Goal: Task Accomplishment & Management: Complete application form

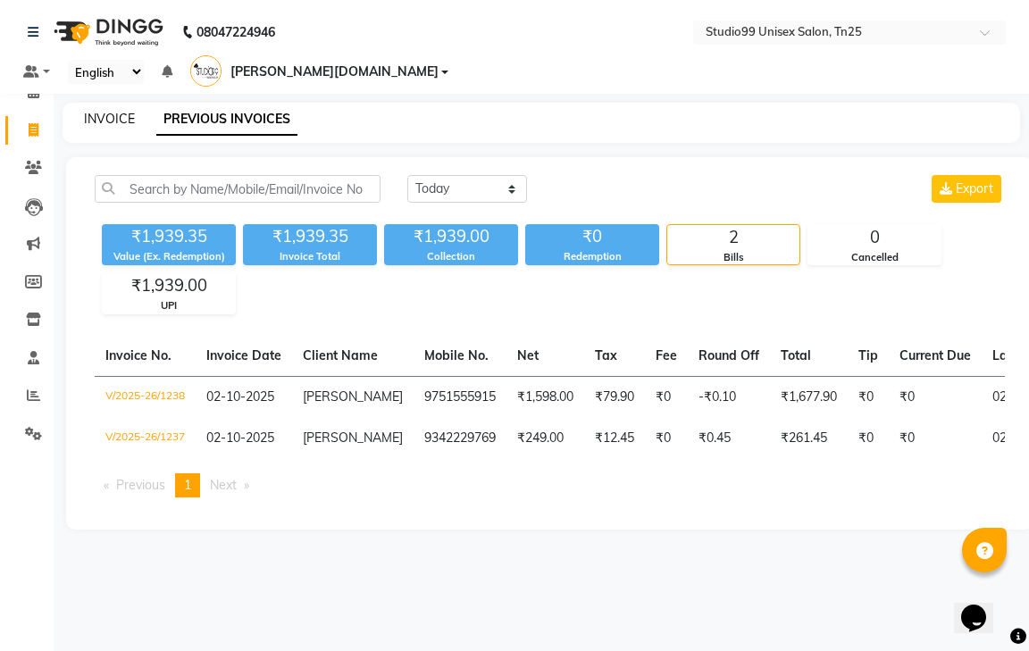
click at [96, 111] on link "INVOICE" at bounding box center [109, 119] width 51 height 16
select select "service"
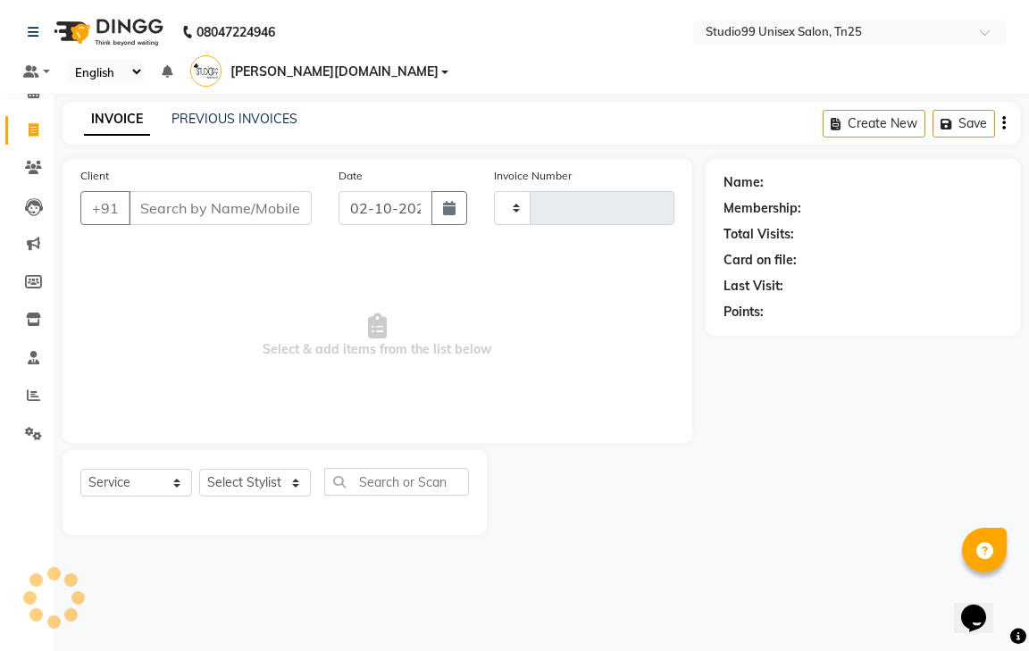
type input "1239"
select select "8331"
click at [171, 191] on input "Client" at bounding box center [220, 208] width 183 height 34
click at [175, 191] on input "Client" at bounding box center [220, 208] width 183 height 34
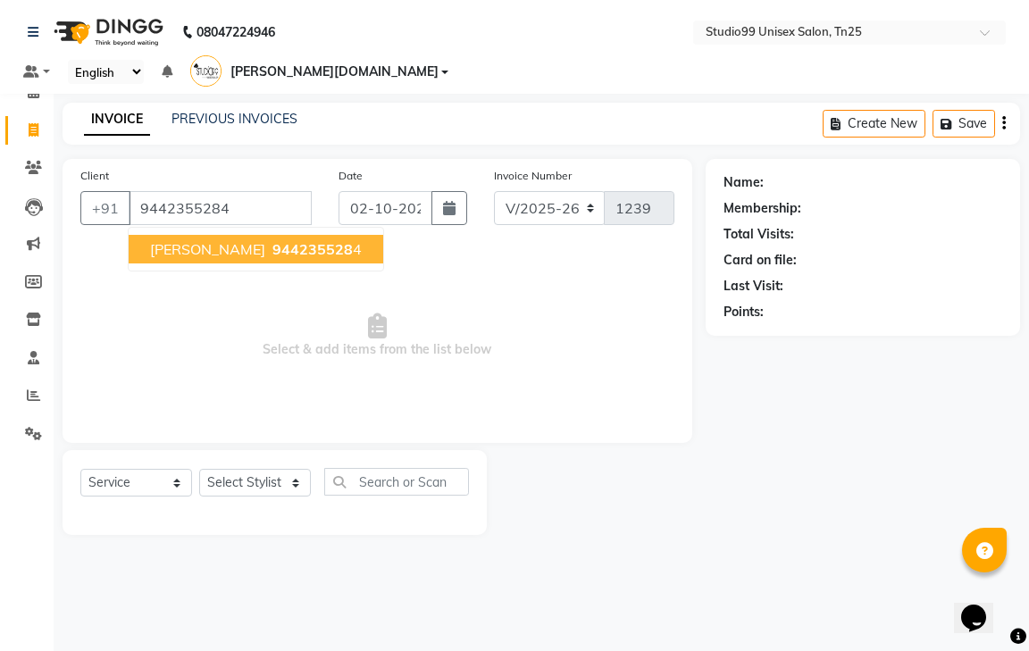
type input "9442355284"
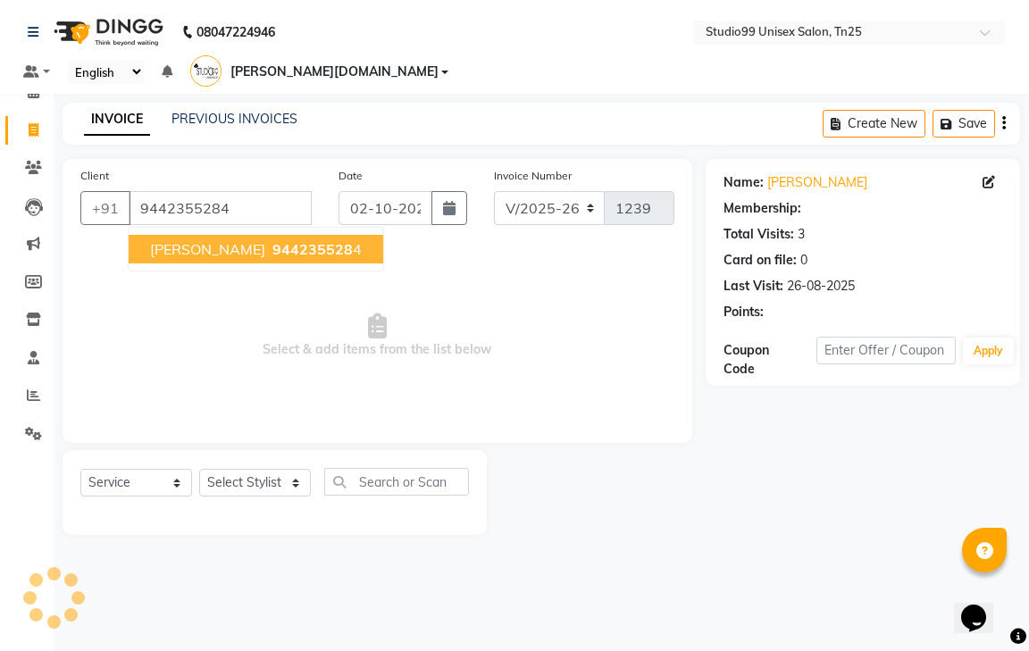
select select "1: Object"
click at [269, 235] on button "kalaivani 944235528 4" at bounding box center [256, 249] width 255 height 29
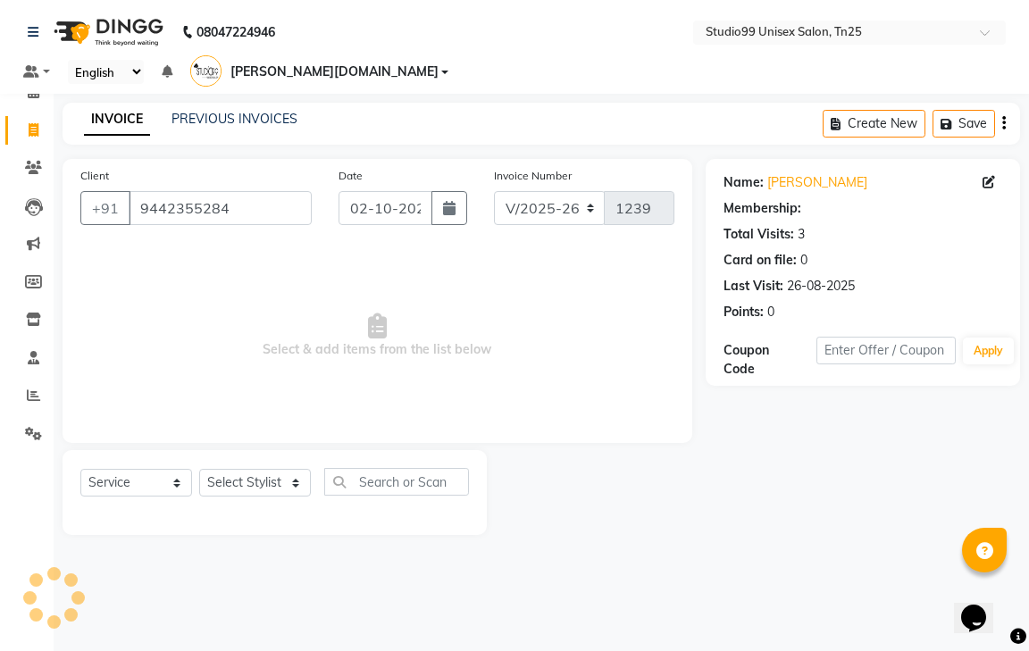
select select "1: Object"
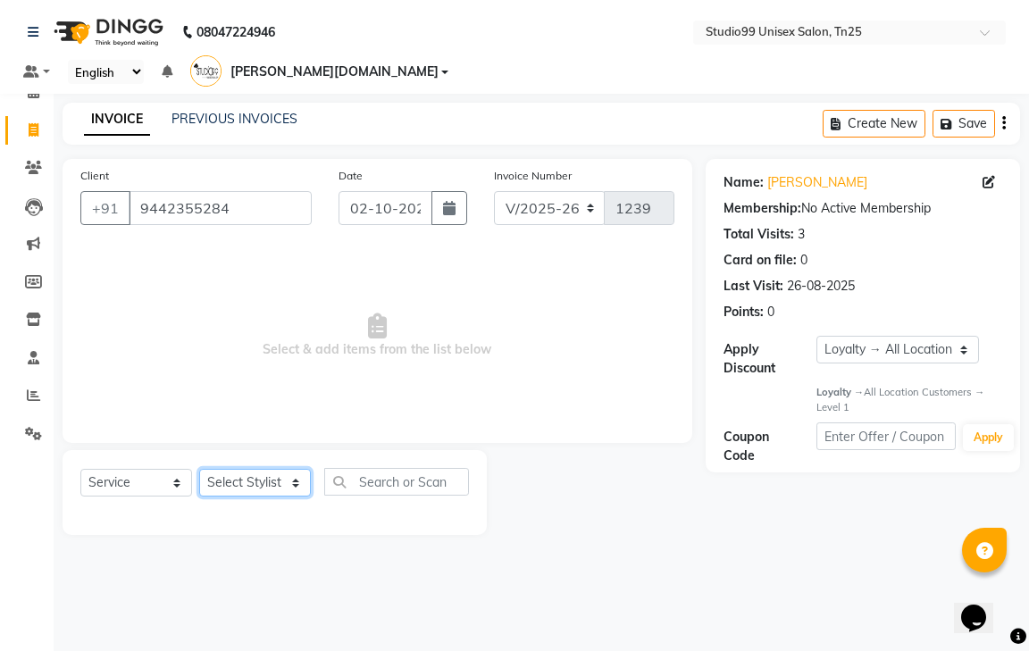
click at [262, 469] on select "Select Stylist gendral [PERSON_NAME] jaya priya kothai TK [DATE] sanjay santhos…" at bounding box center [255, 483] width 112 height 28
drag, startPoint x: 436, startPoint y: 363, endPoint x: 358, endPoint y: 315, distance: 91.0
click at [420, 354] on span "Select & add items from the list below" at bounding box center [377, 336] width 594 height 179
click at [292, 191] on input "9442355284" at bounding box center [220, 208] width 183 height 34
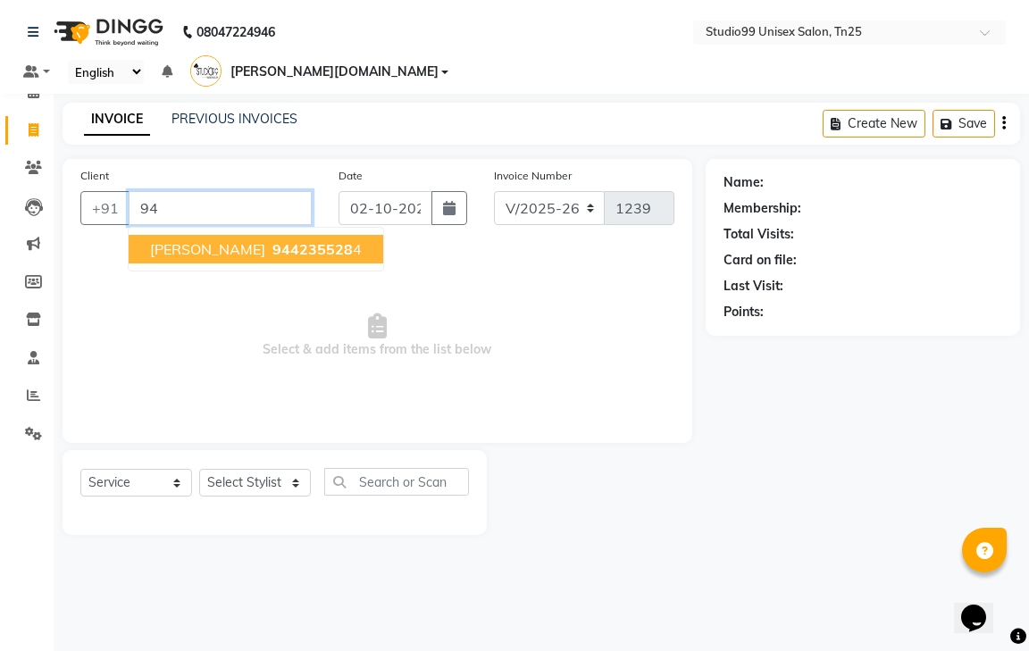
type input "9"
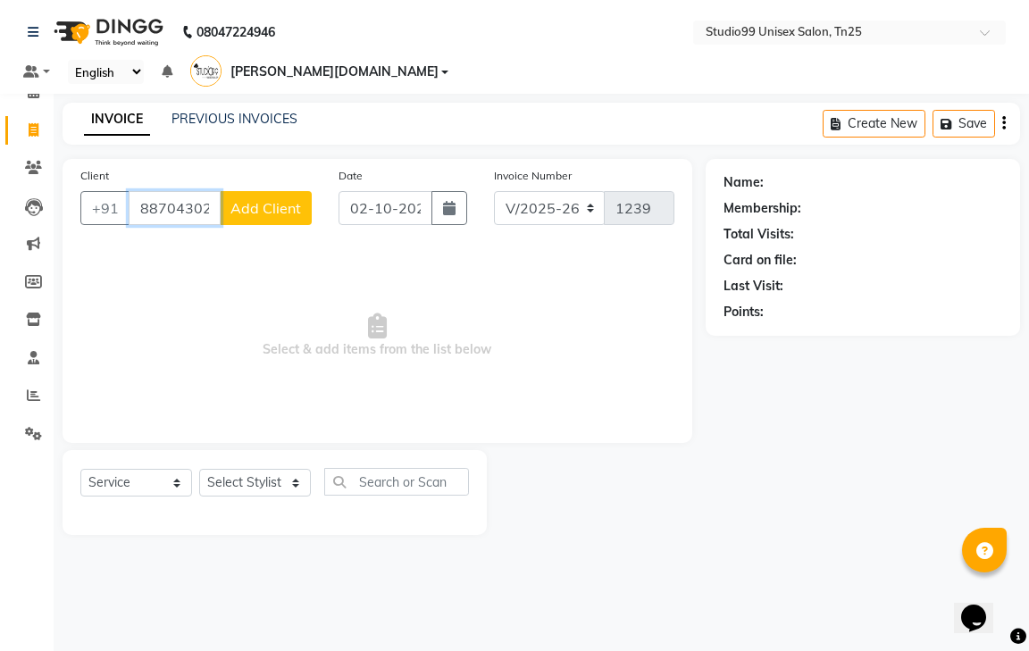
type input "8870430201"
click at [280, 199] on span "Add Client" at bounding box center [266, 208] width 71 height 18
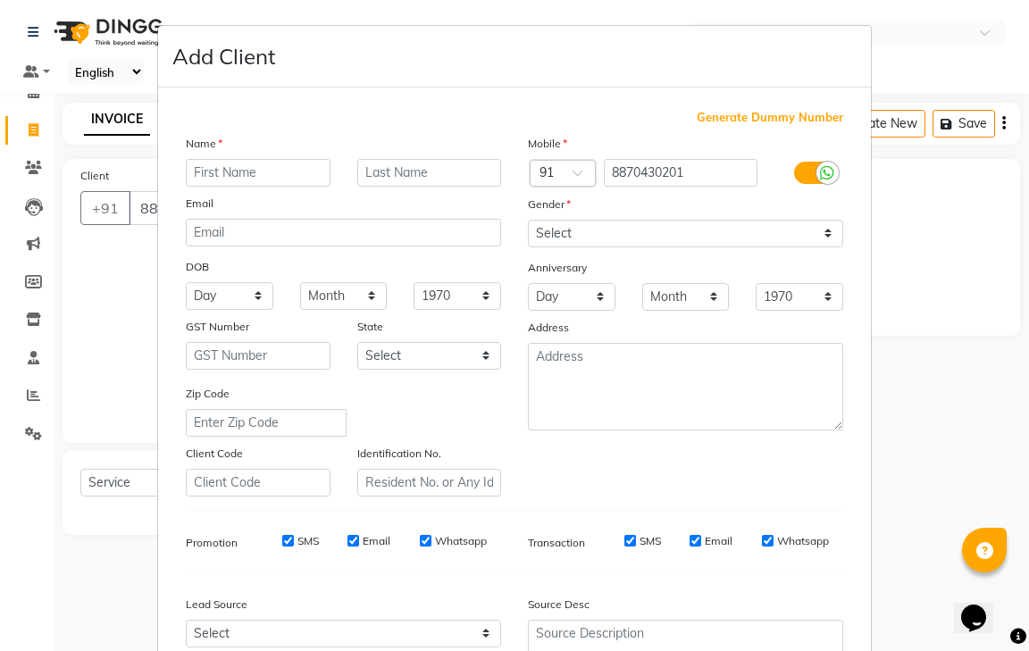
click at [248, 176] on input "text" at bounding box center [258, 173] width 145 height 28
type input "[PERSON_NAME]"
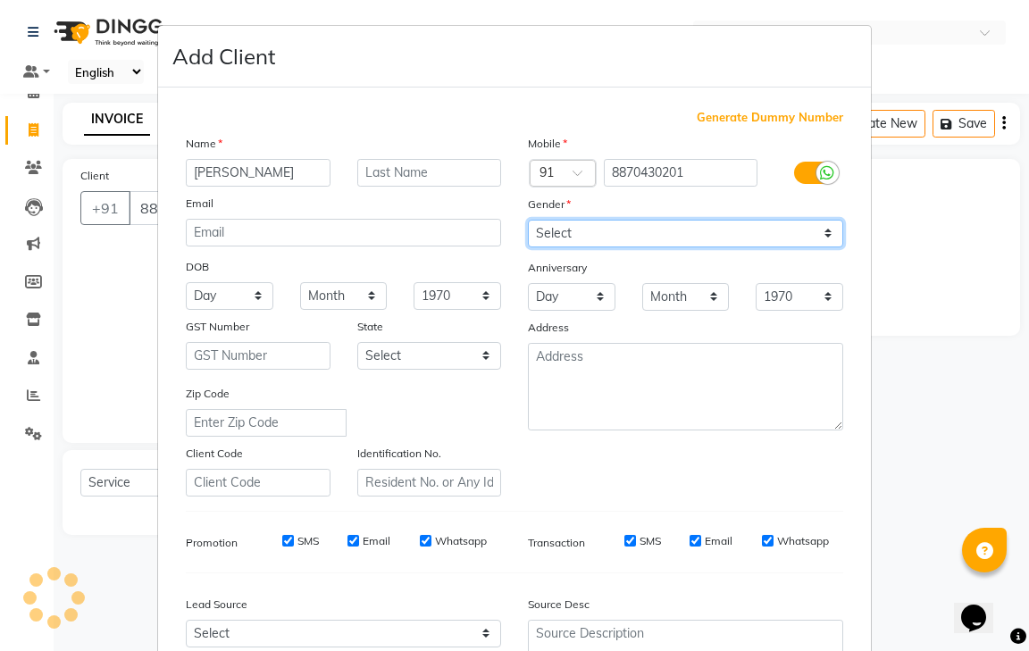
click at [631, 236] on select "Select [DEMOGRAPHIC_DATA] [DEMOGRAPHIC_DATA] Other Prefer Not To Say" at bounding box center [685, 234] width 315 height 28
select select "[DEMOGRAPHIC_DATA]"
click at [528, 220] on select "Select [DEMOGRAPHIC_DATA] [DEMOGRAPHIC_DATA] Other Prefer Not To Say" at bounding box center [685, 234] width 315 height 28
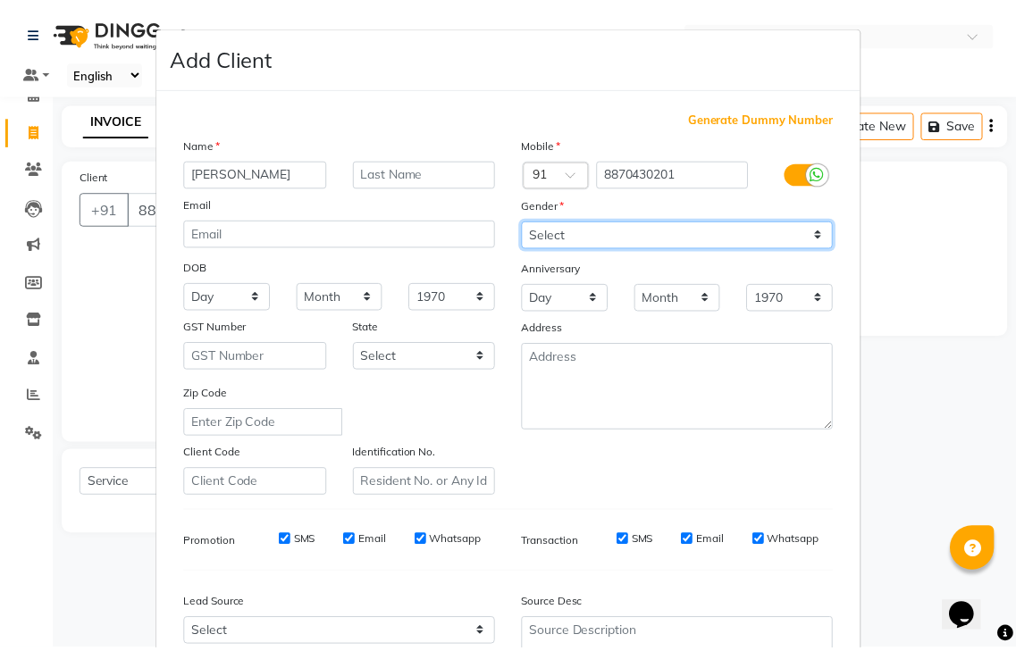
scroll to position [173, 0]
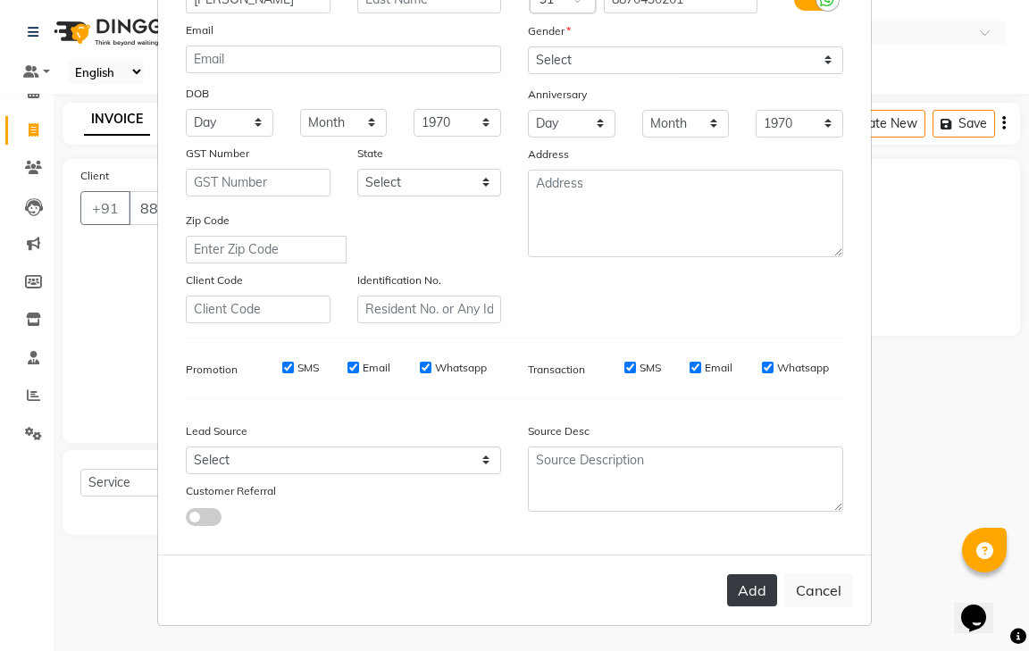
click at [741, 584] on button "Add" at bounding box center [752, 591] width 50 height 32
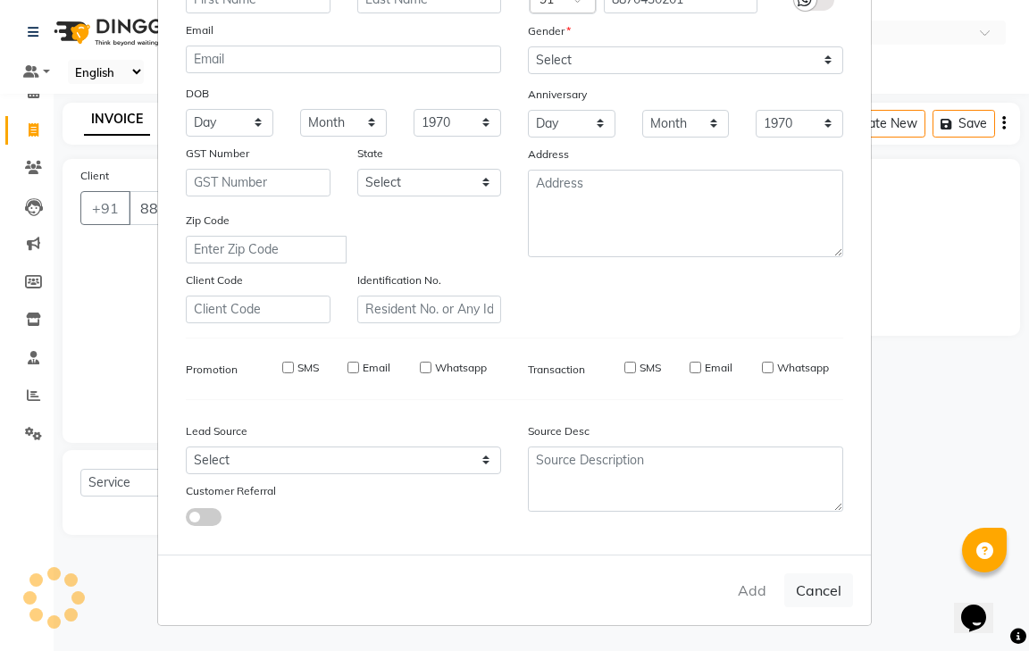
select select
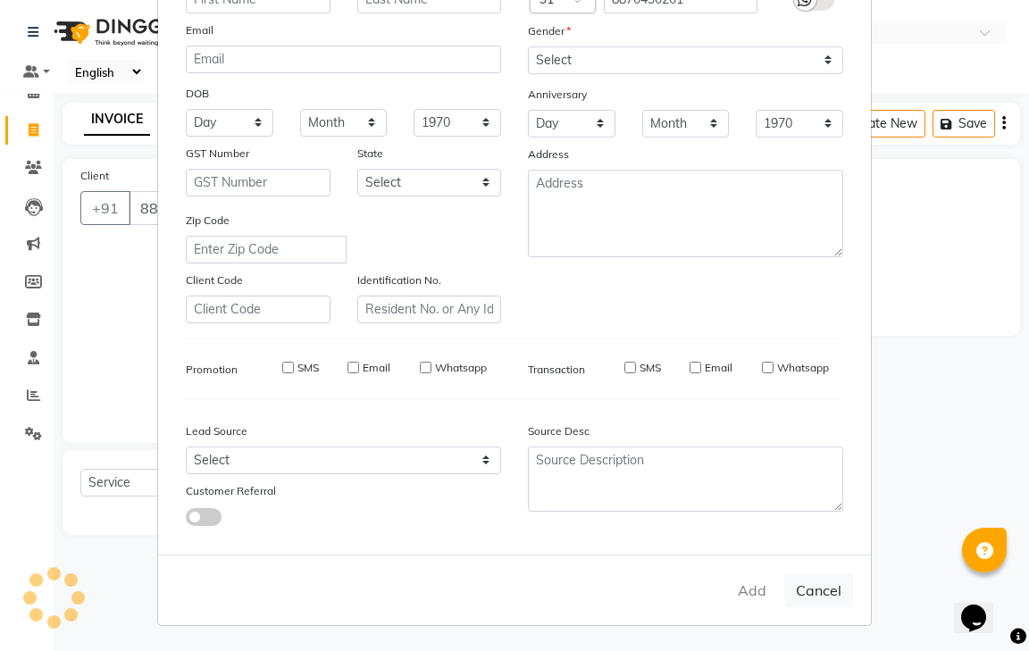
select select
checkbox input "false"
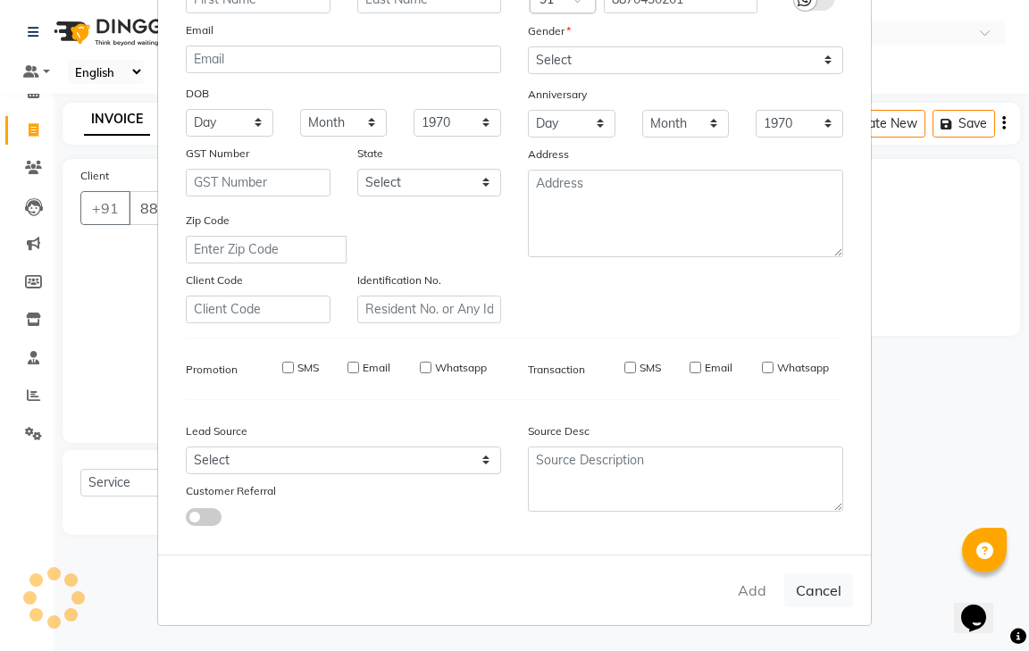
checkbox input "false"
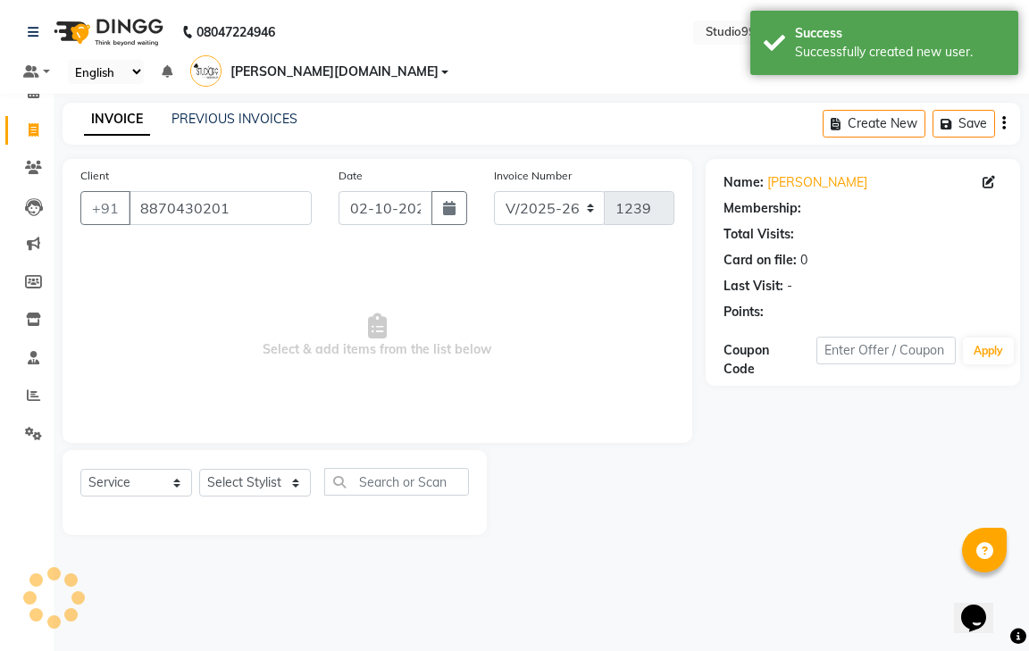
select select "1: Object"
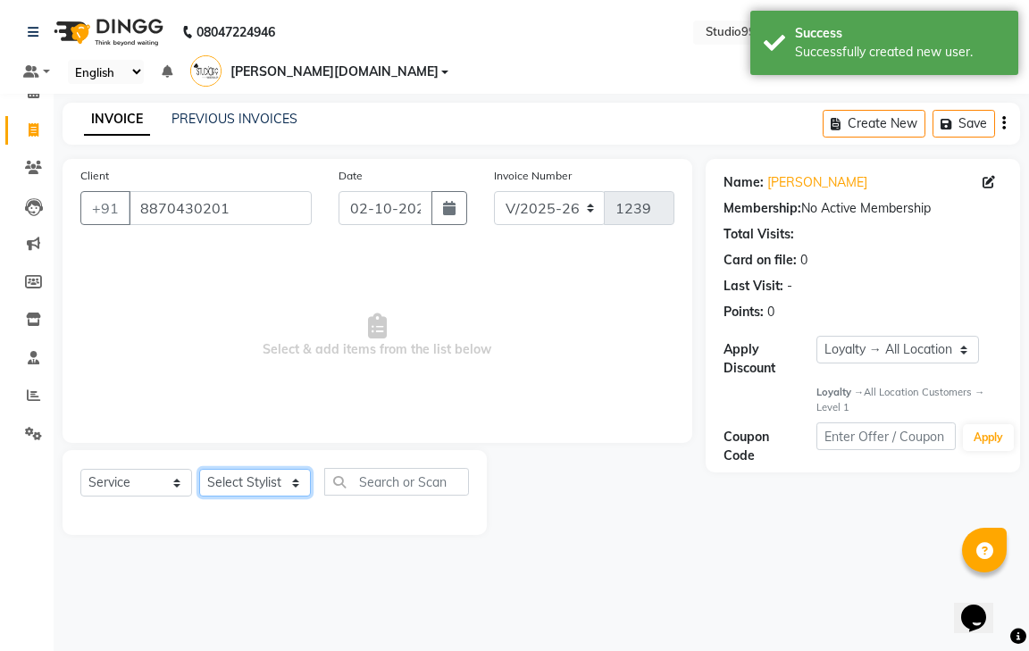
click at [220, 469] on select "Select Stylist gendral giri-ja jaya priya kothai TK raja sanjay santhosh VAISHA…" at bounding box center [255, 483] width 112 height 28
select select "80760"
click at [199, 469] on select "Select Stylist gendral giri-ja jaya priya kothai TK raja sanjay santhosh VAISHA…" at bounding box center [255, 483] width 112 height 28
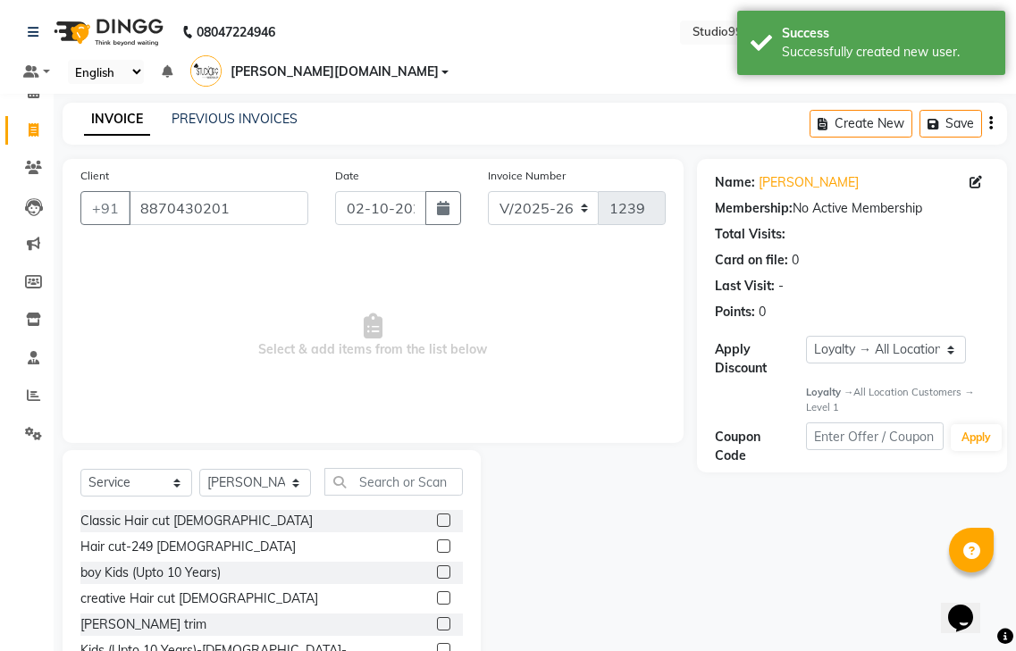
click at [437, 540] on label at bounding box center [443, 546] width 13 height 13
click at [437, 541] on input "checkbox" at bounding box center [443, 547] width 12 height 12
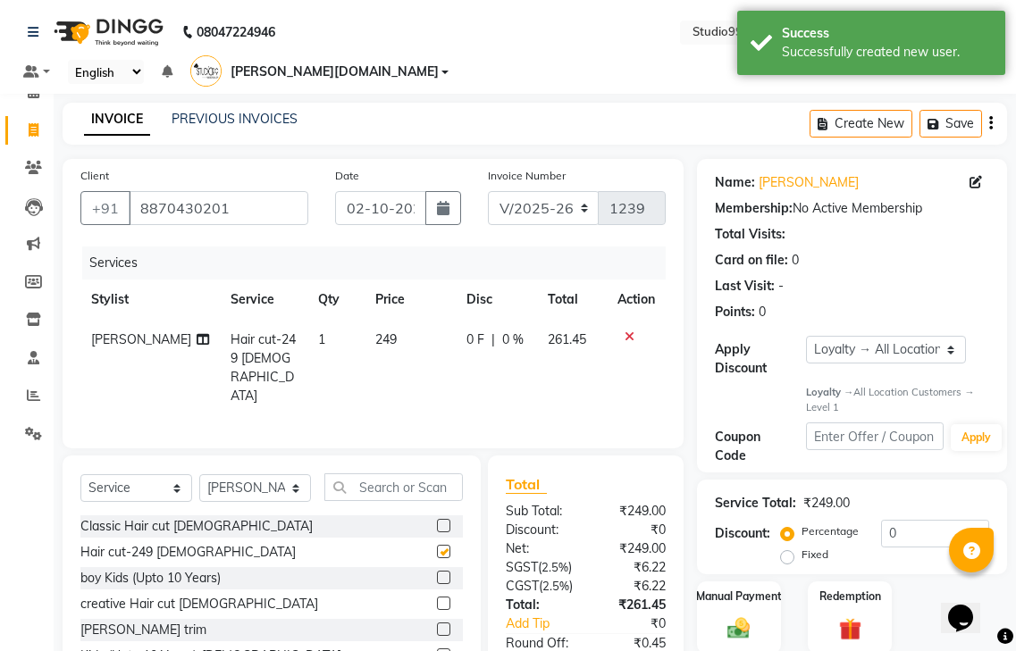
checkbox input "false"
click at [273, 474] on select "Select Stylist gendral giri-ja jaya priya kothai TK raja sanjay santhosh VAISHA…" at bounding box center [255, 488] width 112 height 28
select select "80755"
click at [199, 474] on select "Select Stylist gendral giri-ja jaya priya kothai TK raja sanjay santhosh VAISHA…" at bounding box center [255, 488] width 112 height 28
click at [398, 474] on input "text" at bounding box center [393, 488] width 138 height 28
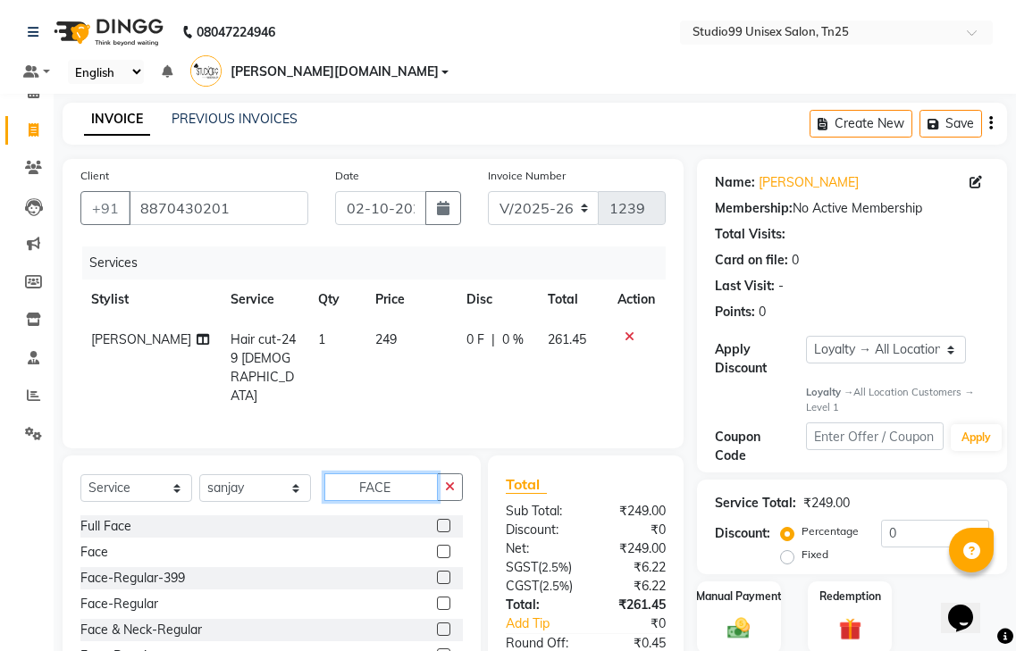
type input "FACE"
click at [437, 623] on label at bounding box center [443, 629] width 13 height 13
click at [437, 625] on input "checkbox" at bounding box center [443, 631] width 12 height 12
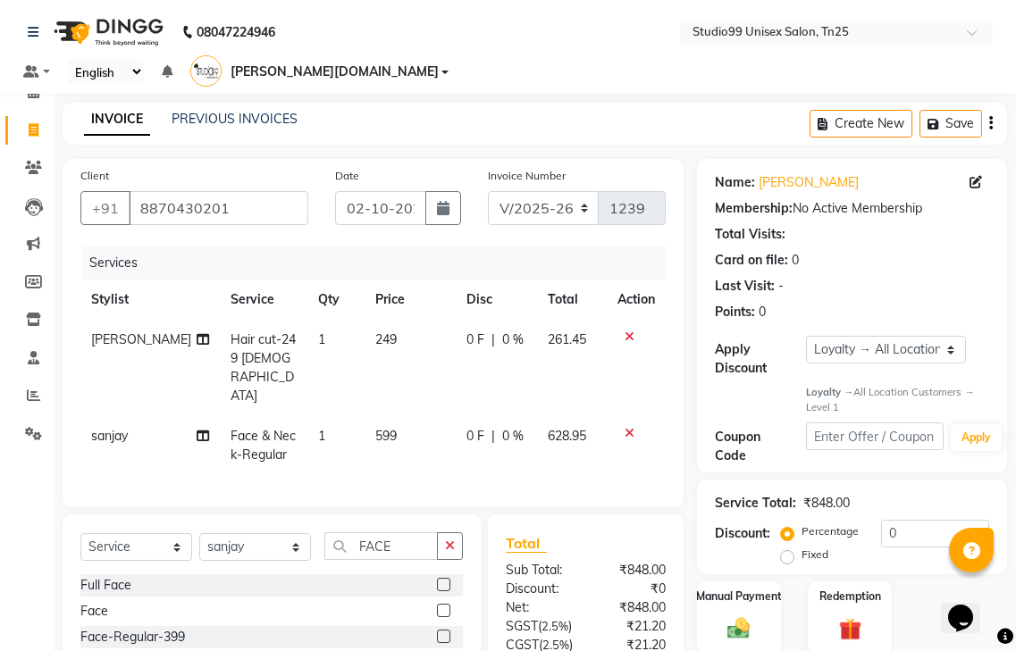
checkbox input "false"
click at [424, 533] on input "FACE" at bounding box center [380, 547] width 113 height 28
type input "F"
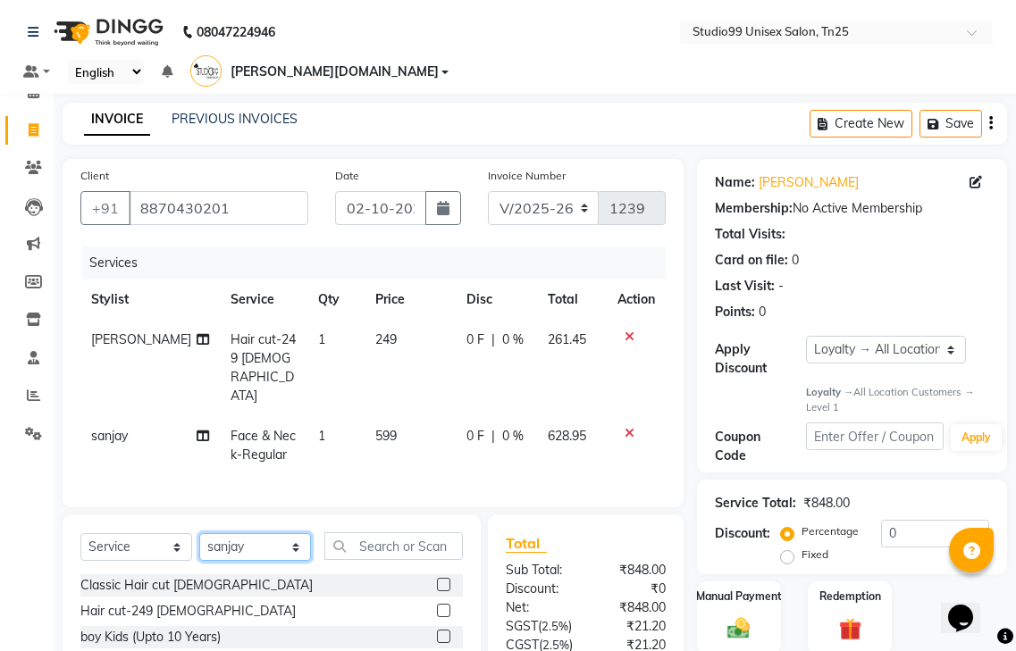
click at [284, 533] on select "Select Stylist gendral giri-ja jaya priya kothai TK raja sanjay santhosh VAISHA…" at bounding box center [255, 547] width 112 height 28
select select "80759"
click at [199, 533] on select "Select Stylist gendral giri-ja jaya priya kothai TK raja sanjay santhosh VAISHA…" at bounding box center [255, 547] width 112 height 28
click at [401, 533] on input "text" at bounding box center [393, 547] width 138 height 28
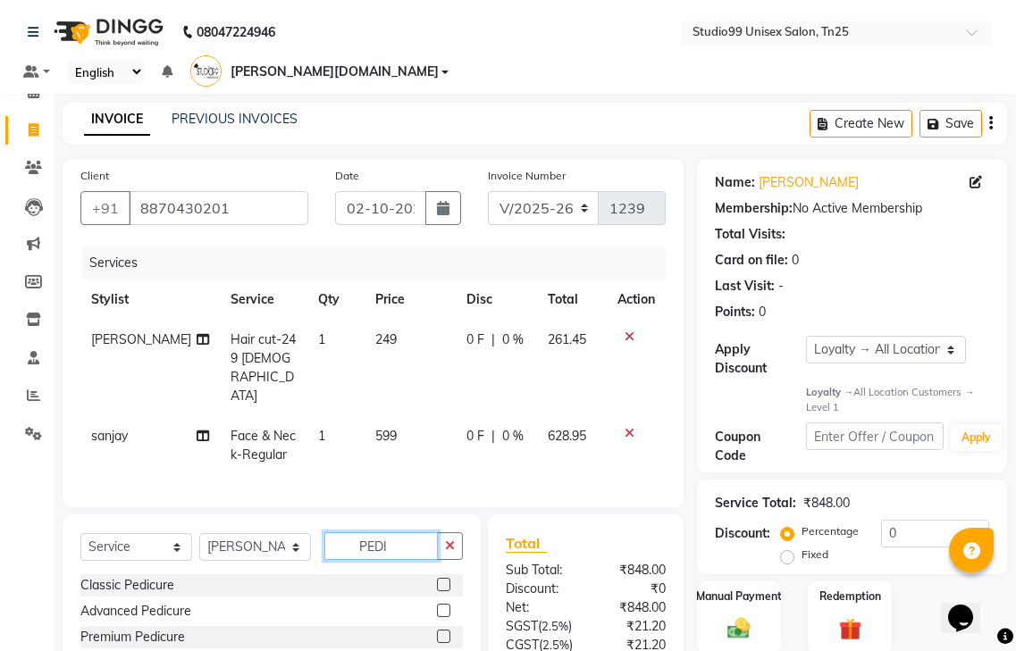
type input "PEDI"
click at [443, 578] on label at bounding box center [443, 584] width 13 height 13
click at [443, 580] on input "checkbox" at bounding box center [443, 586] width 12 height 12
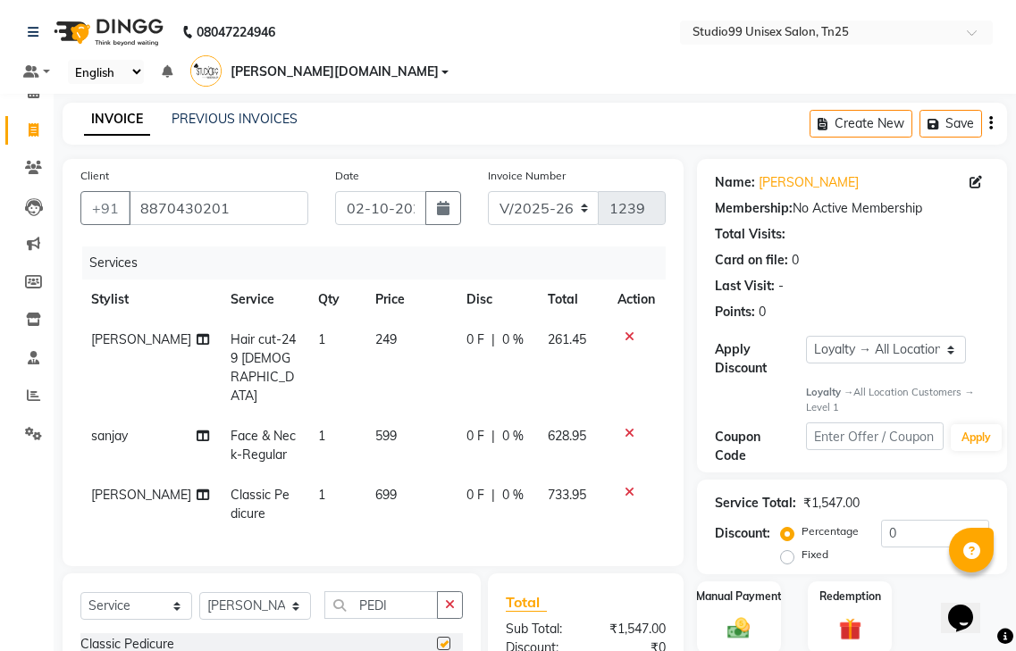
checkbox input "false"
click at [404, 591] on input "PEDI" at bounding box center [380, 605] width 113 height 28
type input "P"
click at [391, 591] on input "text" at bounding box center [393, 605] width 138 height 28
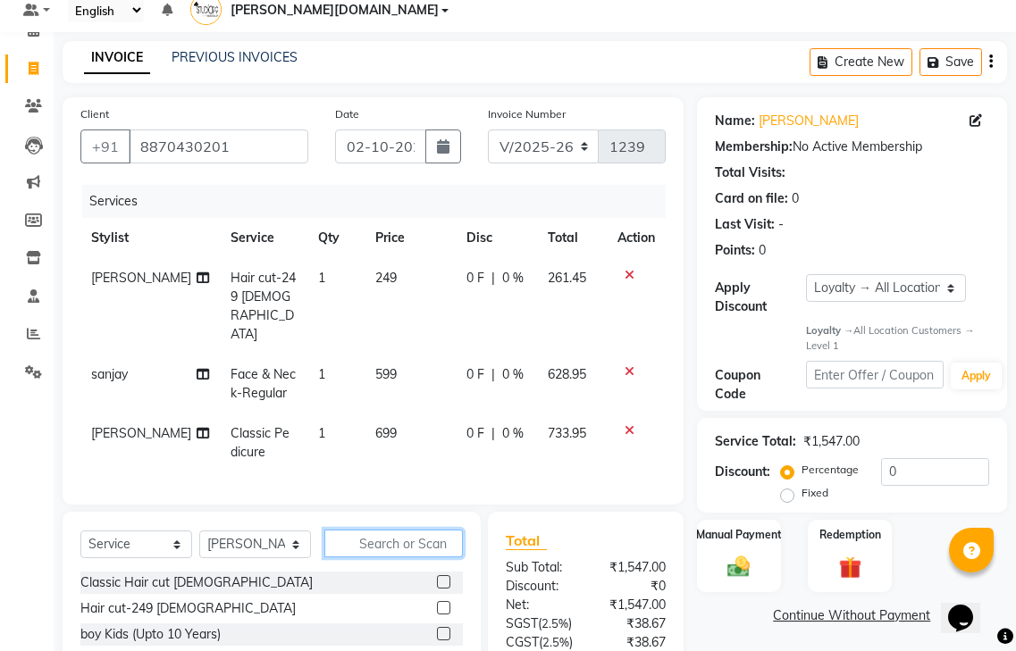
scroll to position [89, 0]
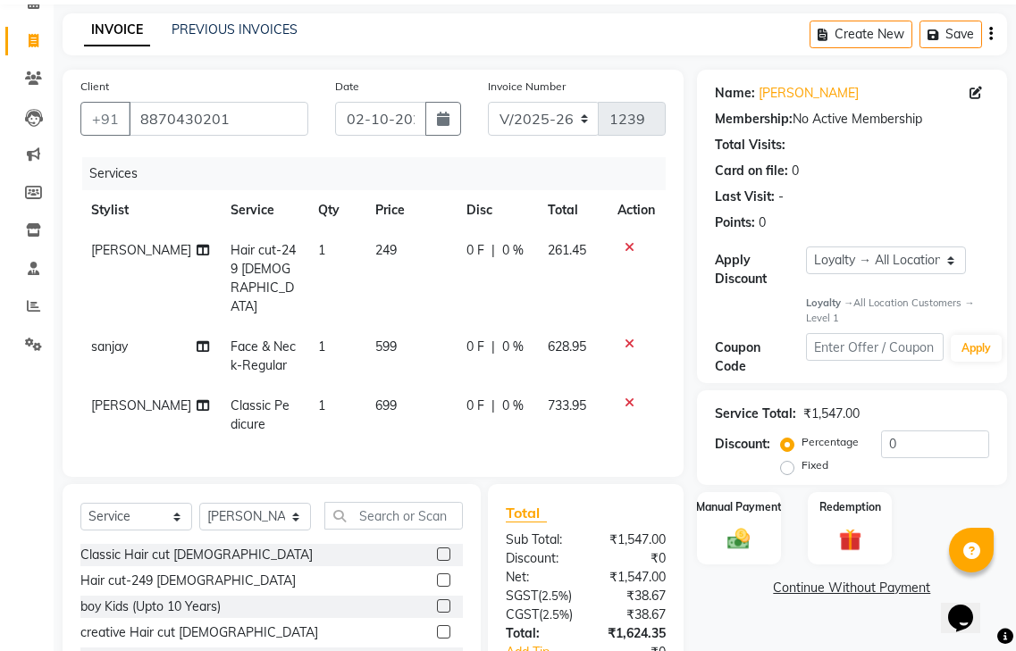
click at [437, 548] on label at bounding box center [443, 554] width 13 height 13
click at [437, 549] on input "checkbox" at bounding box center [443, 555] width 12 height 12
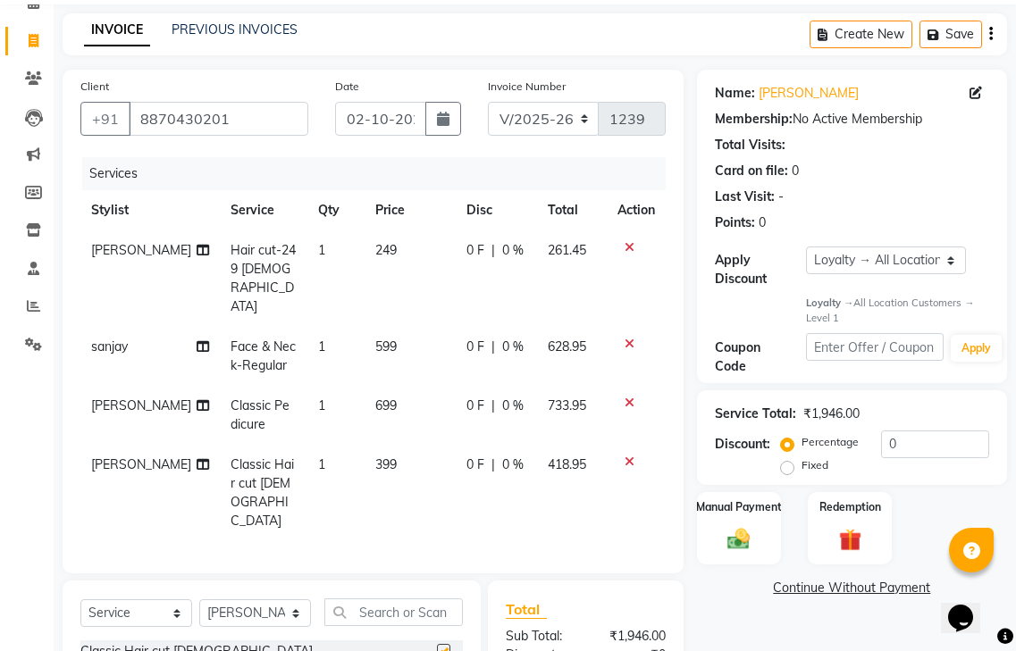
checkbox input "false"
click at [904, 431] on input "0" at bounding box center [935, 445] width 108 height 28
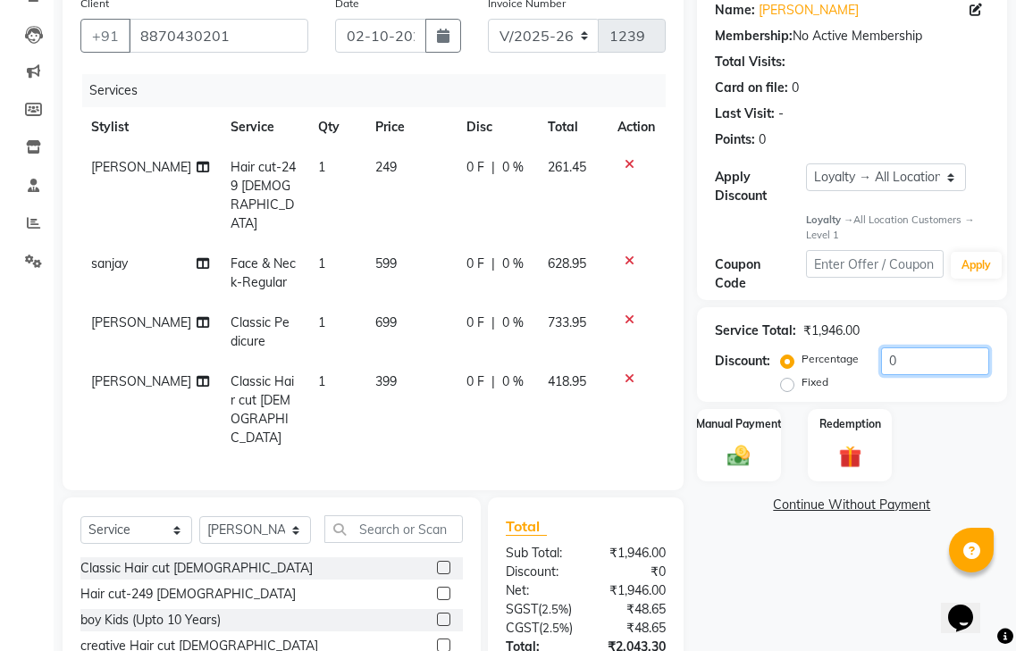
scroll to position [268, 0]
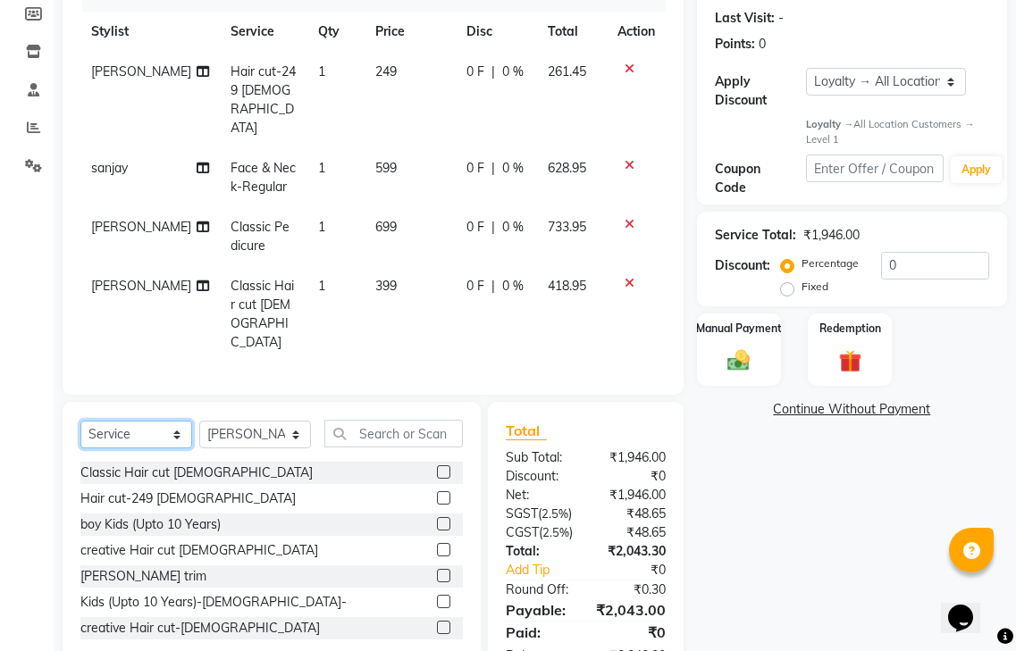
click at [142, 421] on select "Select Service Product Membership Package Voucher Prepaid Gift Card" at bounding box center [136, 435] width 112 height 28
click at [80, 421] on select "Select Service Product Membership Package Voucher Prepaid Gift Card" at bounding box center [136, 435] width 112 height 28
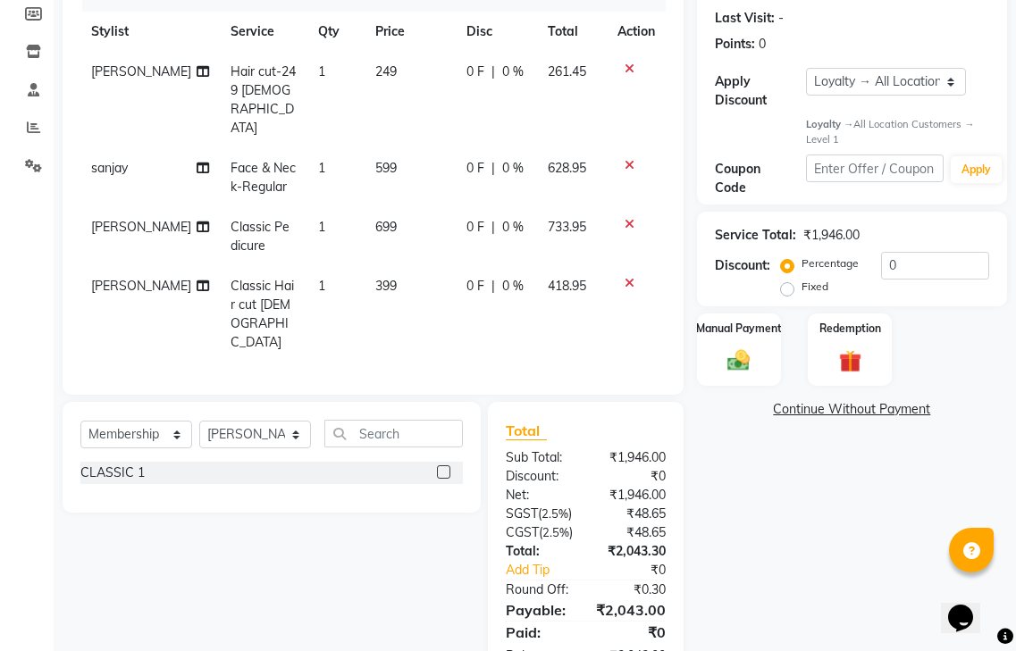
click at [203, 462] on div "CLASSIC 1" at bounding box center [271, 473] width 382 height 22
click at [445, 466] on label at bounding box center [443, 472] width 13 height 13
click at [445, 467] on input "checkbox" at bounding box center [443, 473] width 12 height 12
select select "select"
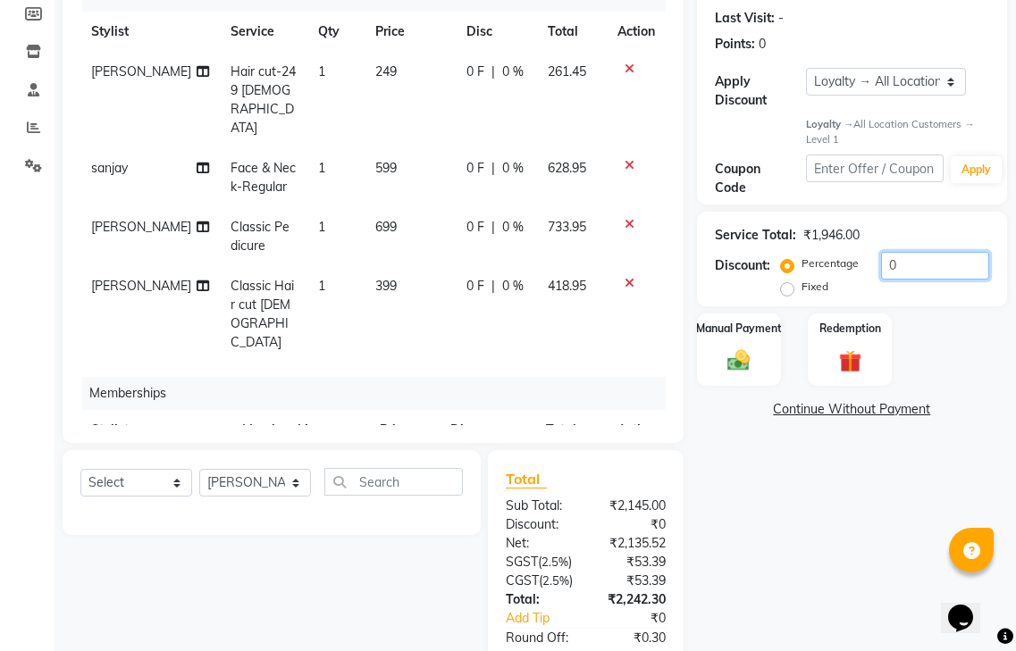
click at [942, 252] on input "0" at bounding box center [935, 266] width 108 height 28
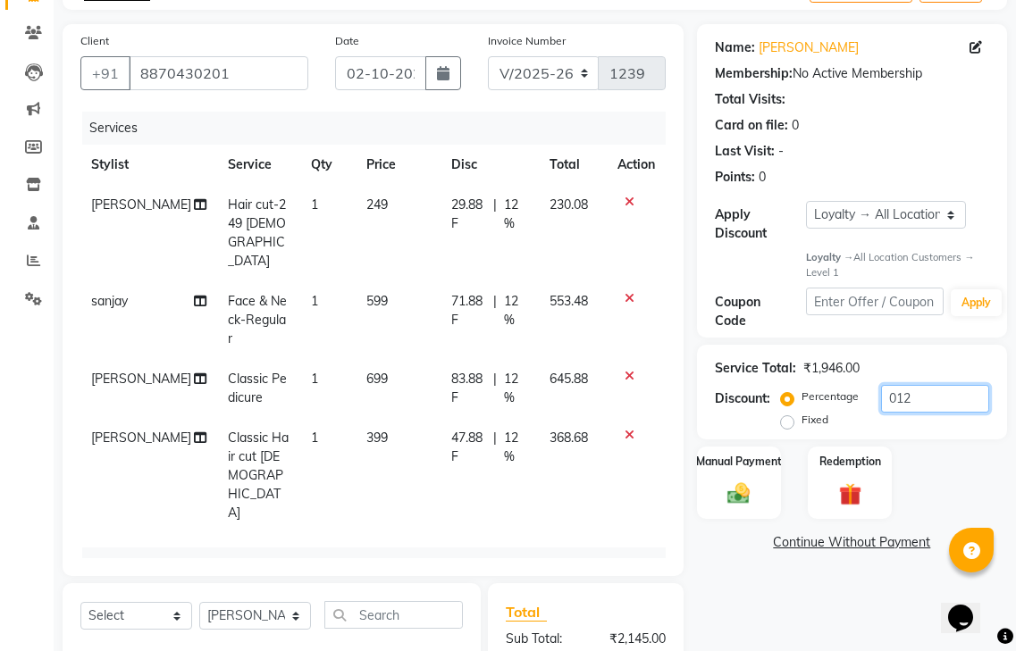
scroll to position [0, 0]
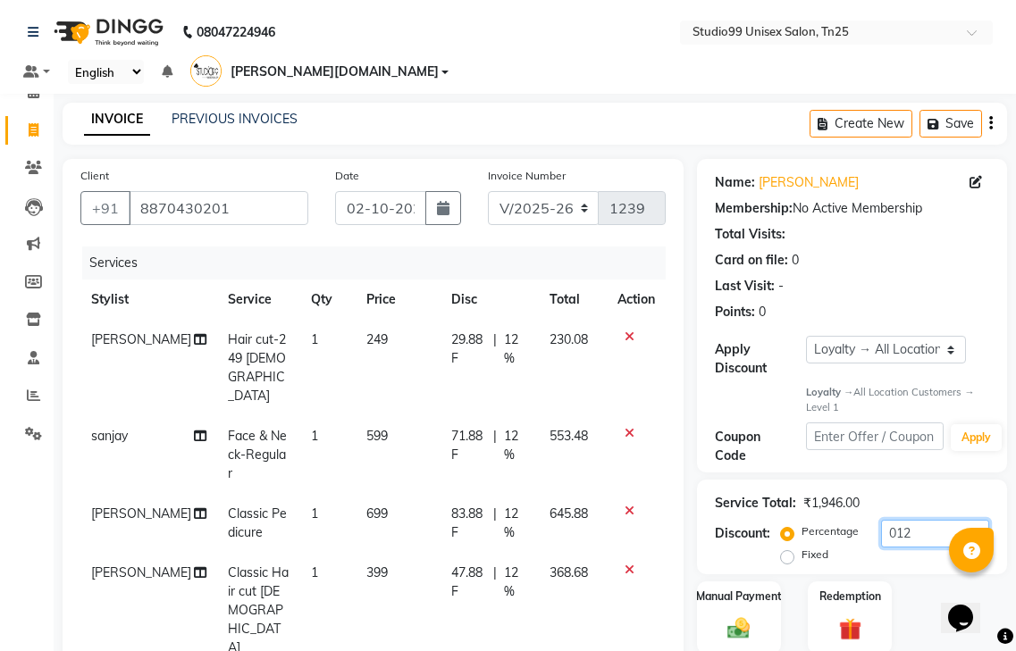
type input "012"
drag, startPoint x: 485, startPoint y: 301, endPoint x: 545, endPoint y: 301, distance: 59.9
click at [545, 320] on tr "santhosh Hair cut-249 male 1 249 29.88 F | 12 % 230.08" at bounding box center [372, 368] width 585 height 96
click at [510, 320] on td "29.88 F | 12 %" at bounding box center [489, 368] width 98 height 96
select select "80760"
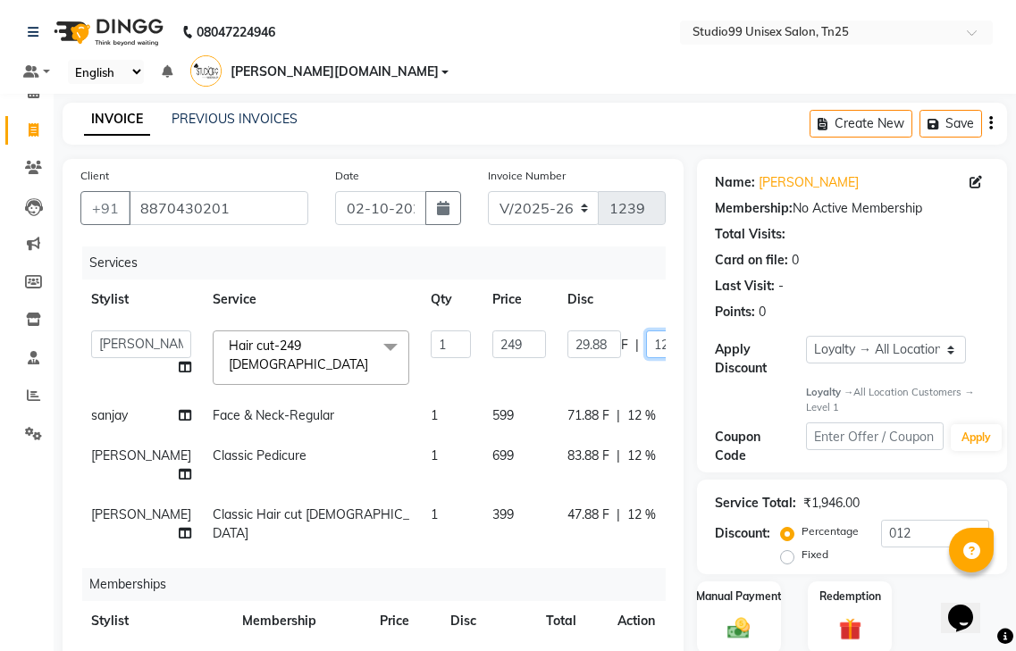
click at [646, 331] on input "12" at bounding box center [673, 345] width 54 height 28
type input "1"
type input "100"
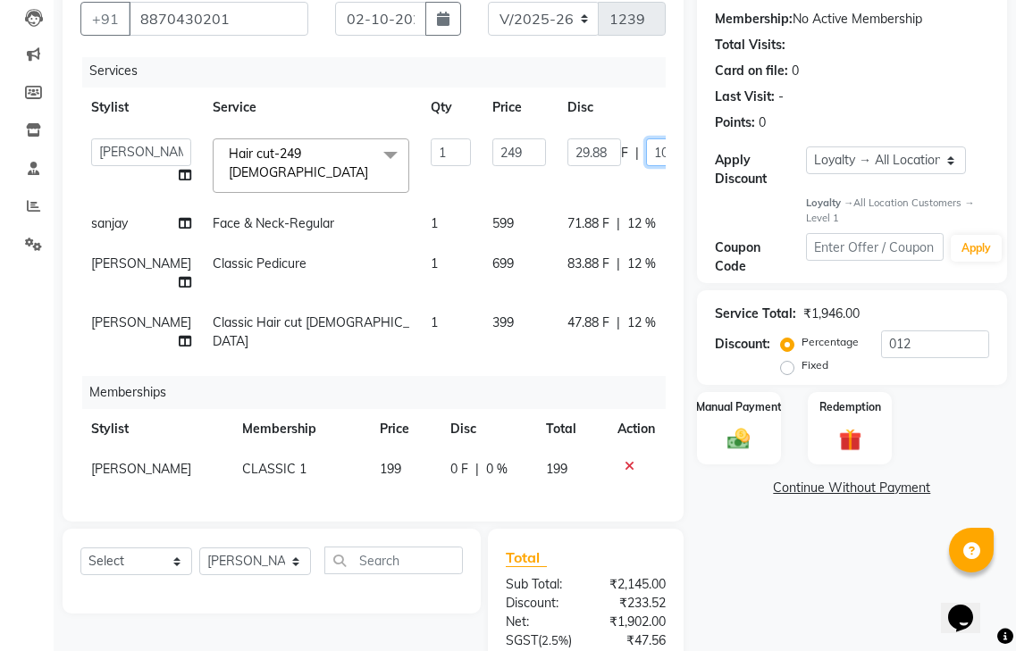
scroll to position [388, 0]
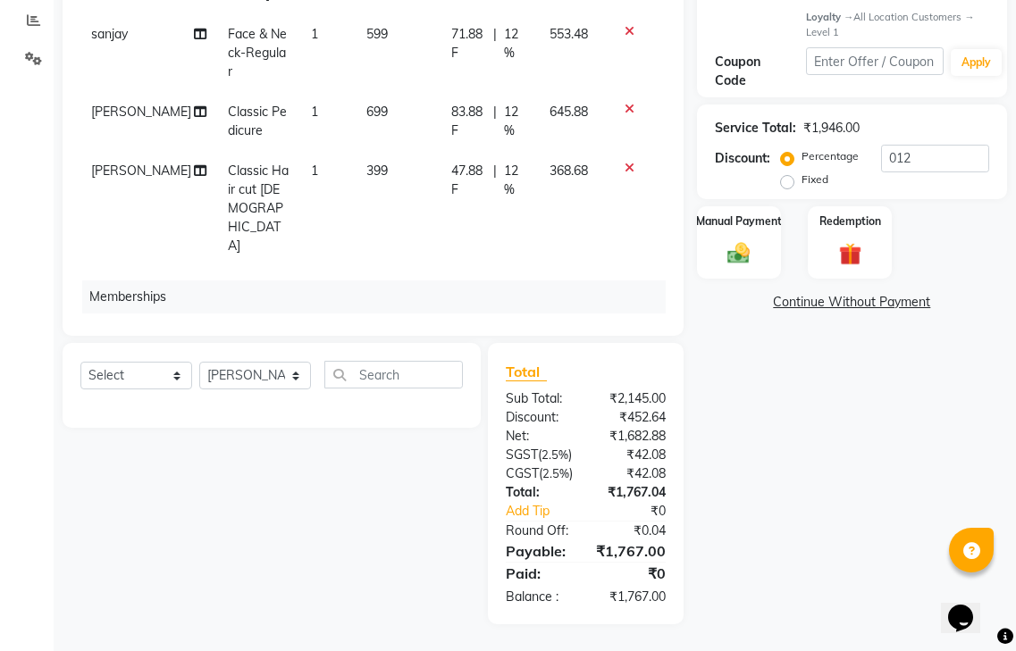
click at [851, 510] on div "Name: Keshav Membership: No Active Membership Total Visits: Card on file: 0 Las…" at bounding box center [858, 204] width 323 height 841
click at [760, 205] on div "Manual Payment" at bounding box center [739, 242] width 88 height 75
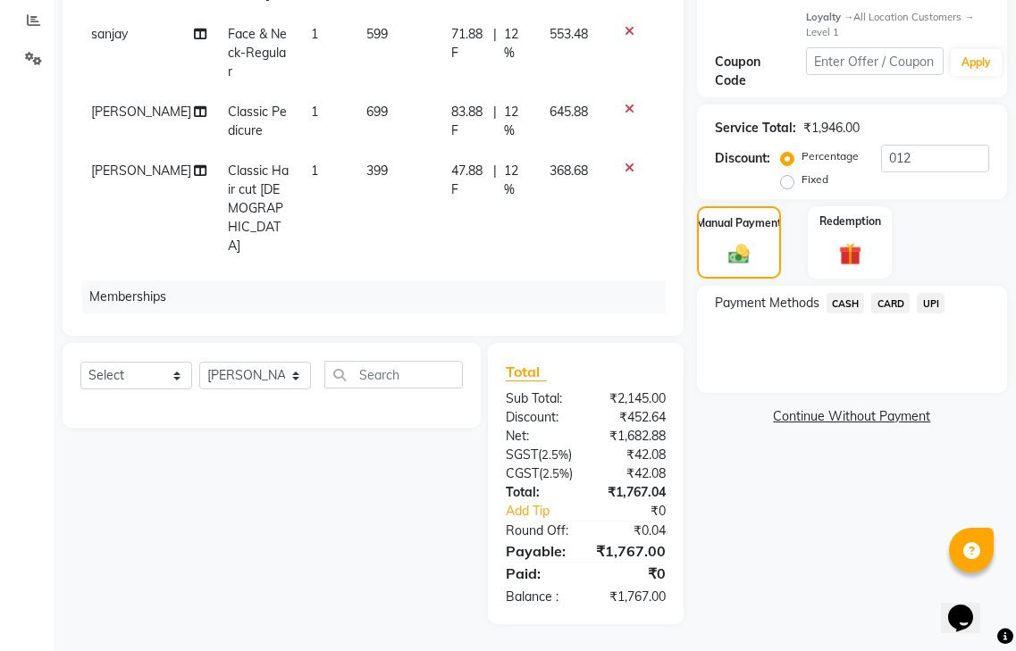
click at [933, 293] on span "UPI" at bounding box center [931, 303] width 28 height 21
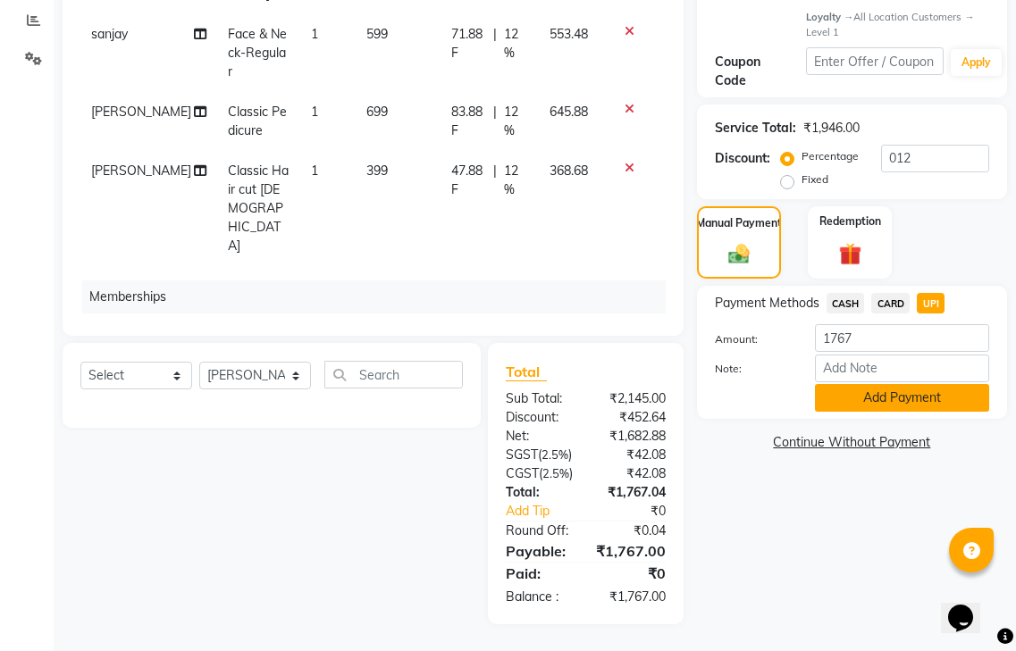
click at [910, 384] on button "Add Payment" at bounding box center [902, 398] width 174 height 28
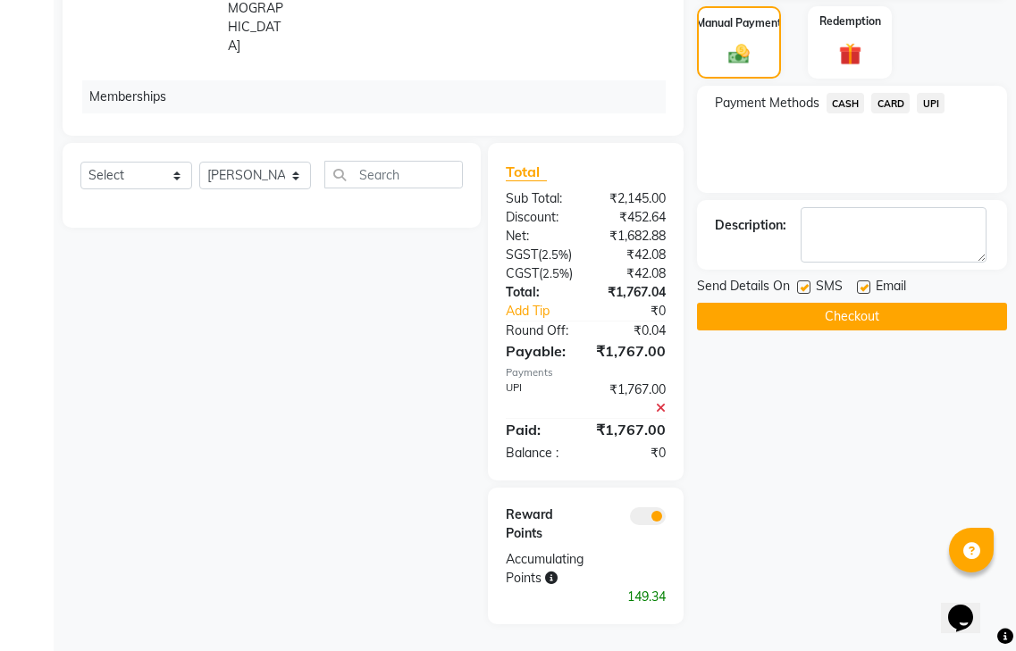
scroll to position [588, 0]
click at [863, 303] on button "Checkout" at bounding box center [852, 317] width 310 height 28
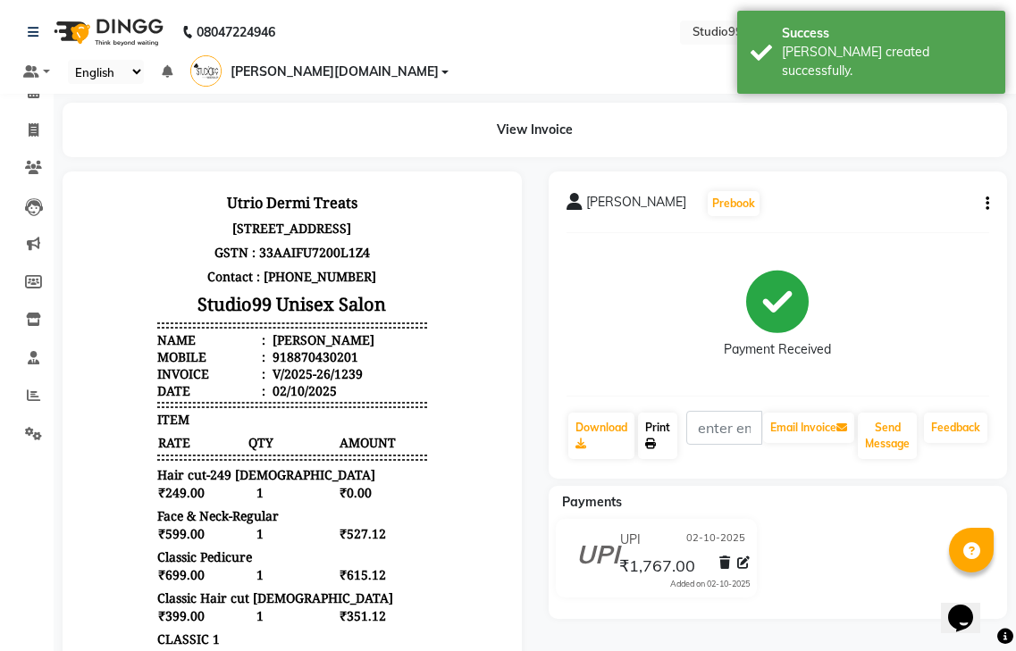
click at [645, 439] on icon at bounding box center [650, 444] width 11 height 11
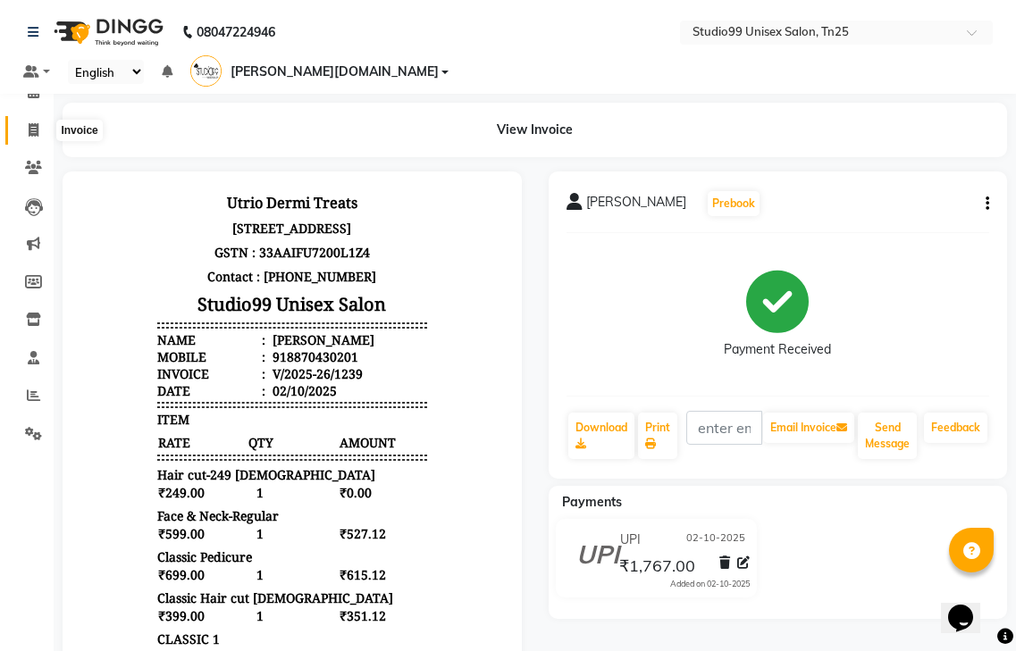
click at [34, 132] on icon at bounding box center [34, 129] width 10 height 13
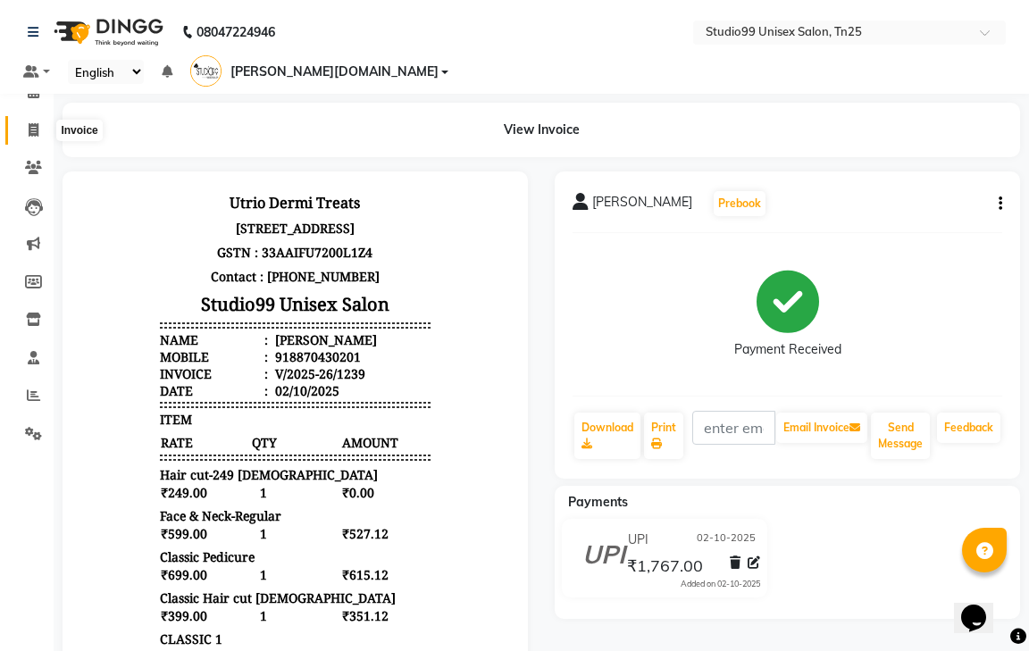
select select "8331"
select select "service"
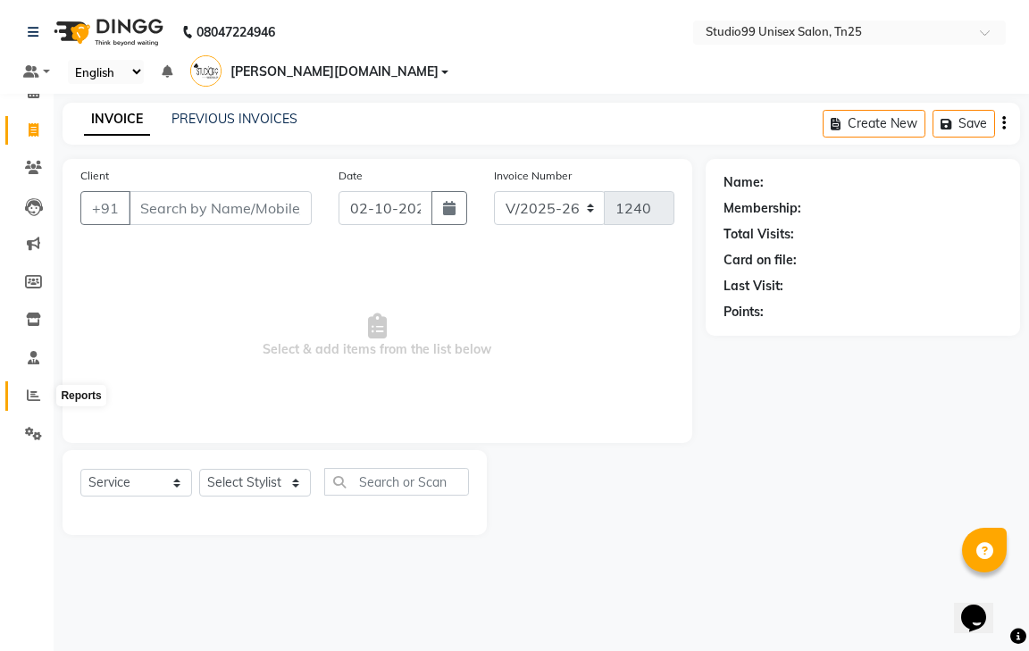
click at [23, 398] on span at bounding box center [33, 396] width 31 height 21
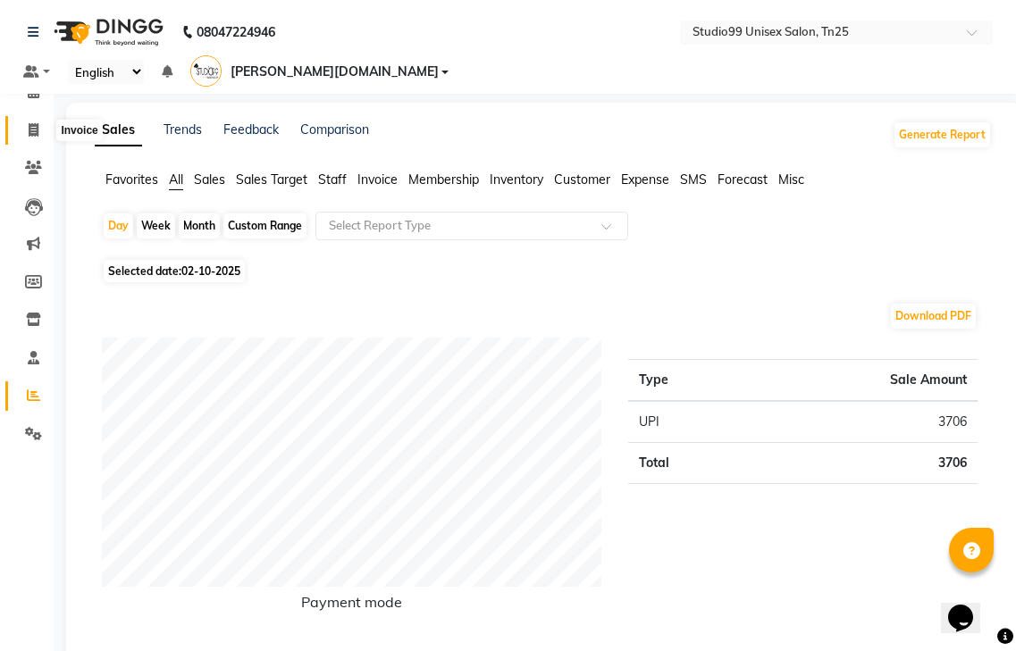
click at [31, 135] on icon at bounding box center [34, 129] width 10 height 13
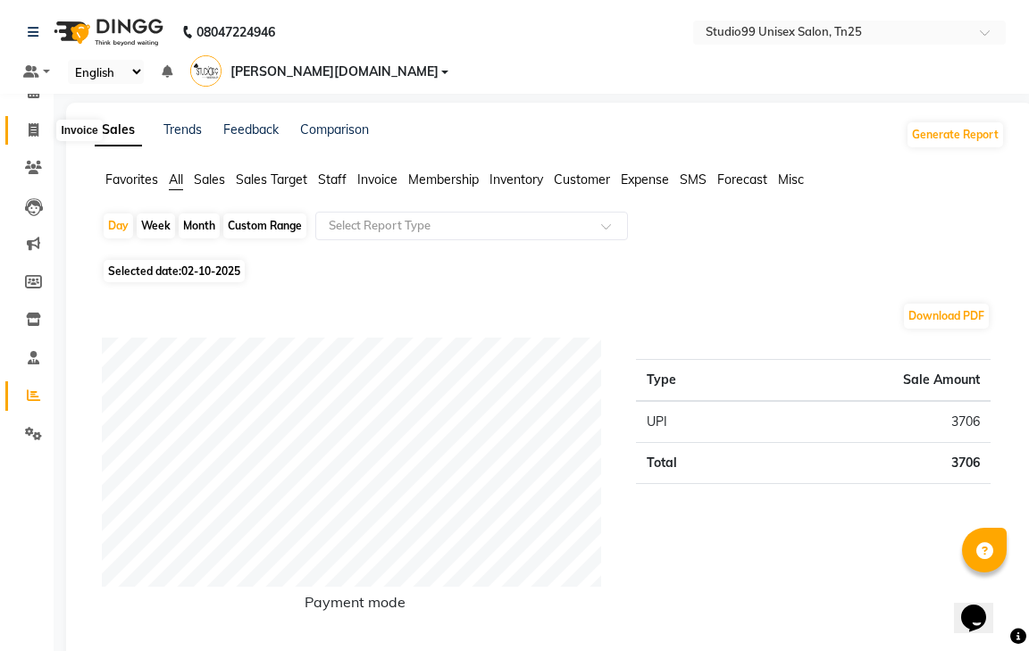
select select "service"
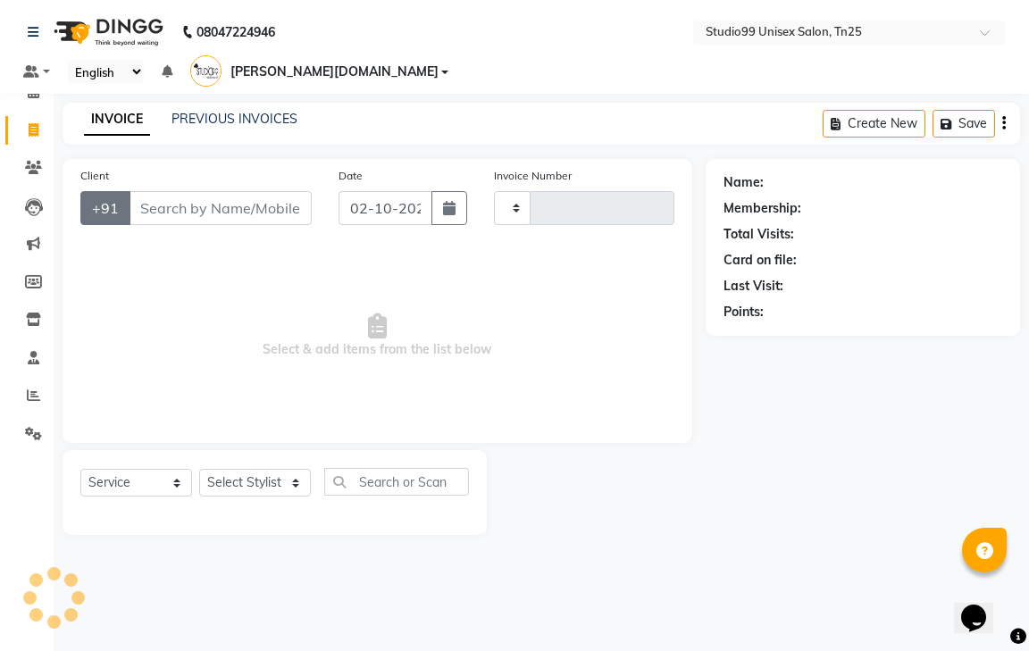
type input "1240"
select select "8331"
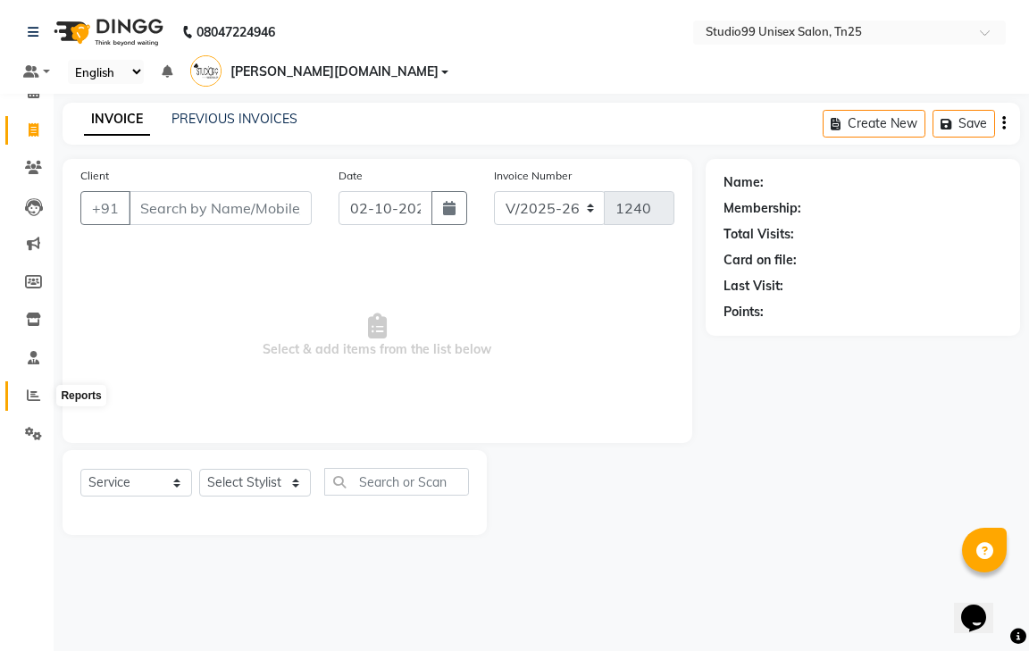
click at [30, 390] on icon at bounding box center [33, 395] width 13 height 13
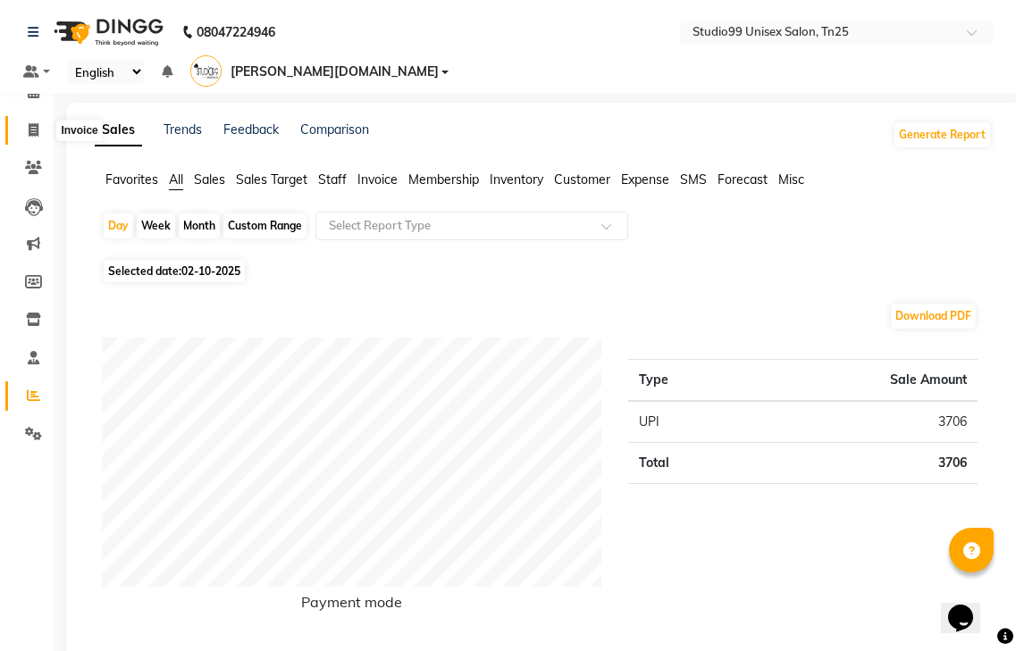
click at [31, 130] on icon at bounding box center [34, 129] width 10 height 13
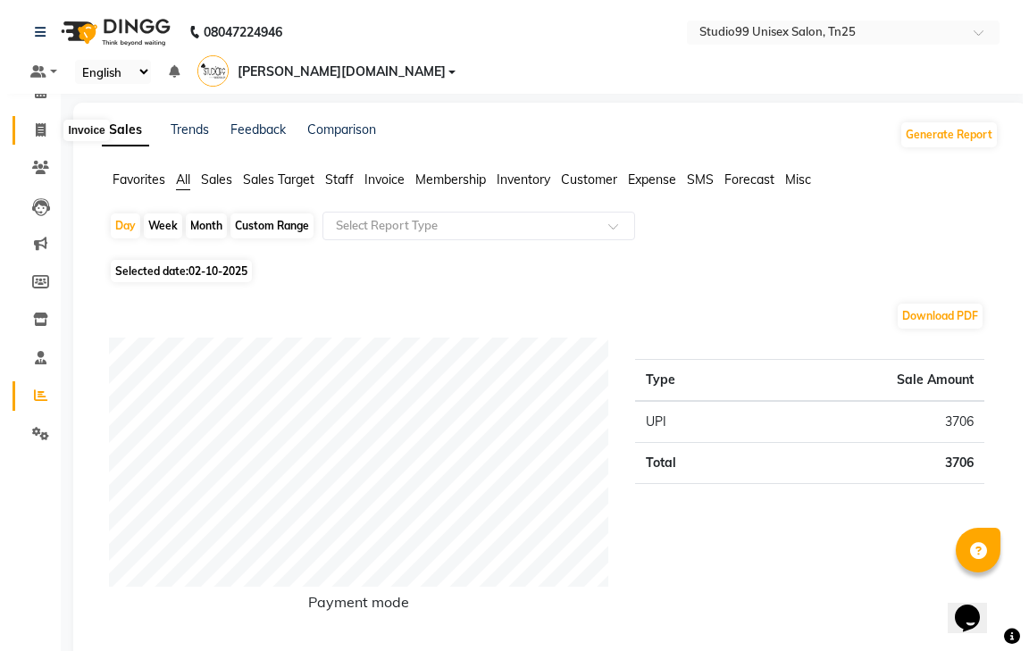
select select "service"
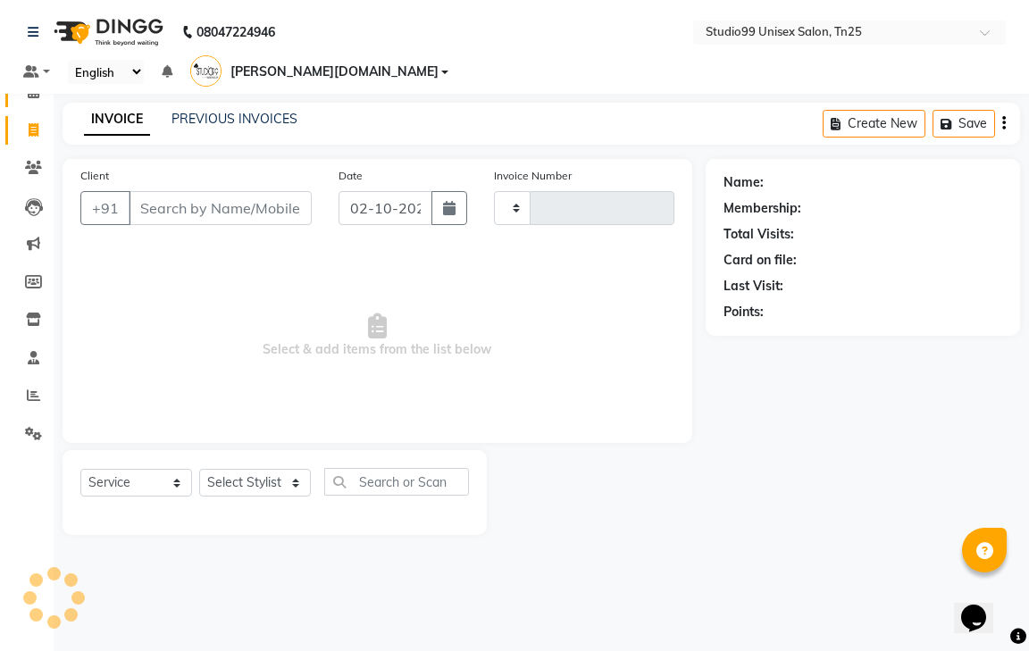
type input "1240"
select select "8331"
click at [29, 92] on icon at bounding box center [34, 91] width 12 height 13
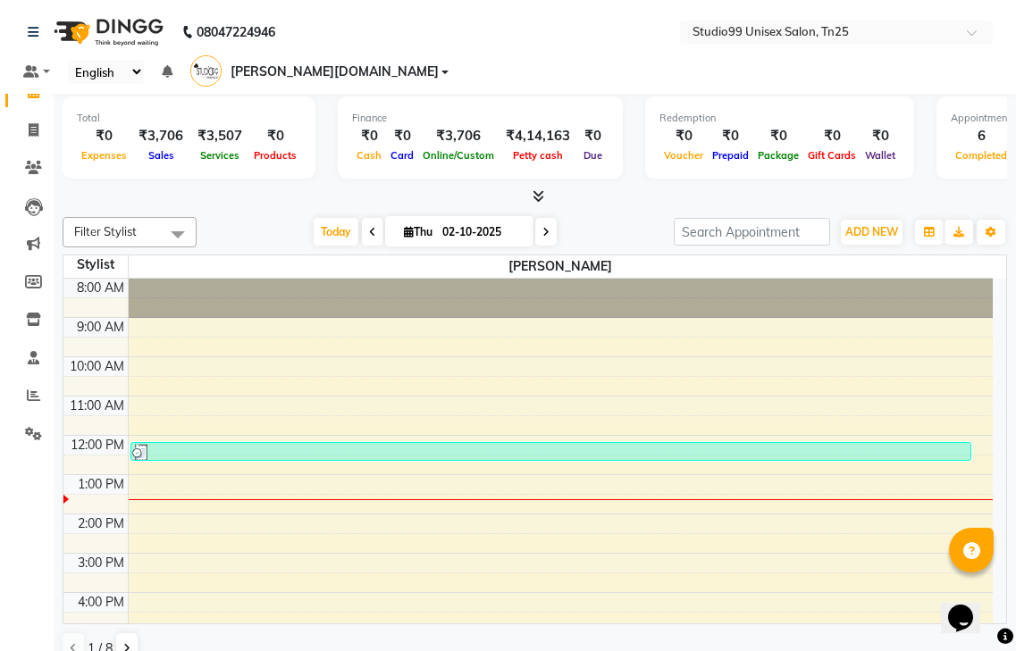
scroll to position [1, 0]
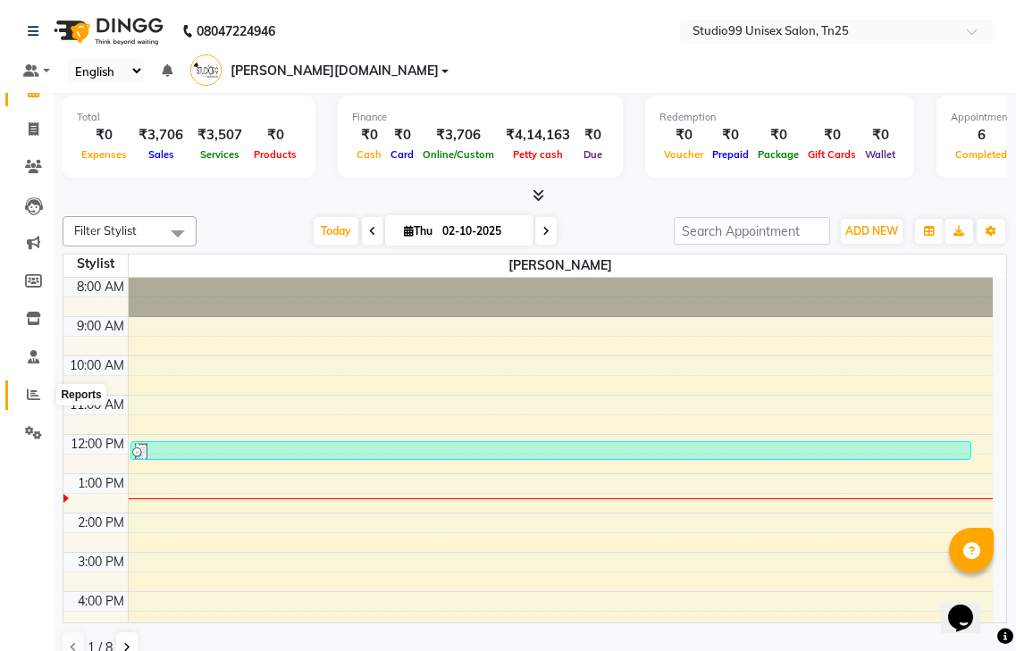
click at [41, 394] on span at bounding box center [33, 395] width 31 height 21
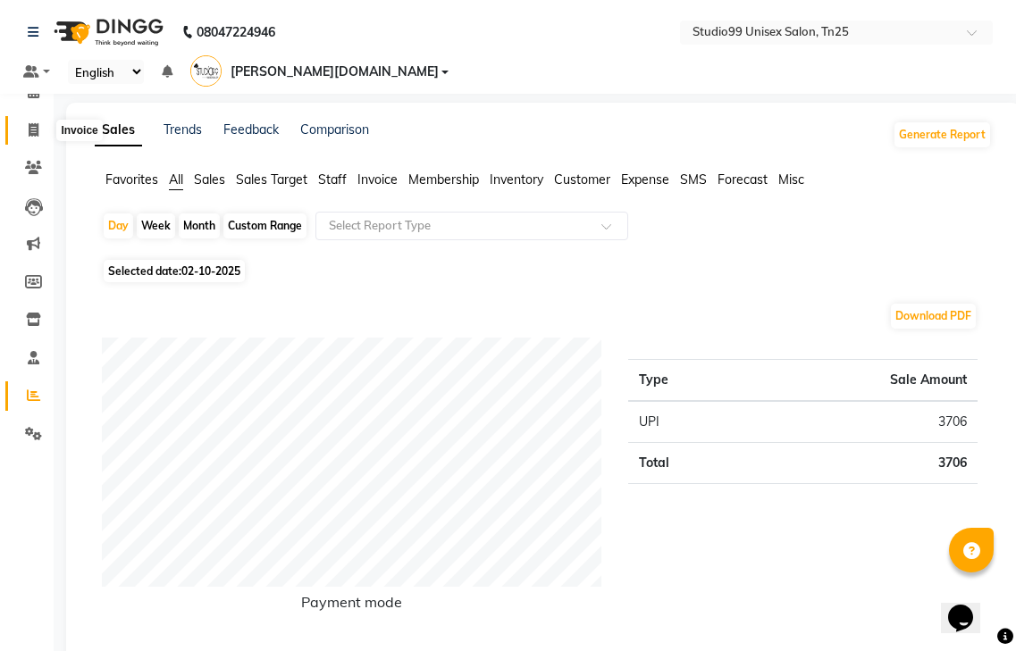
click at [30, 130] on icon at bounding box center [34, 129] width 10 height 13
select select "service"
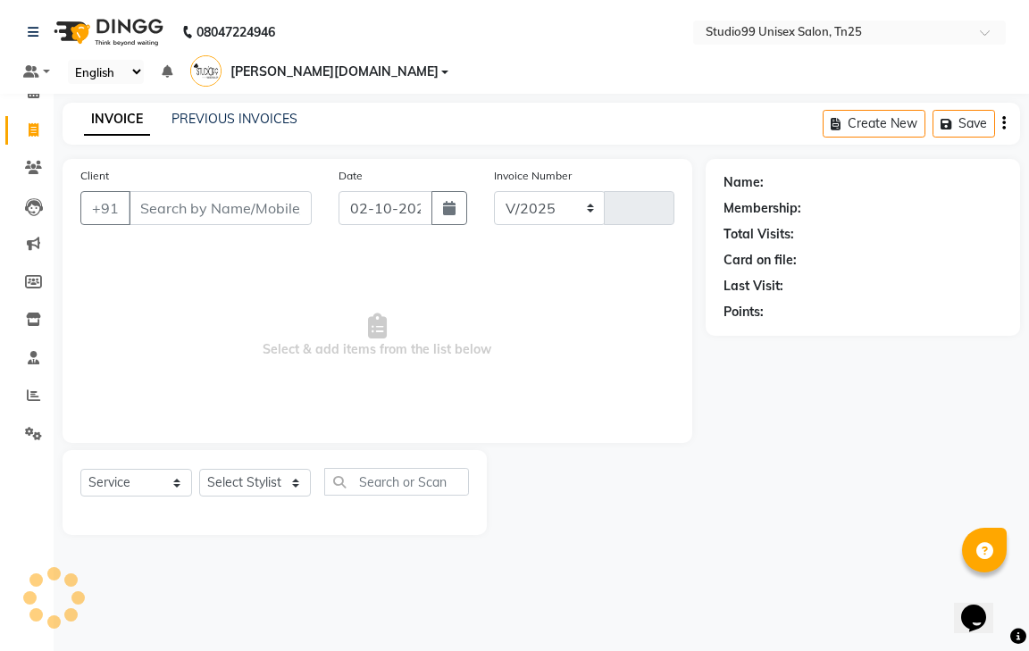
select select "8331"
type input "1240"
click at [203, 111] on link "PREVIOUS INVOICES" at bounding box center [235, 119] width 126 height 16
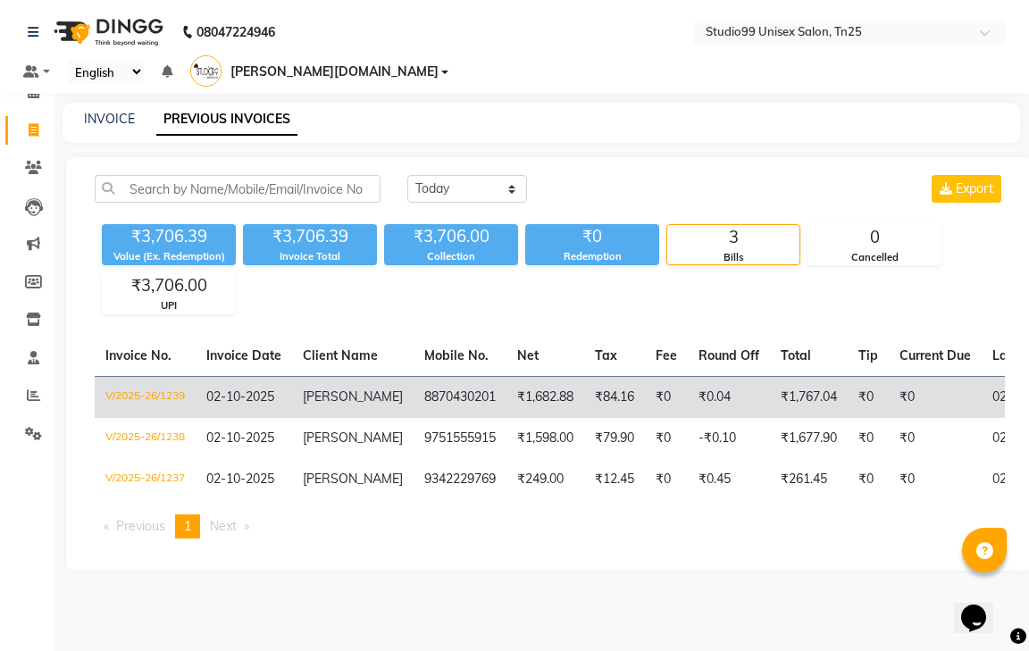
click at [286, 376] on td "02-10-2025" at bounding box center [244, 397] width 96 height 42
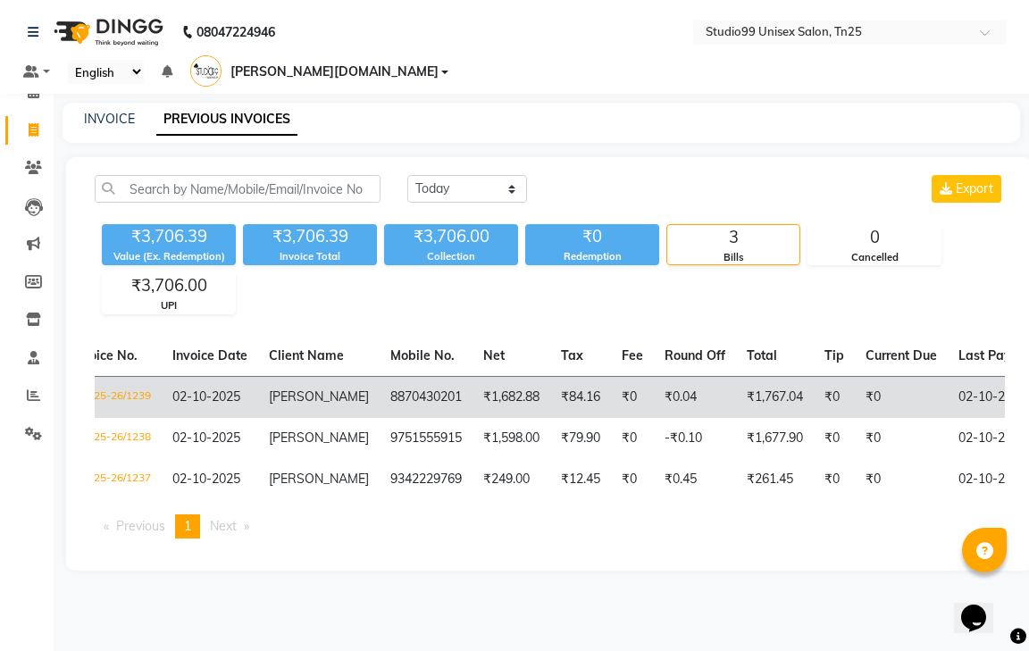
scroll to position [0, 36]
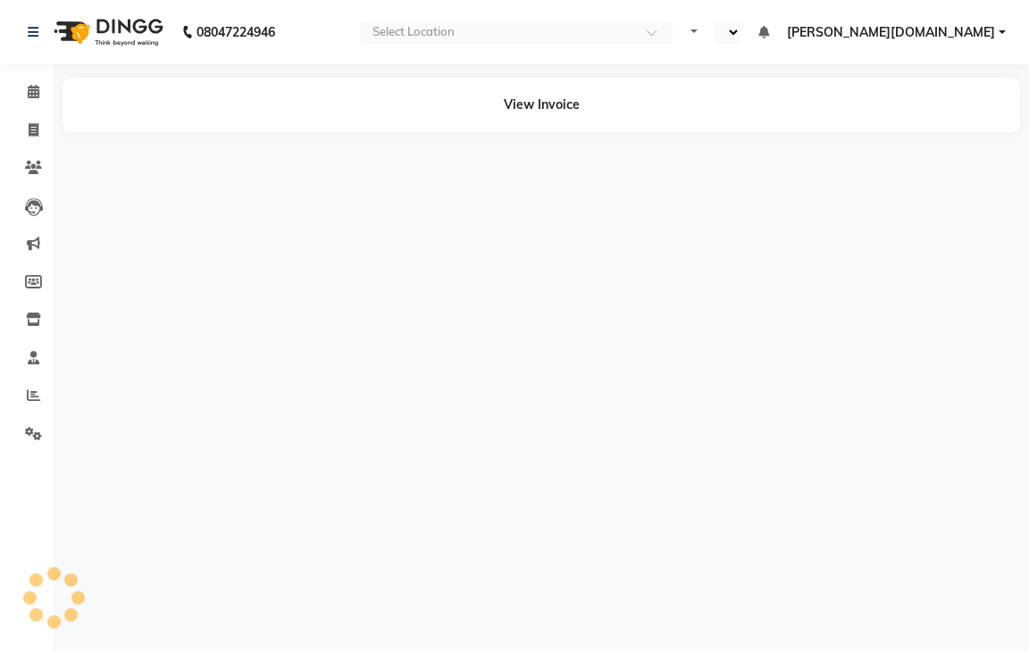
select select "en"
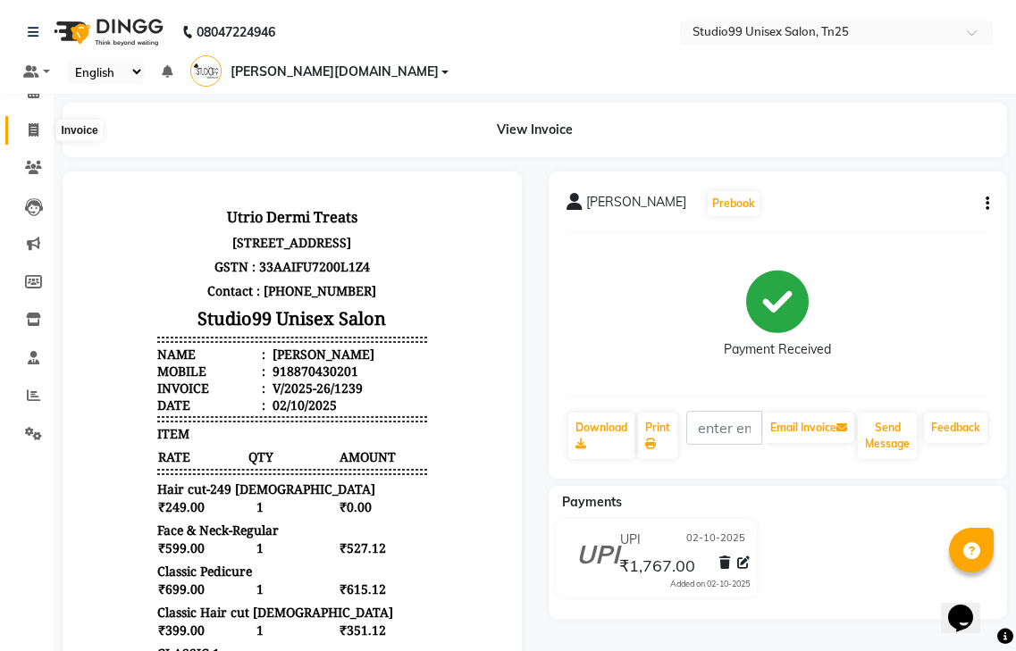
click at [39, 130] on span at bounding box center [33, 131] width 31 height 21
select select "service"
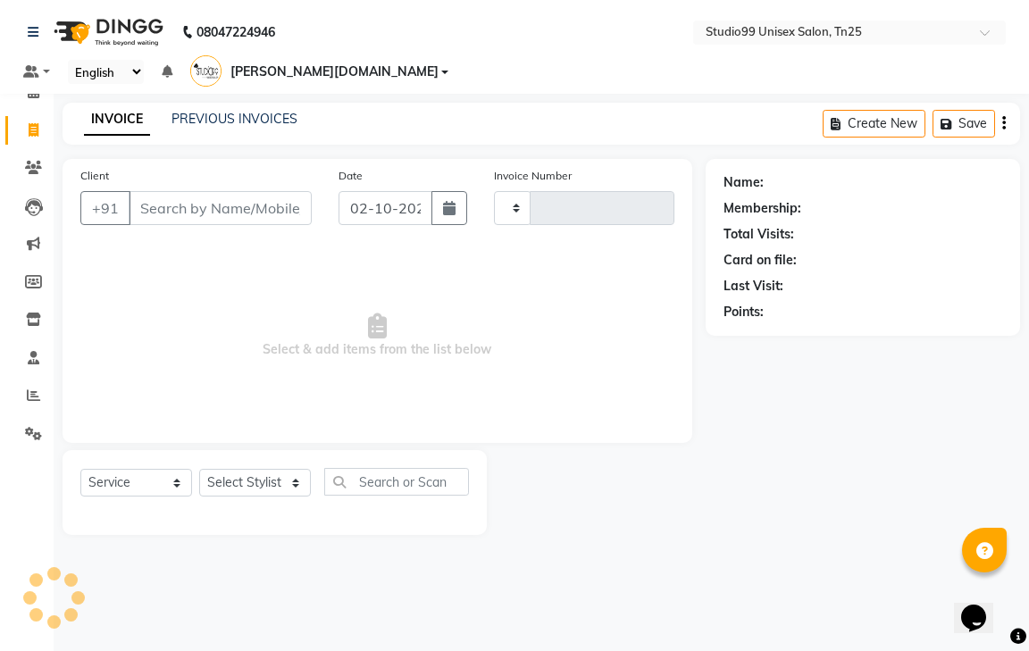
type input "1240"
select select "8331"
click at [143, 191] on input "Client" at bounding box center [220, 208] width 183 height 34
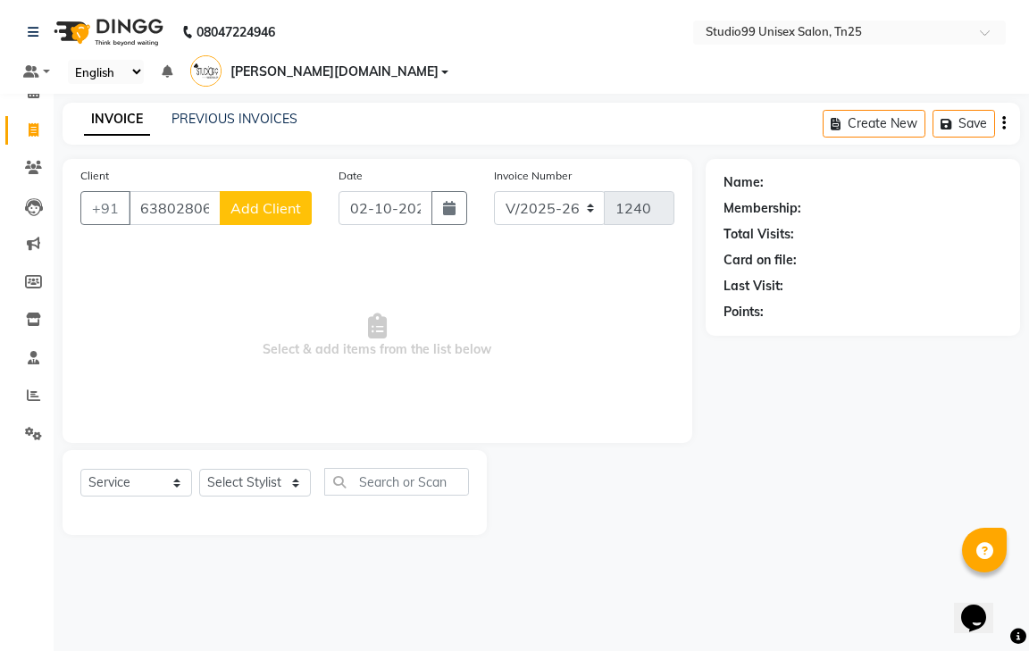
type input "6380280620"
click at [262, 199] on span "Add Client" at bounding box center [266, 208] width 71 height 18
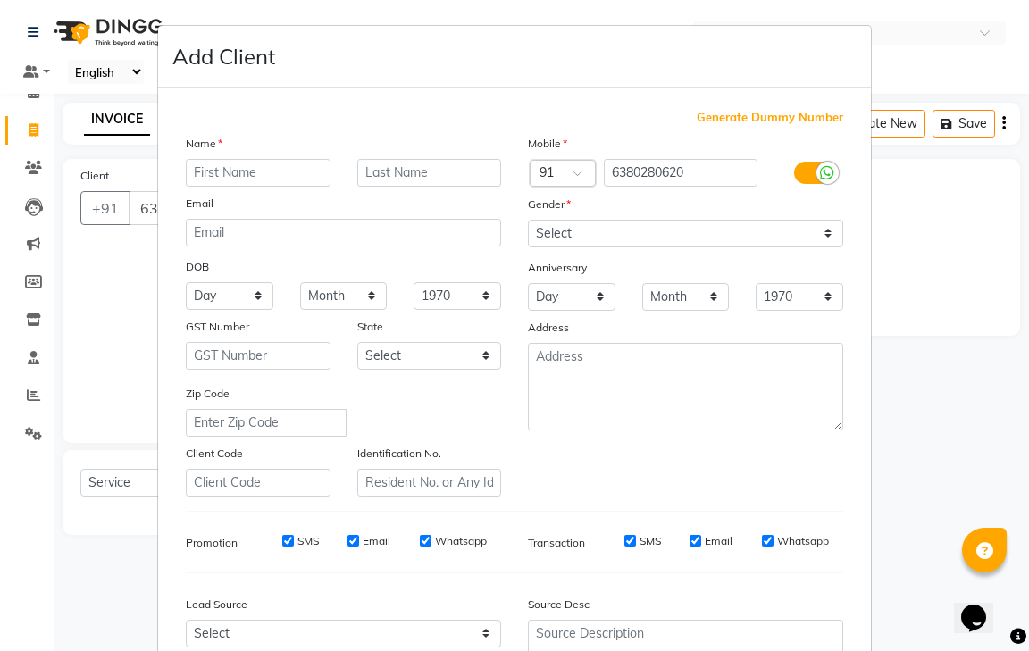
click at [256, 176] on input "text" at bounding box center [258, 173] width 145 height 28
type input "HARINI"
click at [599, 244] on select "Select Male Female Other Prefer Not To Say" at bounding box center [685, 234] width 315 height 28
select select "female"
click at [528, 220] on select "Select Male Female Other Prefer Not To Say" at bounding box center [685, 234] width 315 height 28
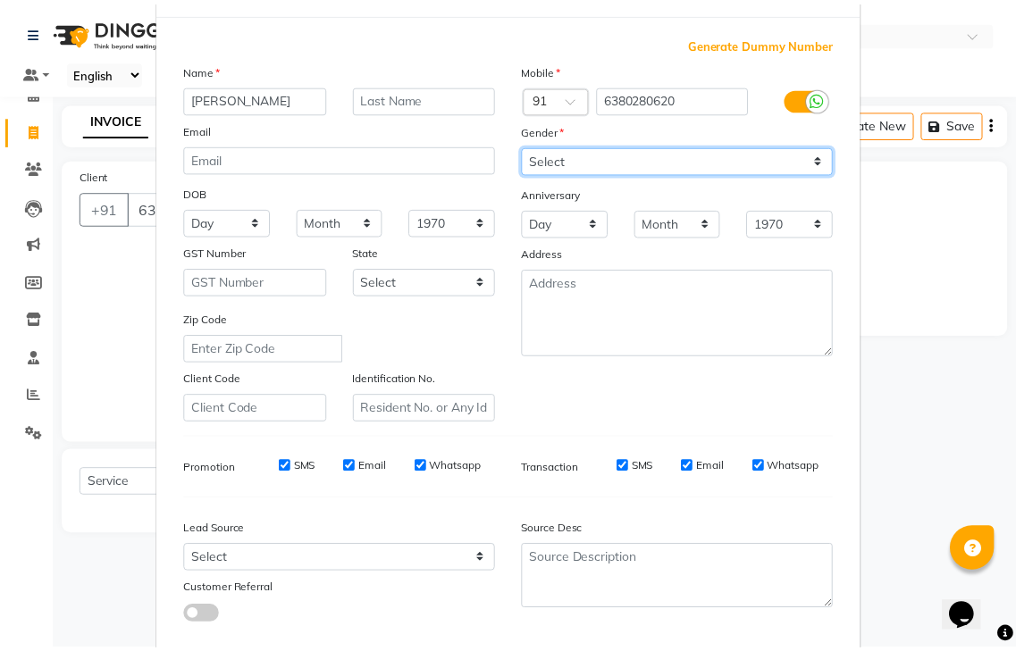
scroll to position [173, 0]
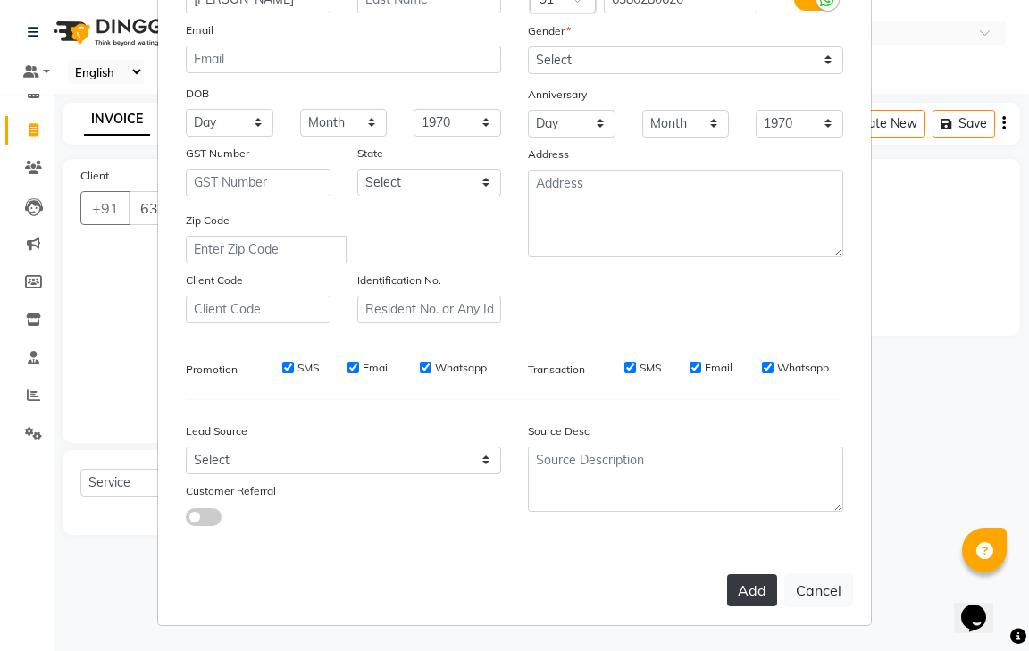
click at [736, 590] on button "Add" at bounding box center [752, 591] width 50 height 32
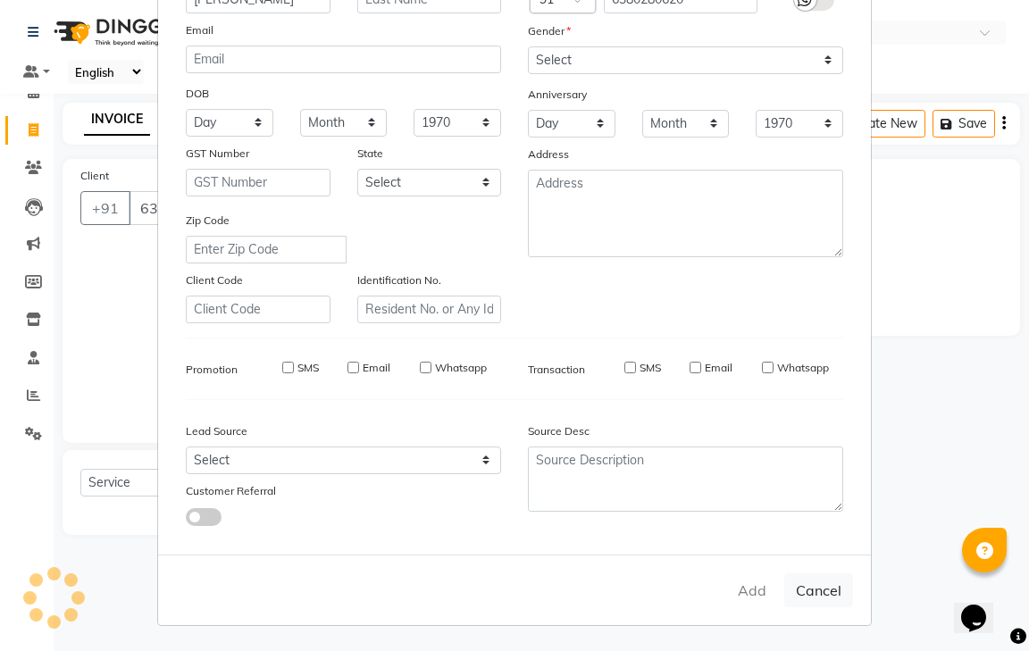
select select
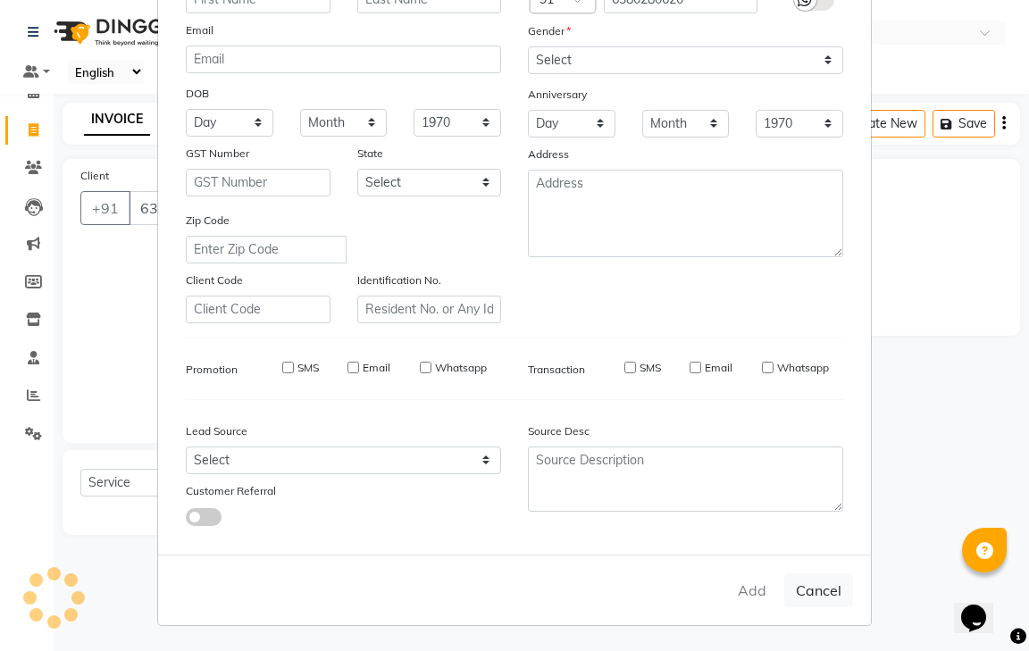
select select
checkbox input "false"
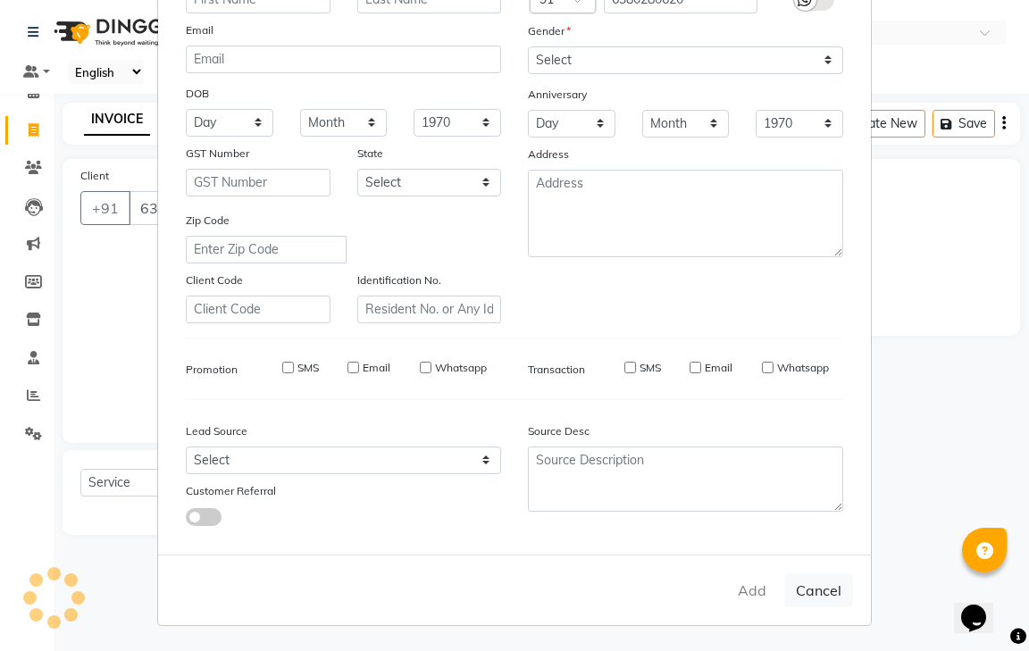
checkbox input "false"
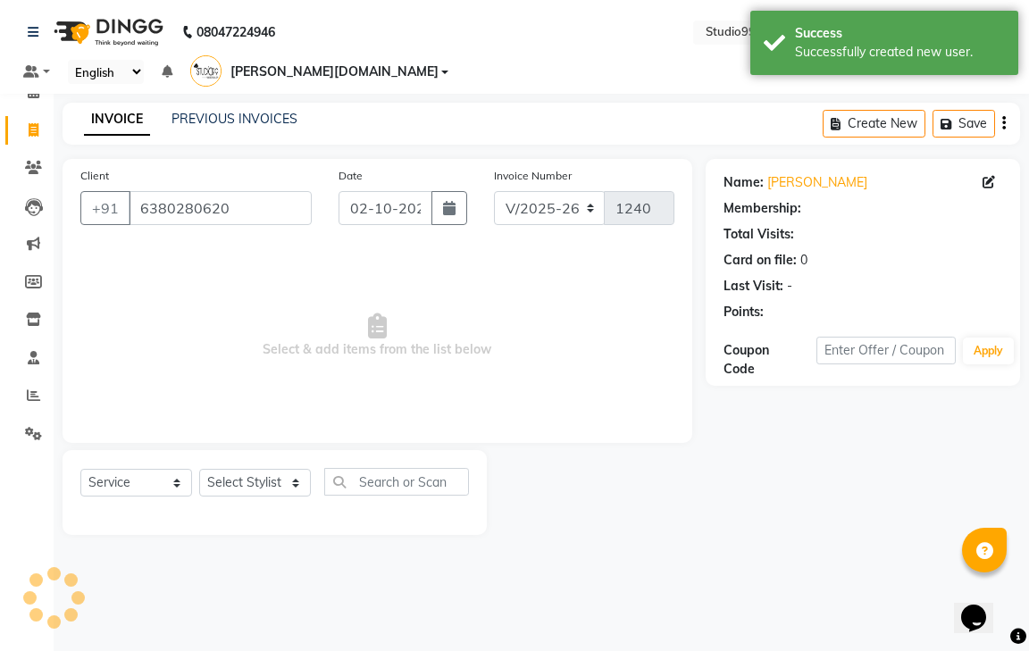
select select "1: Object"
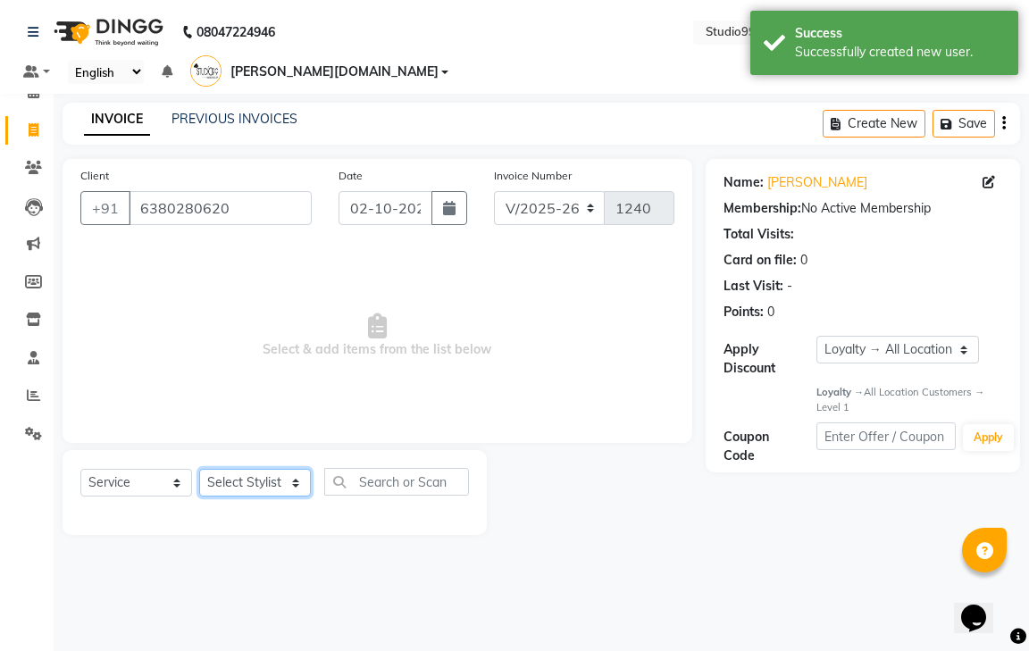
click at [283, 469] on select "Select Stylist gendral giri-ja jaya priya kothai TK raja sanjay santhosh VAISHA…" at bounding box center [255, 483] width 112 height 28
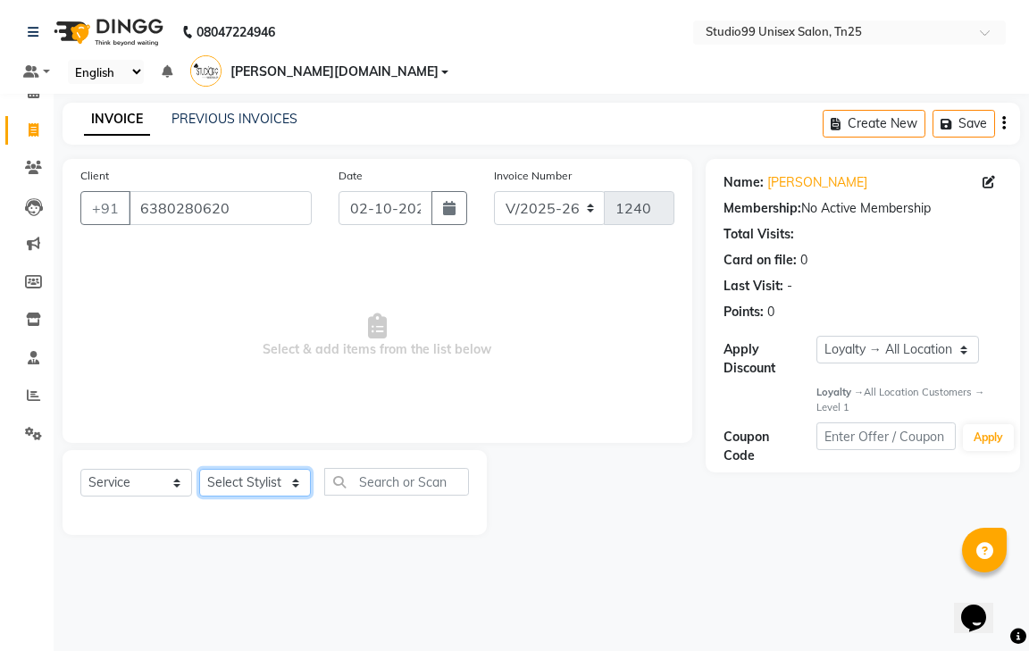
select select "80757"
click at [199, 469] on select "Select Stylist gendral giri-ja jaya priya kothai TK raja sanjay santhosh VAISHA…" at bounding box center [255, 483] width 112 height 28
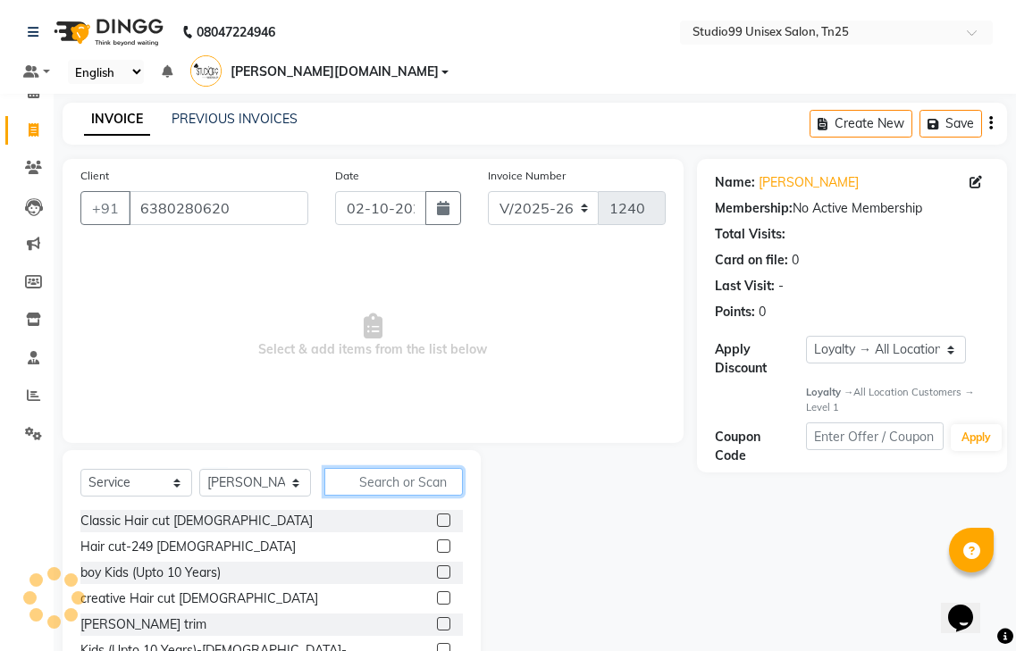
click at [377, 468] on input "text" at bounding box center [393, 482] width 138 height 28
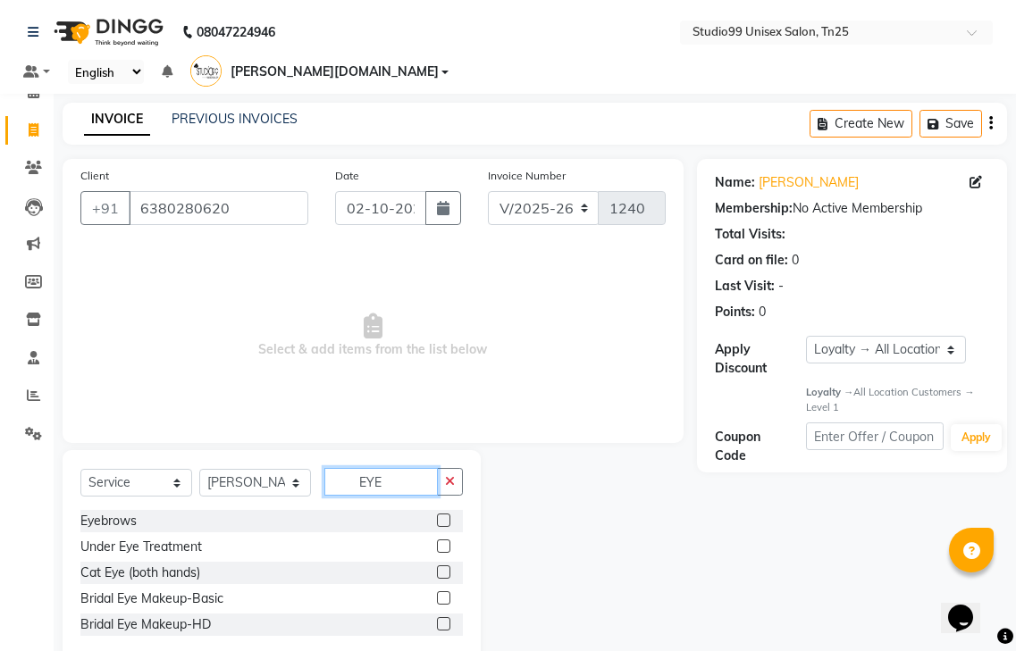
type input "EYE"
click at [443, 510] on div at bounding box center [450, 521] width 26 height 22
click at [442, 514] on label at bounding box center [443, 520] width 13 height 13
click at [442, 516] on input "checkbox" at bounding box center [443, 522] width 12 height 12
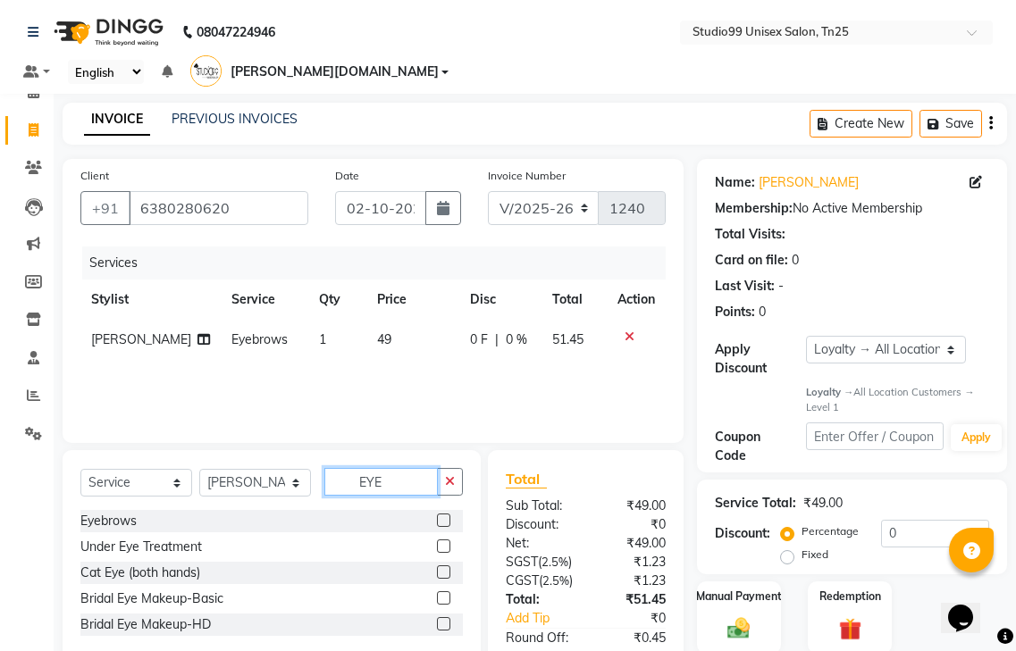
checkbox input "false"
click at [385, 468] on input "EYE" at bounding box center [380, 482] width 113 height 28
type input "E"
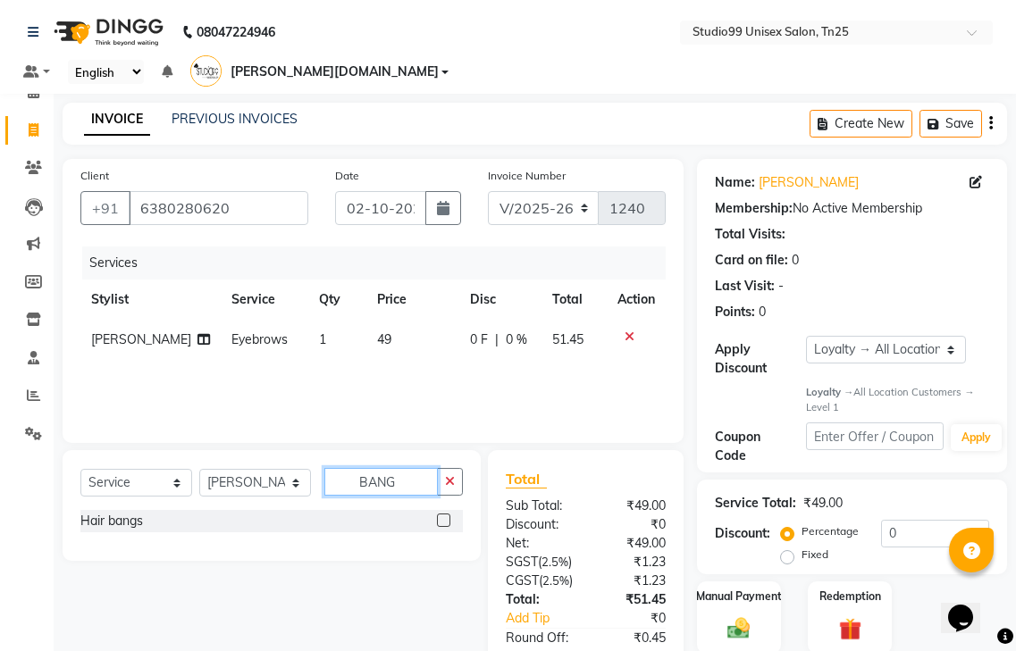
type input "BANG"
click at [441, 514] on label at bounding box center [443, 520] width 13 height 13
click at [441, 516] on input "checkbox" at bounding box center [443, 522] width 12 height 12
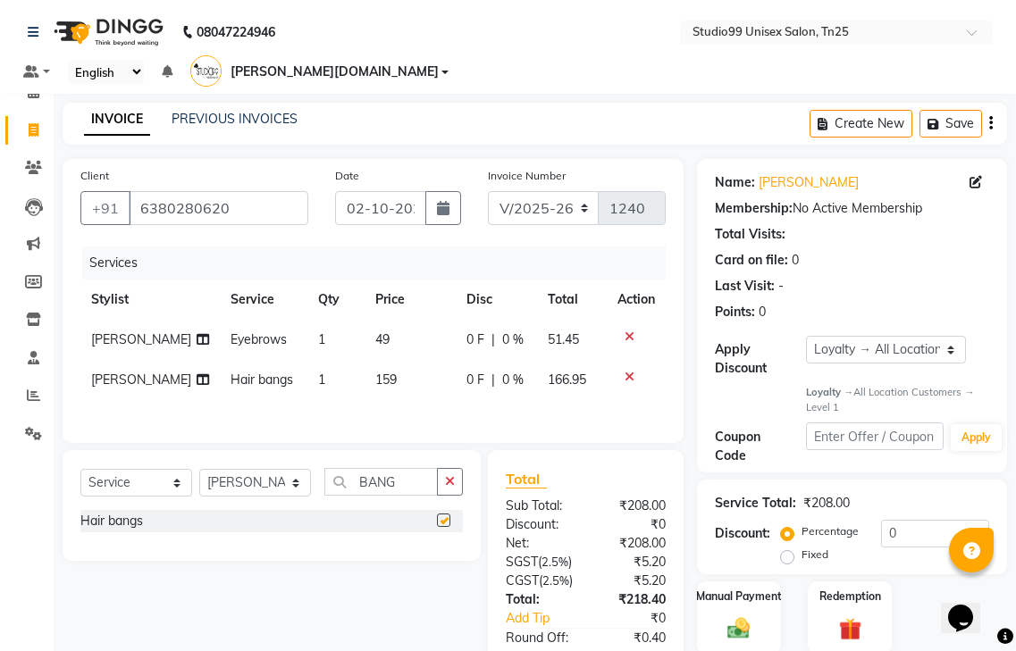
checkbox input "false"
click at [916, 520] on input "0" at bounding box center [935, 534] width 108 height 28
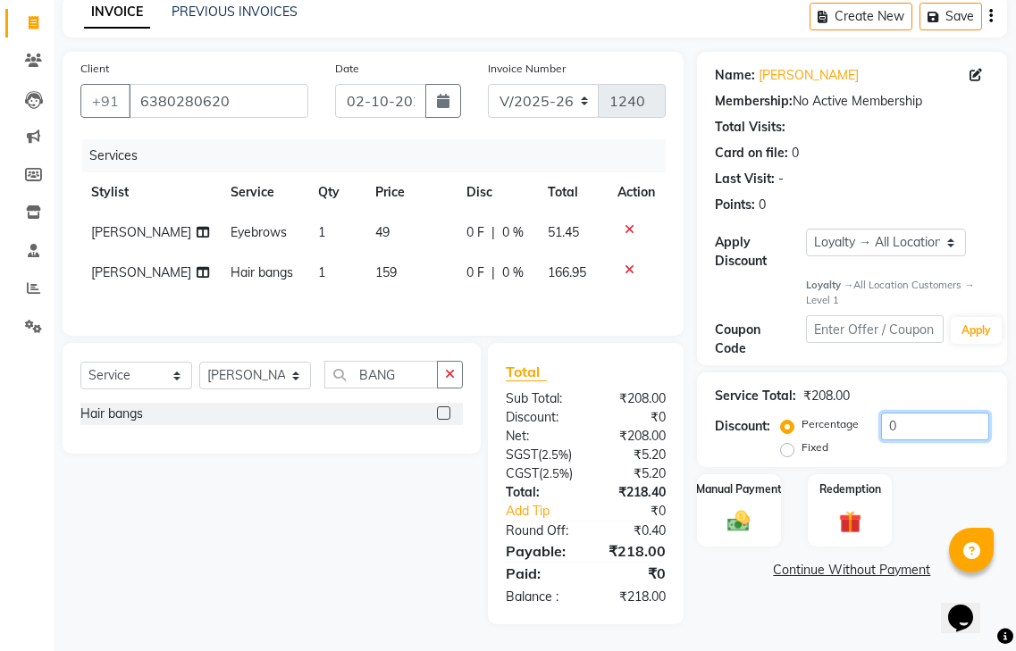
scroll to position [122, 0]
click at [742, 508] on img at bounding box center [739, 521] width 38 height 27
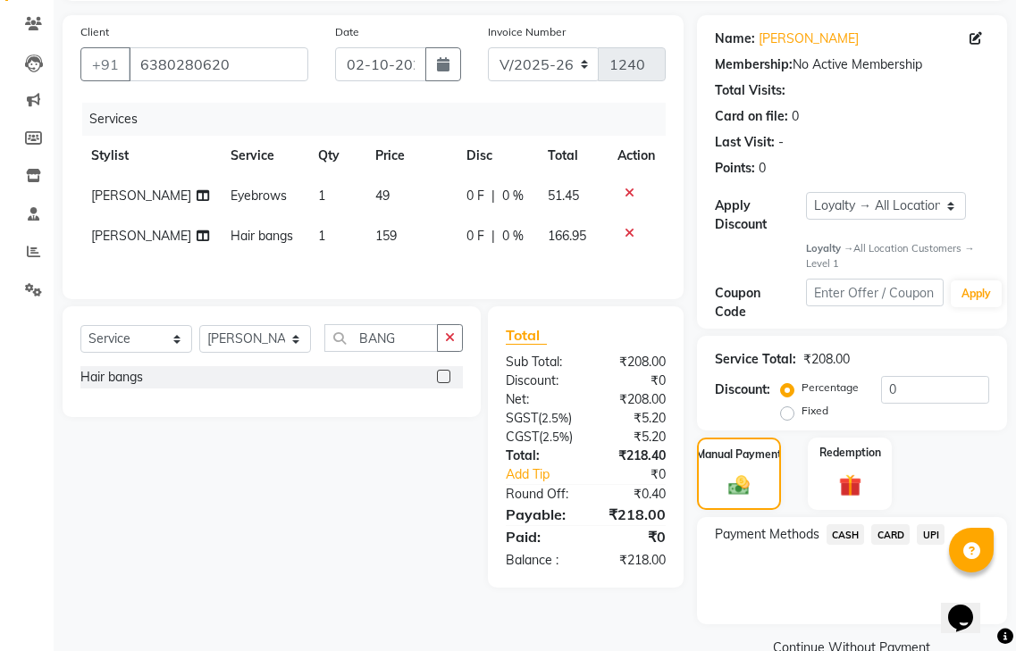
scroll to position [155, 0]
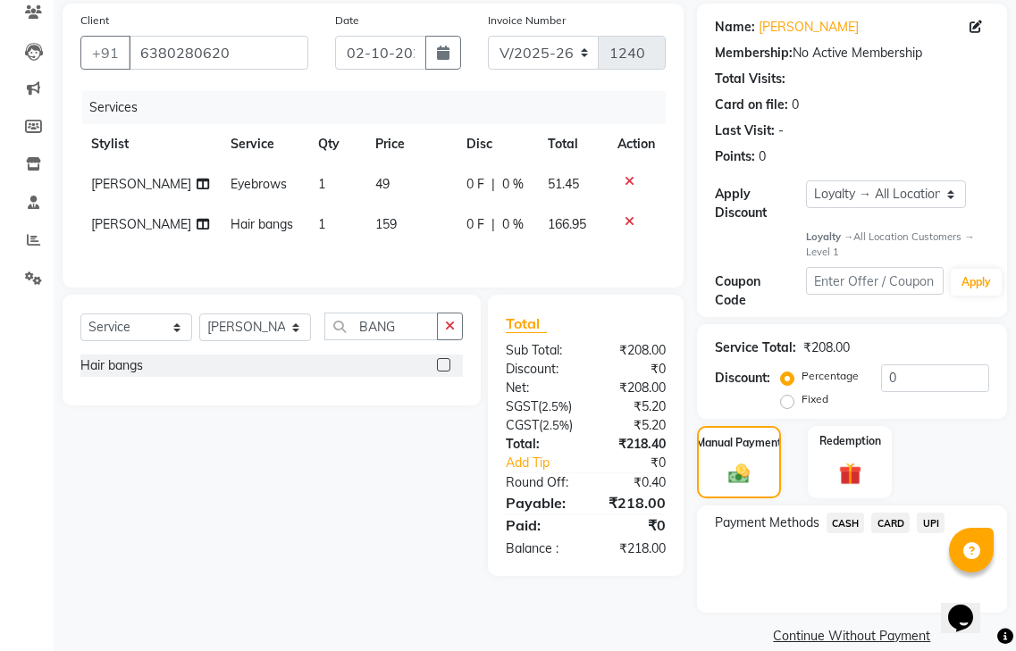
click at [935, 513] on span "UPI" at bounding box center [931, 523] width 28 height 21
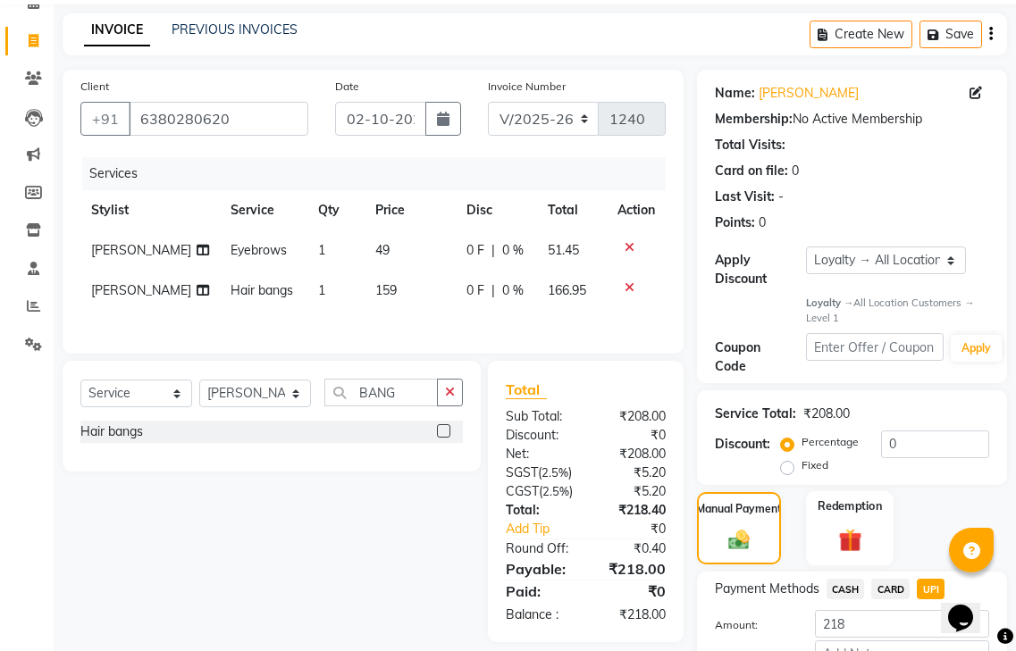
scroll to position [181, 0]
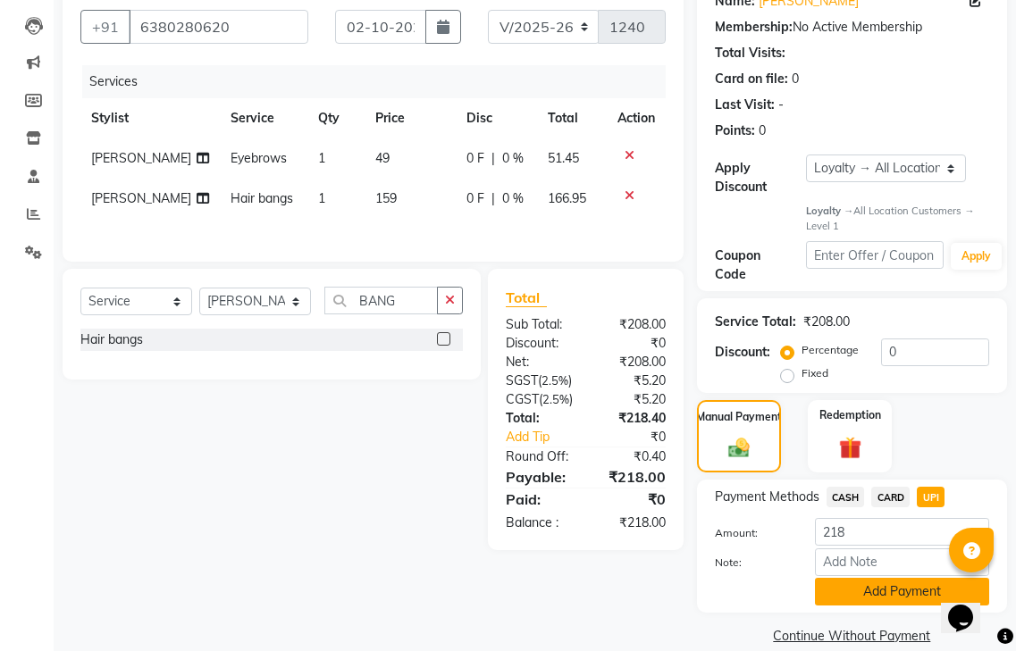
click at [856, 578] on button "Add Payment" at bounding box center [902, 592] width 174 height 28
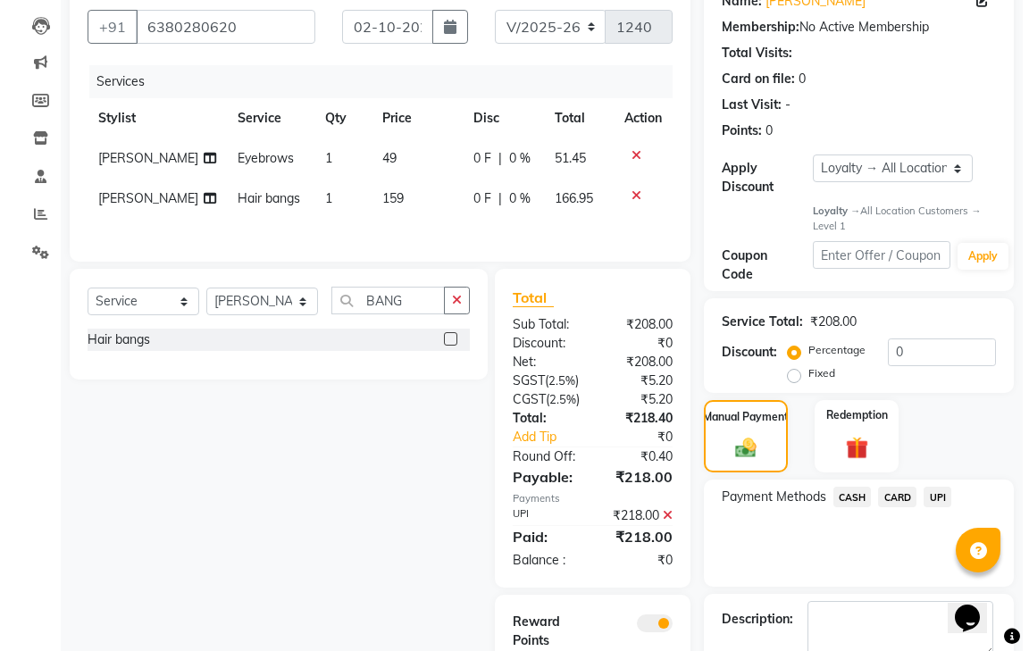
scroll to position [304, 0]
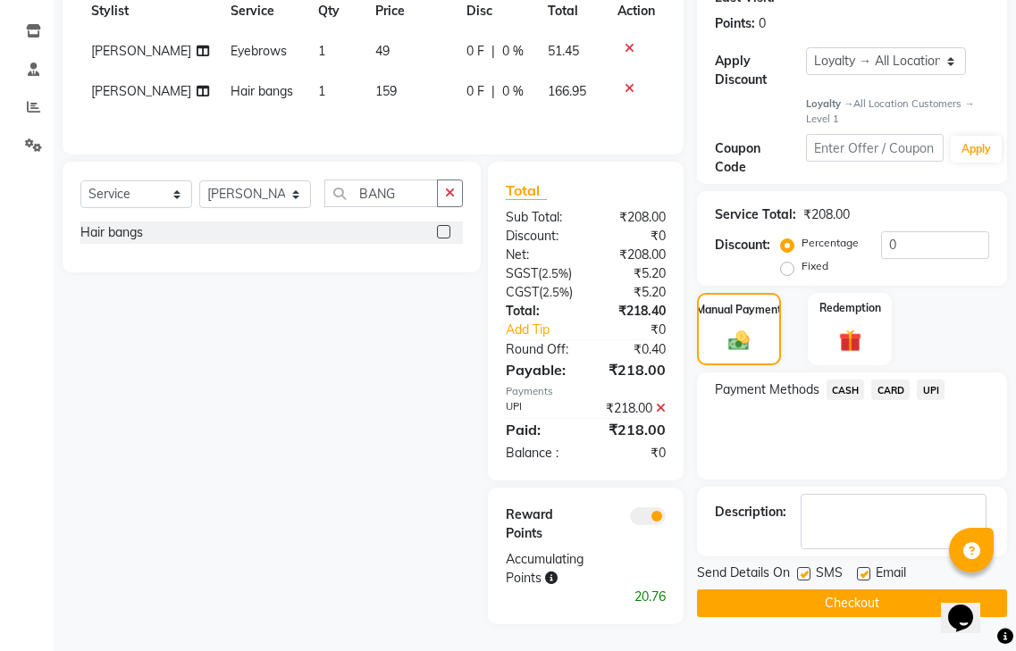
click at [649, 517] on span at bounding box center [648, 517] width 36 height 18
click at [666, 519] on input "checkbox" at bounding box center [666, 519] width 0 height 0
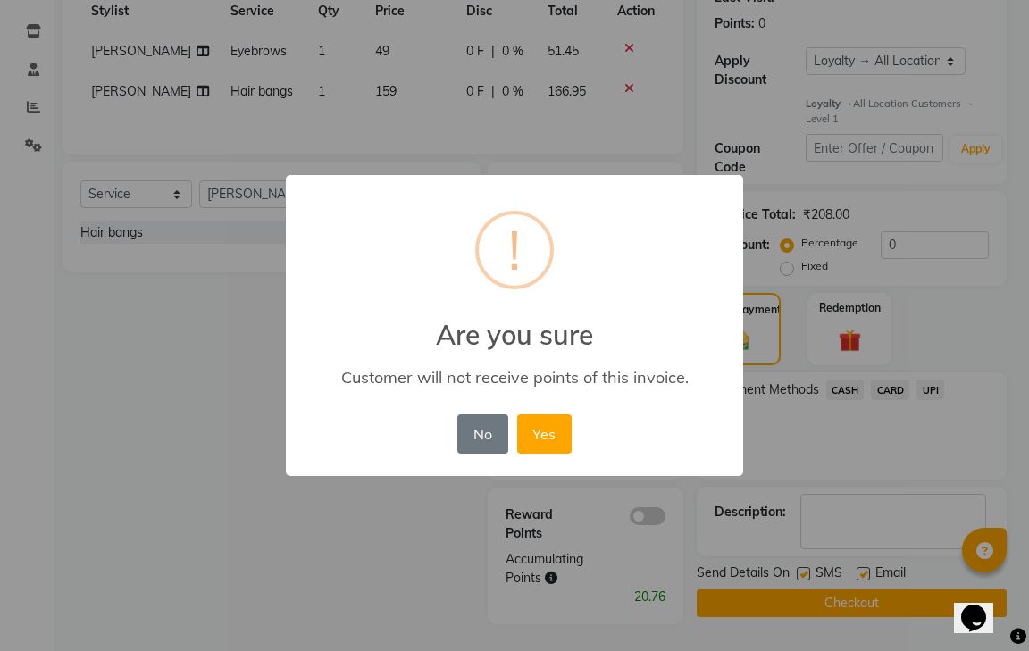
drag, startPoint x: 544, startPoint y: 440, endPoint x: 727, endPoint y: 623, distance: 258.4
click at [550, 447] on button "Yes" at bounding box center [544, 434] width 55 height 39
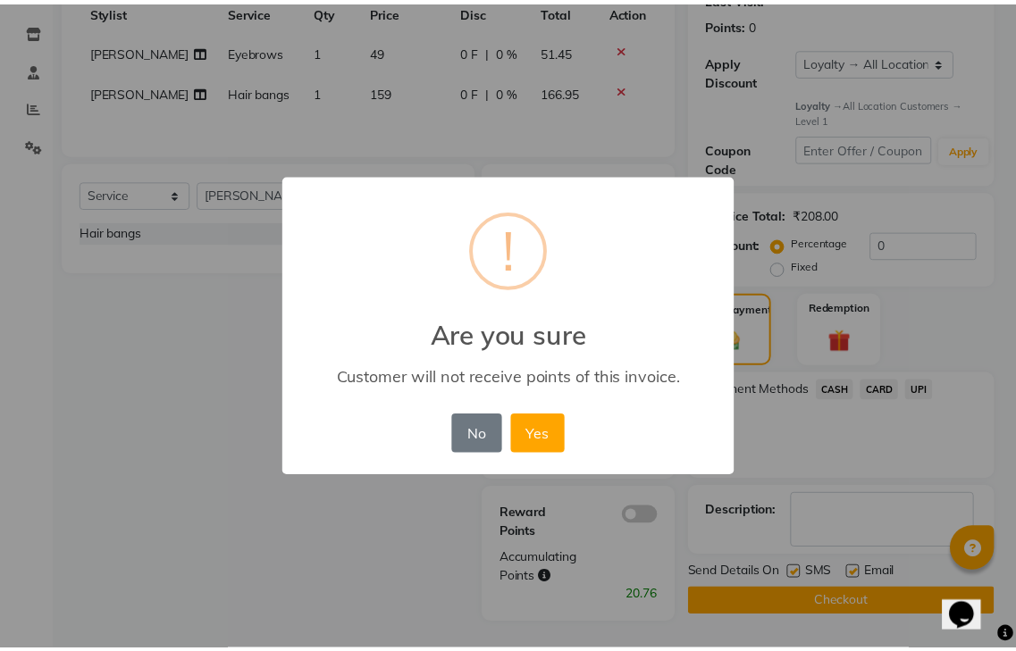
scroll to position [256, 0]
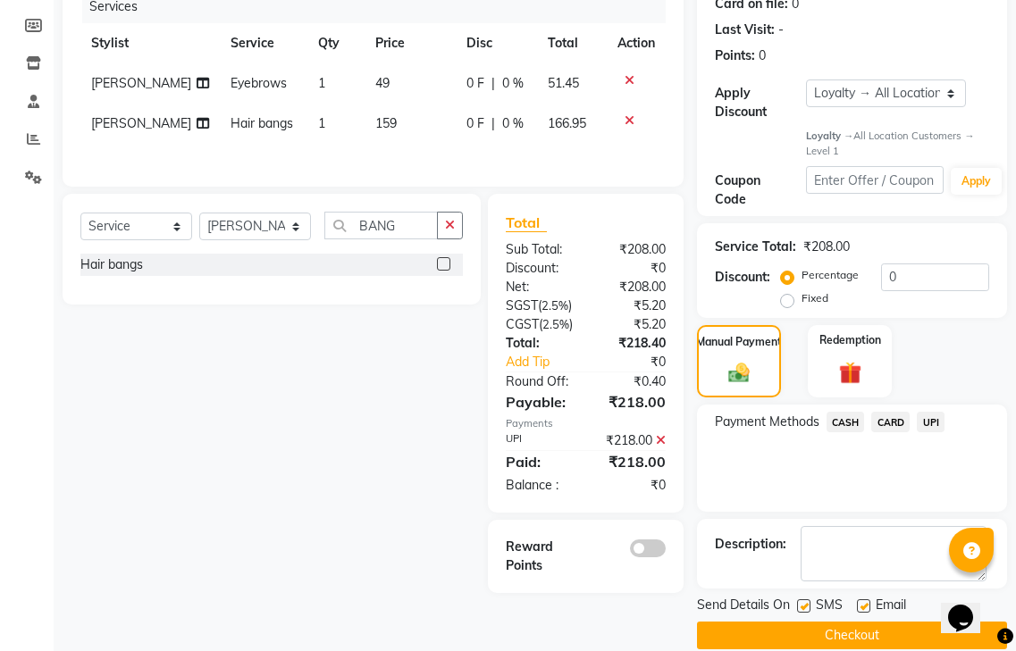
click at [742, 622] on button "Checkout" at bounding box center [852, 636] width 310 height 28
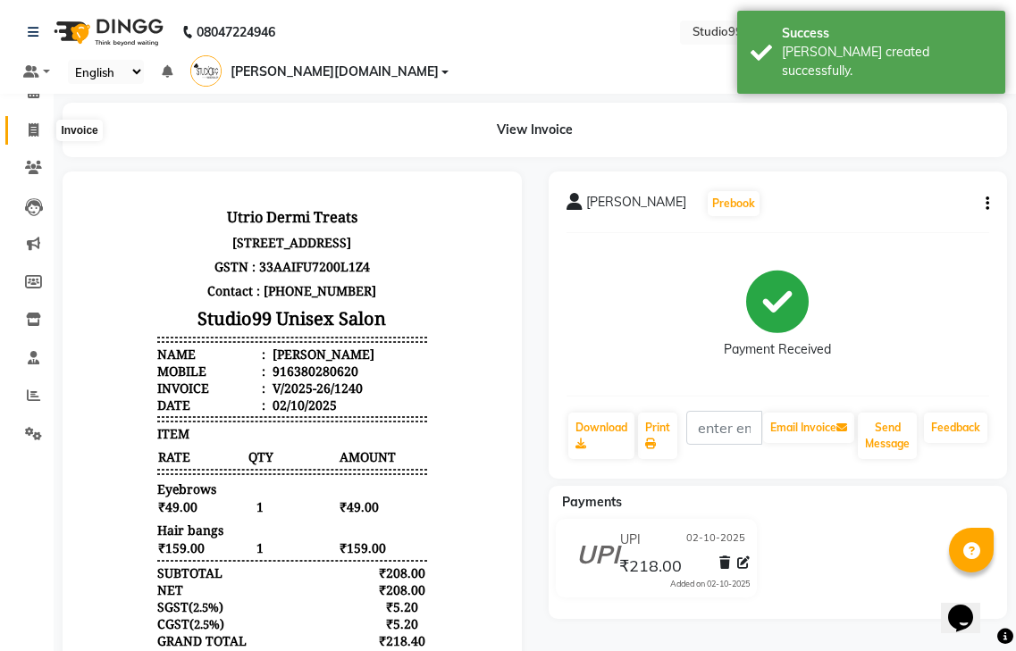
click at [35, 129] on icon at bounding box center [34, 129] width 10 height 13
select select "service"
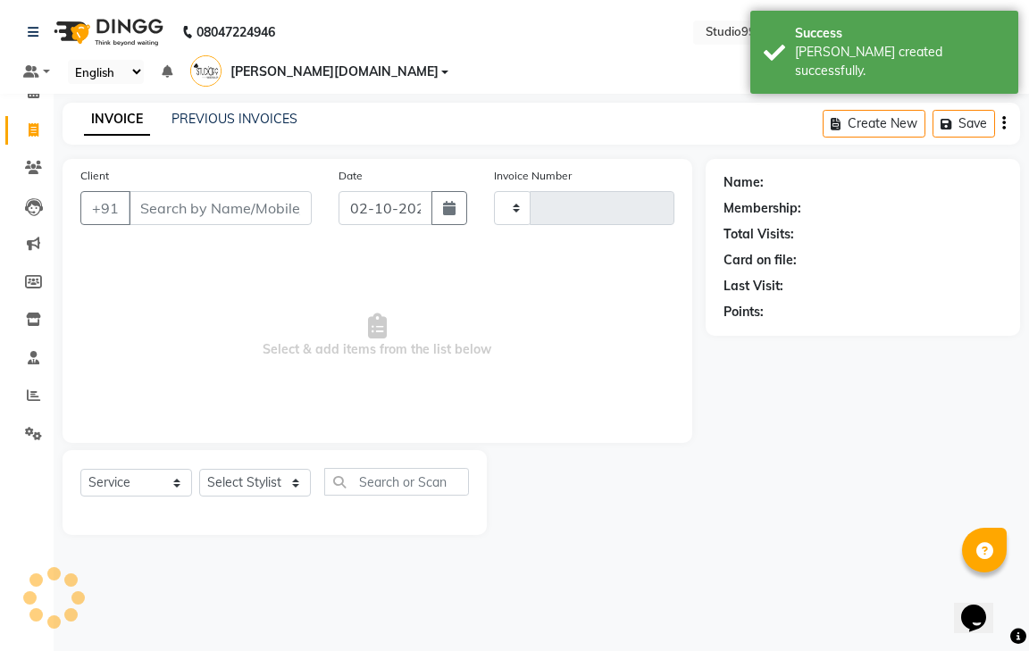
type input "1241"
select select "8331"
click at [163, 191] on input "Client" at bounding box center [220, 208] width 183 height 34
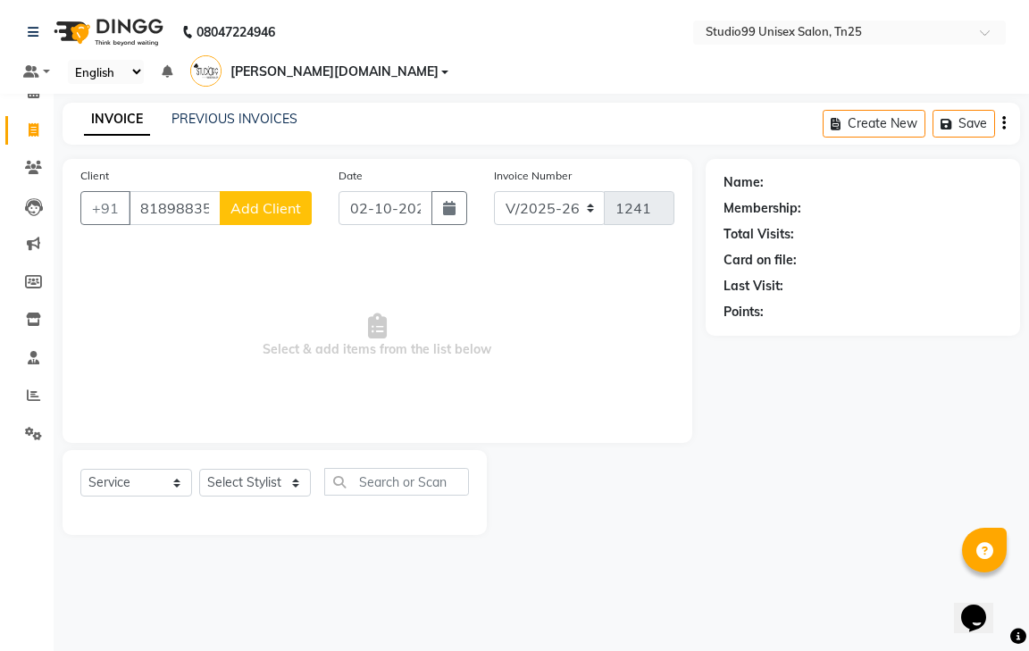
type input "8189883540"
click at [260, 199] on span "Add Client" at bounding box center [266, 208] width 71 height 18
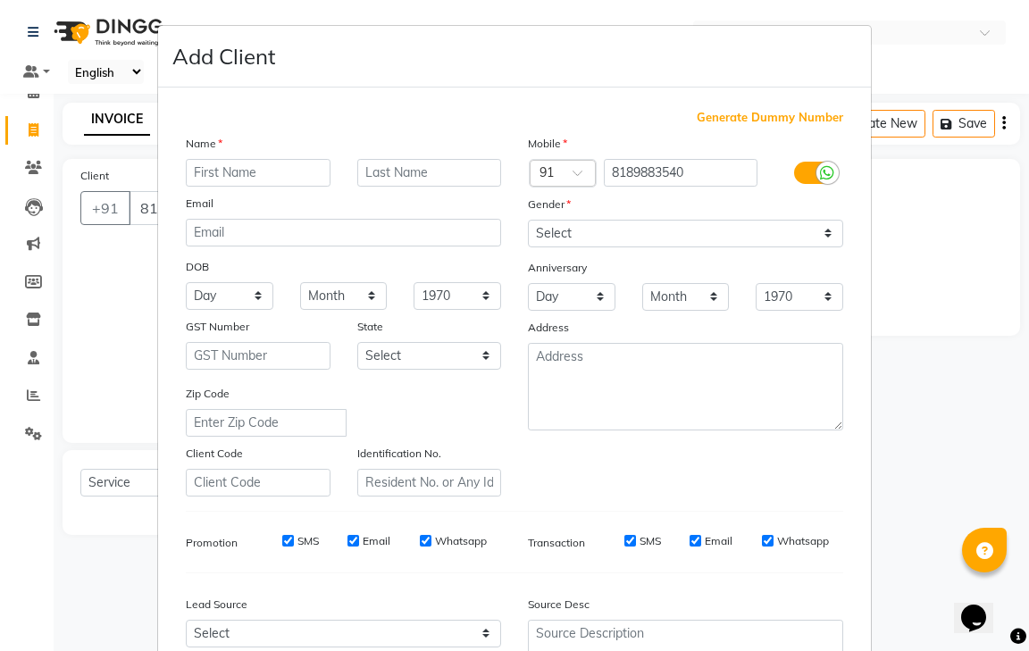
click at [244, 175] on input "text" at bounding box center [258, 173] width 145 height 28
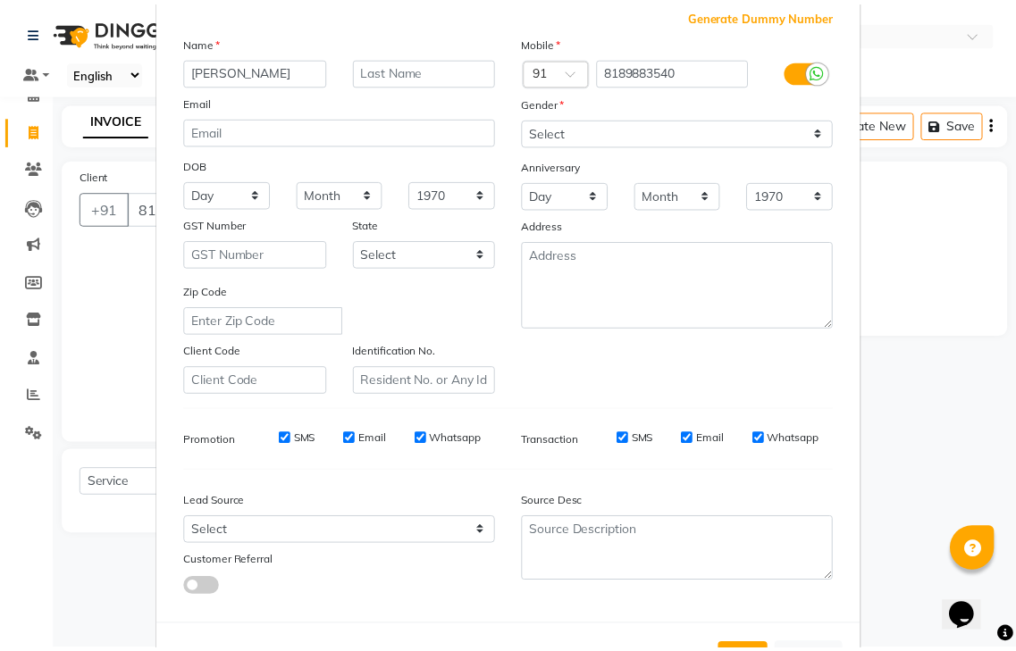
scroll to position [173, 0]
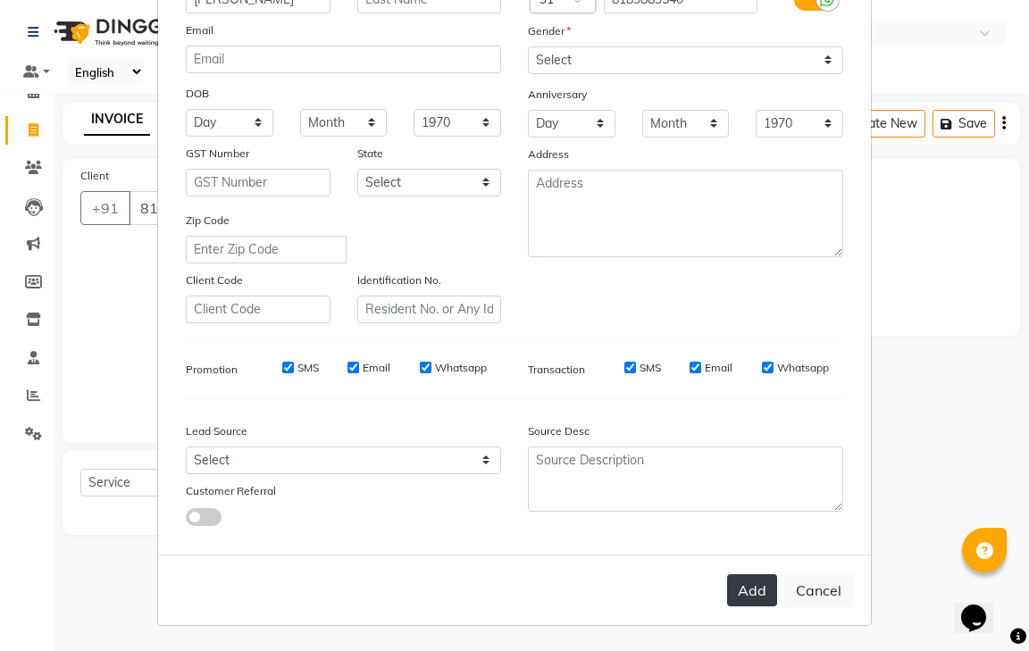
type input "JAWAHAR"
click at [740, 575] on button "Add" at bounding box center [752, 591] width 50 height 32
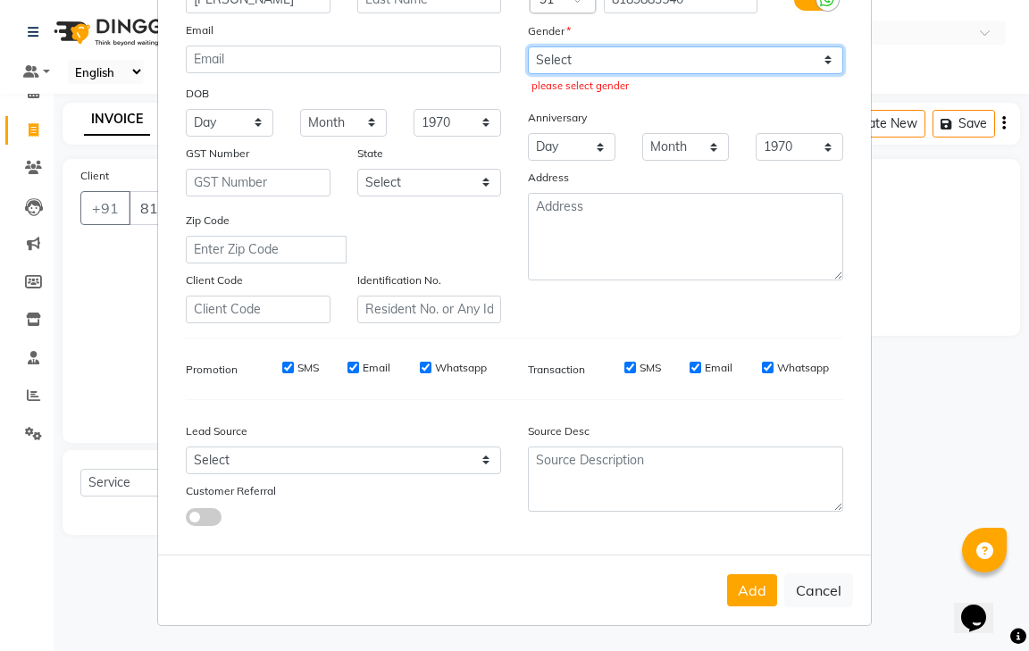
click at [621, 56] on select "Select Male Female Other Prefer Not To Say" at bounding box center [685, 60] width 315 height 28
select select "male"
click at [528, 46] on select "Select Male Female Other Prefer Not To Say" at bounding box center [685, 60] width 315 height 28
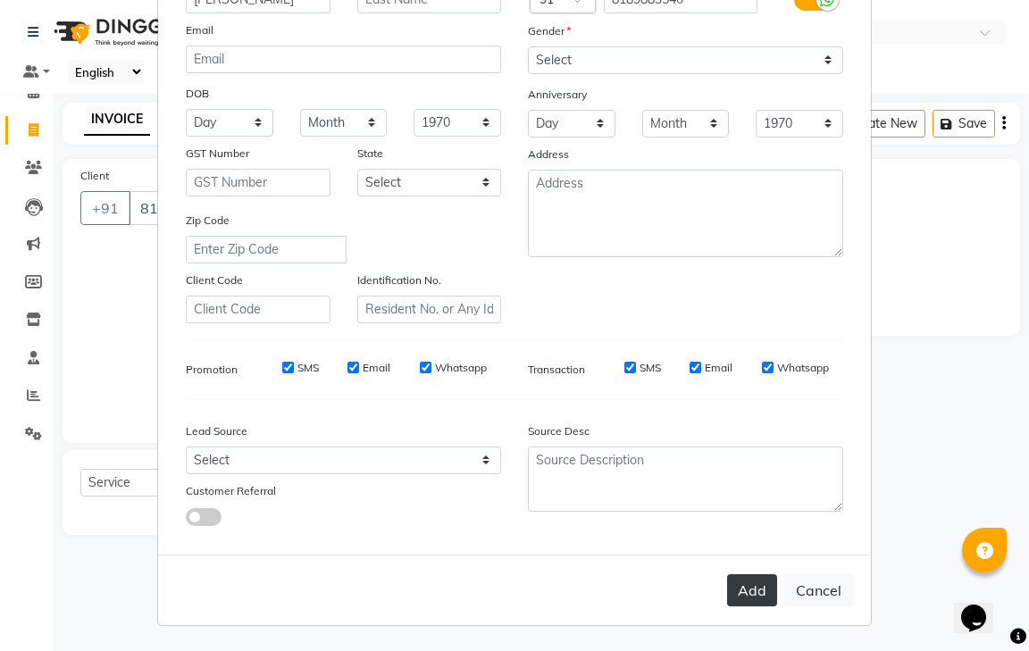
click at [754, 590] on button "Add" at bounding box center [752, 591] width 50 height 32
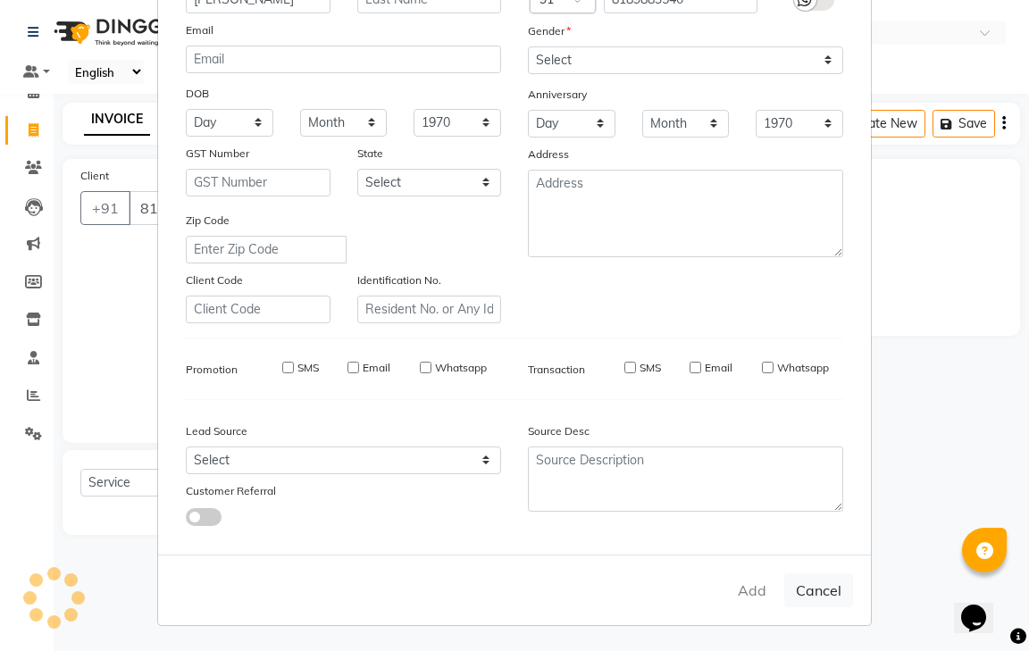
select select
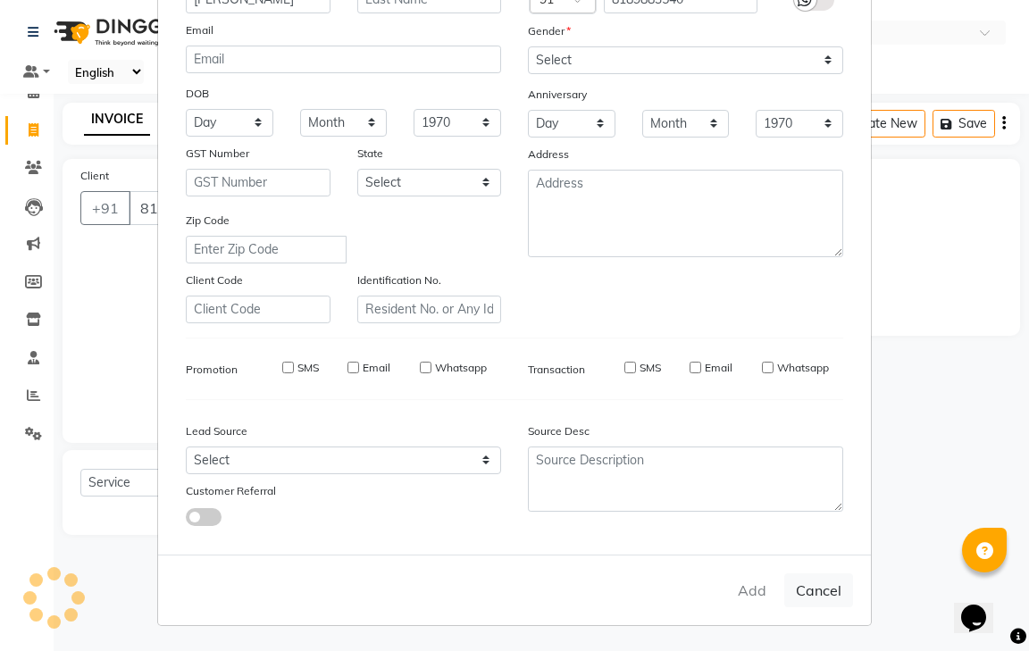
select select
checkbox input "false"
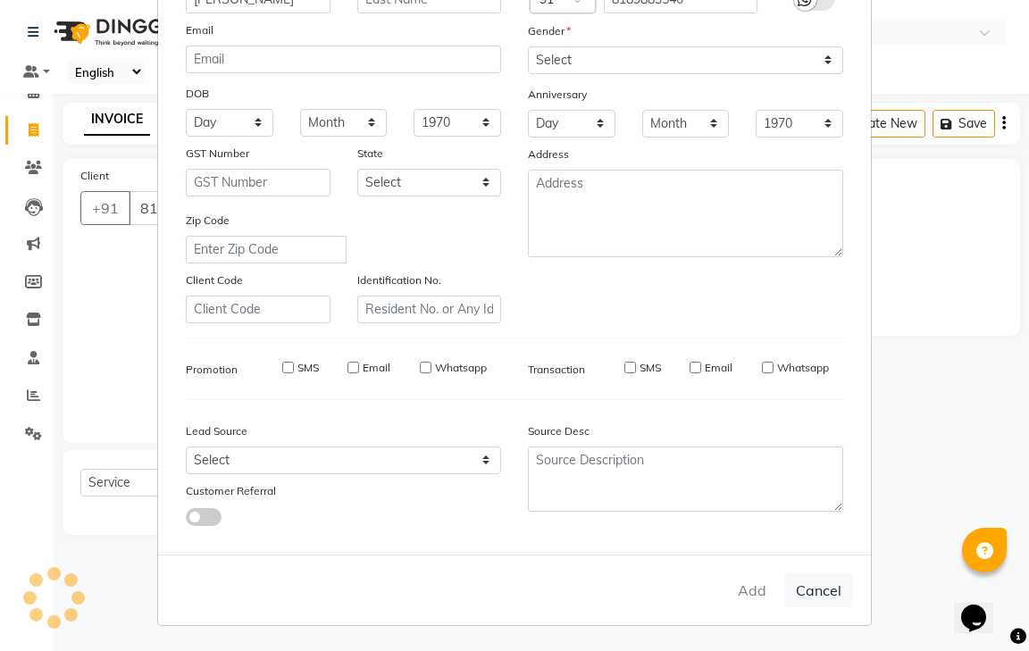
checkbox input "false"
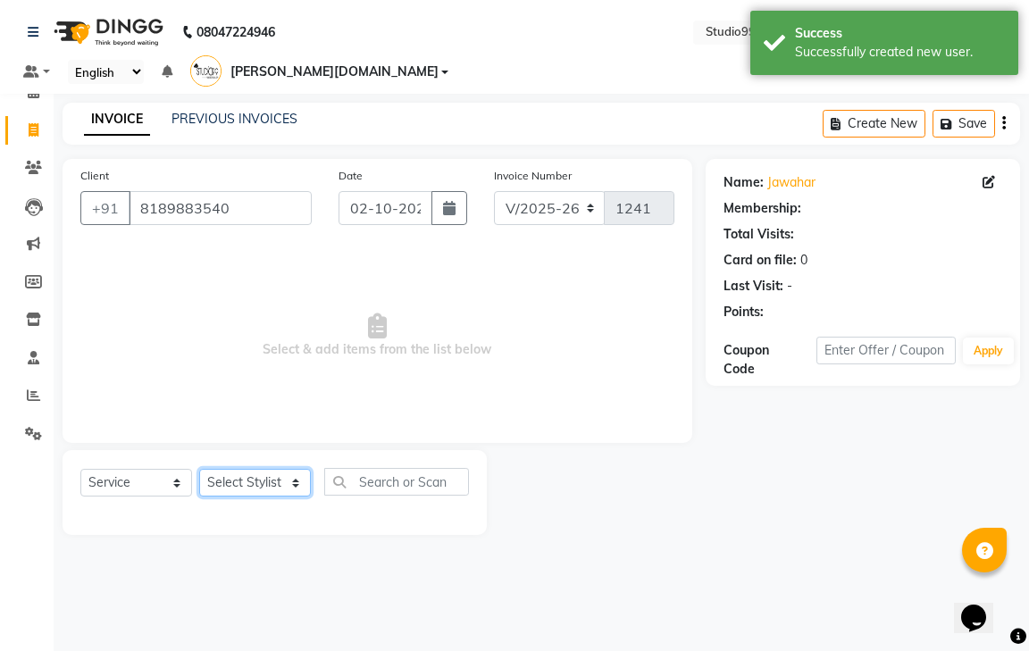
select select "1: Object"
click at [226, 469] on select "Select Stylist gendral giri-ja jaya priya kothai TK raja sanjay santhosh VAISHA…" at bounding box center [255, 483] width 112 height 28
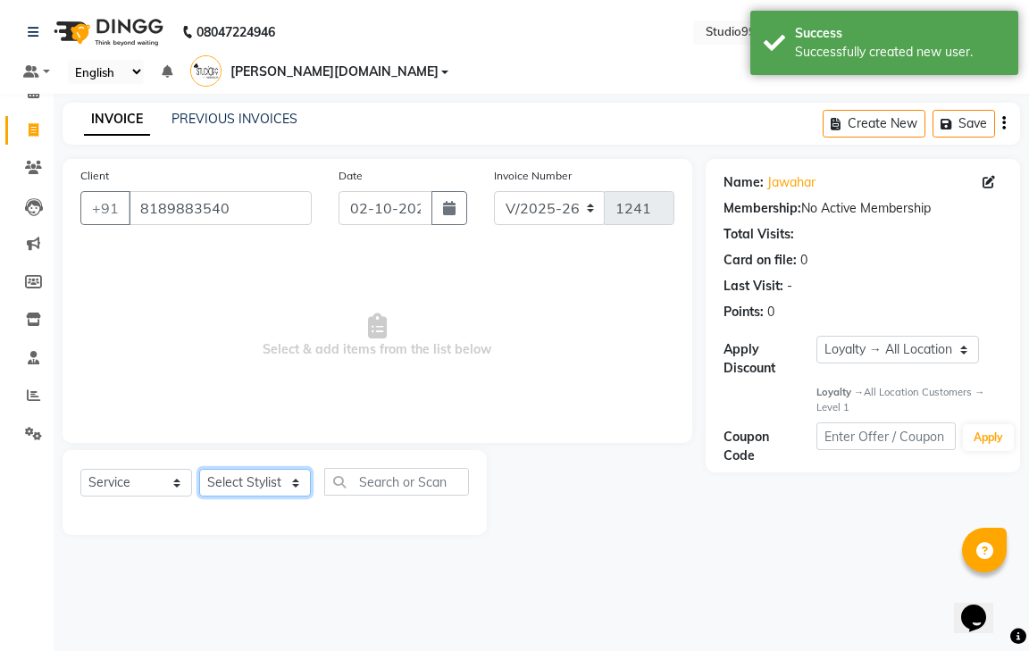
select select "80761"
click at [199, 469] on select "Select Stylist gendral giri-ja jaya priya kothai TK raja sanjay santhosh VAISHA…" at bounding box center [255, 483] width 112 height 28
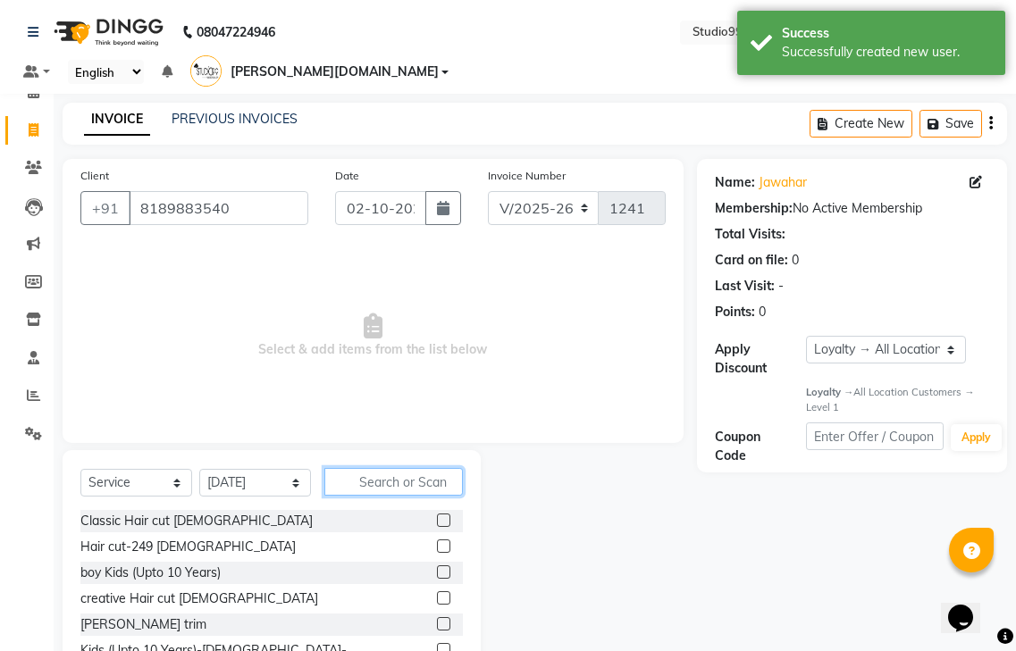
click at [438, 468] on input "text" at bounding box center [393, 482] width 138 height 28
click at [437, 540] on label at bounding box center [443, 546] width 13 height 13
click at [437, 541] on input "checkbox" at bounding box center [443, 547] width 12 height 12
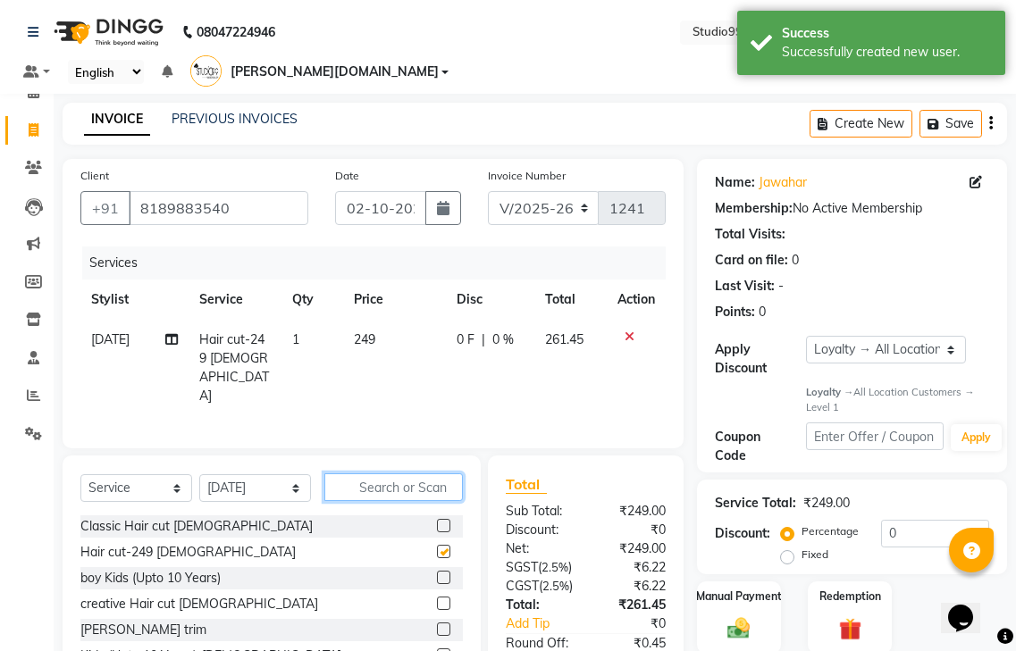
click at [407, 474] on input "text" at bounding box center [393, 488] width 138 height 28
checkbox input "false"
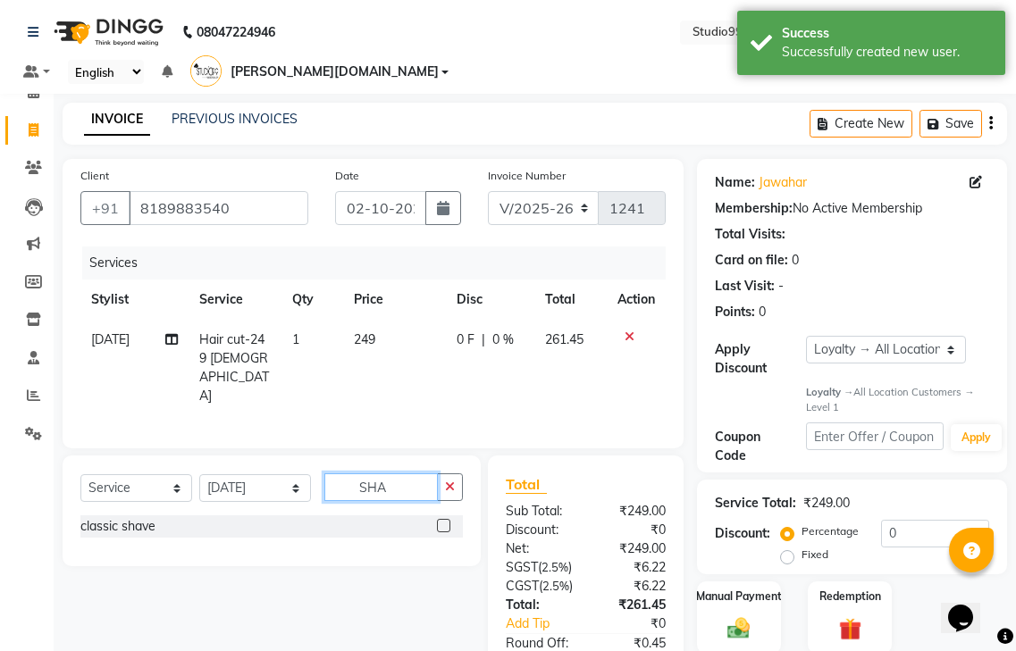
type input "SHA"
click at [447, 519] on label at bounding box center [443, 525] width 13 height 13
click at [447, 521] on input "checkbox" at bounding box center [443, 527] width 12 height 12
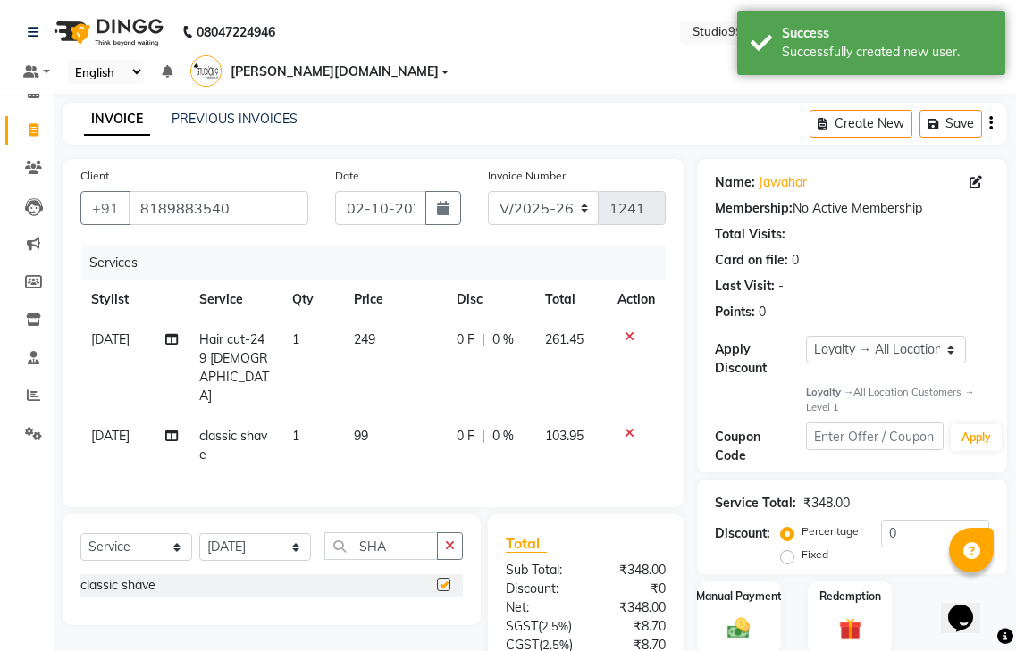
checkbox input "false"
click at [938, 520] on input "0" at bounding box center [935, 534] width 108 height 28
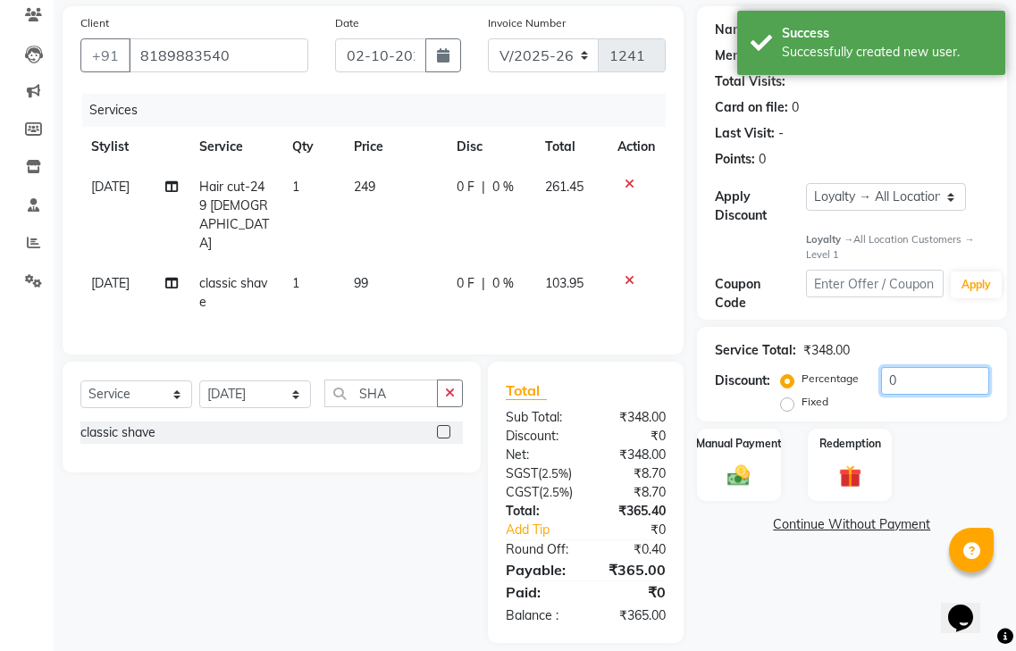
scroll to position [160, 0]
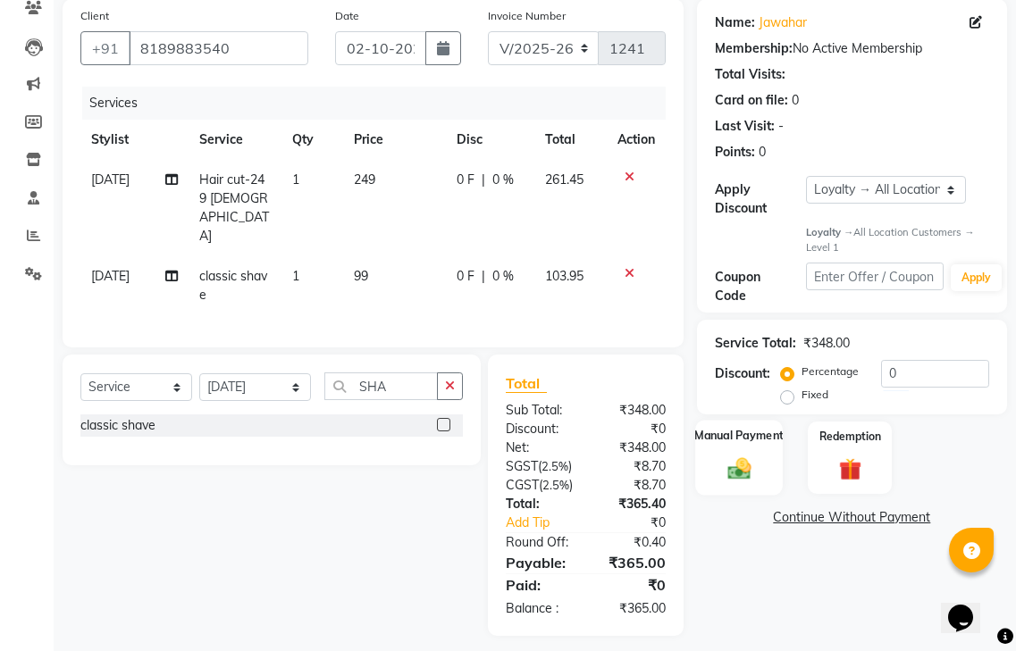
click at [751, 456] on img at bounding box center [739, 469] width 38 height 27
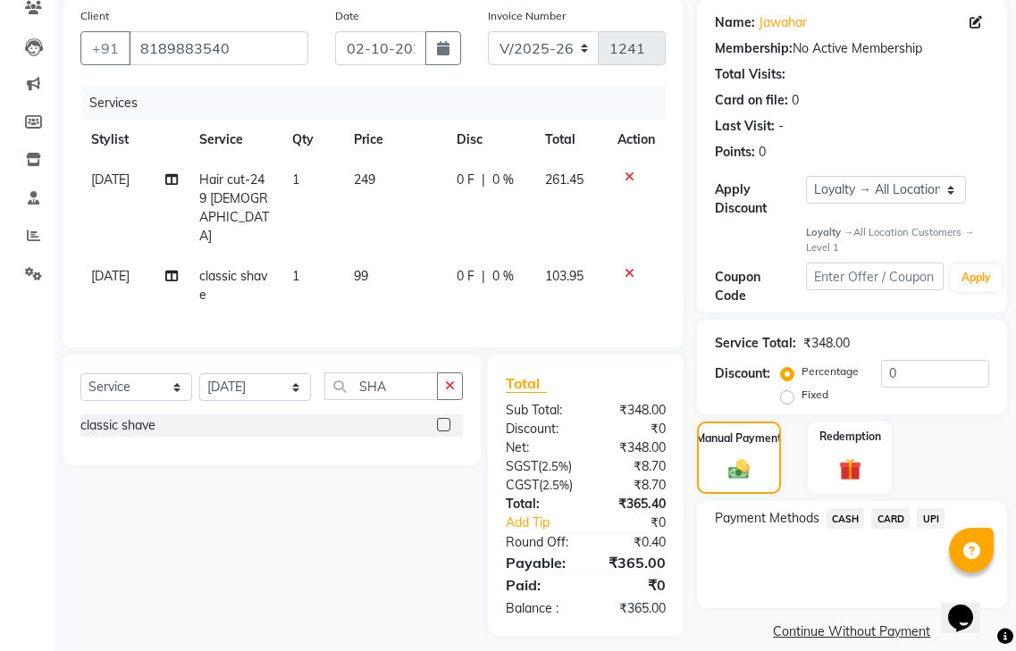
click at [935, 508] on span "UPI" at bounding box center [931, 518] width 28 height 21
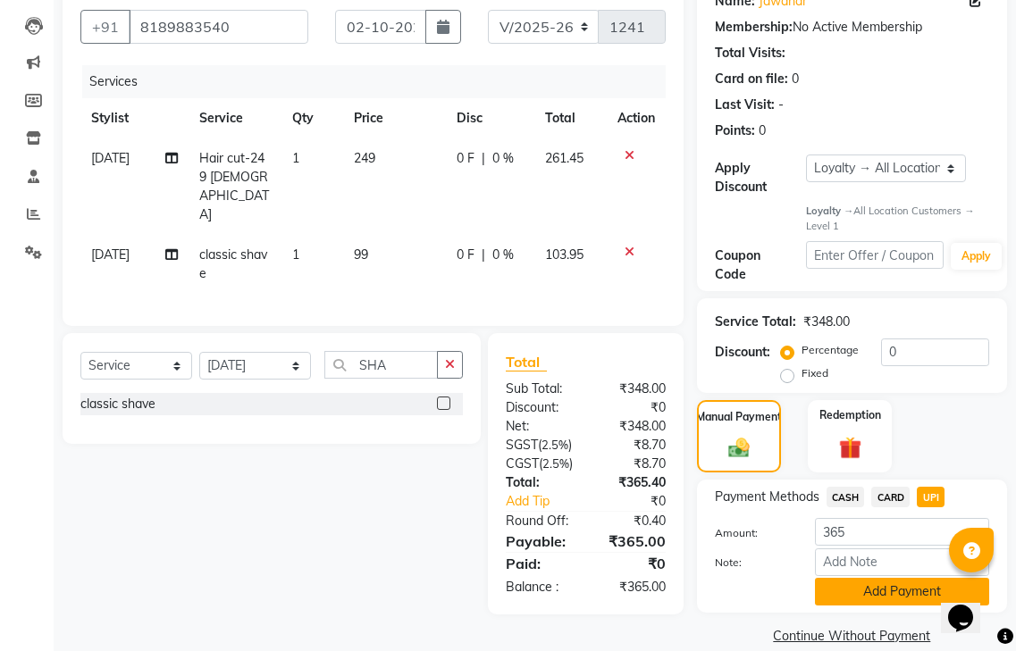
click at [917, 578] on button "Add Payment" at bounding box center [902, 592] width 174 height 28
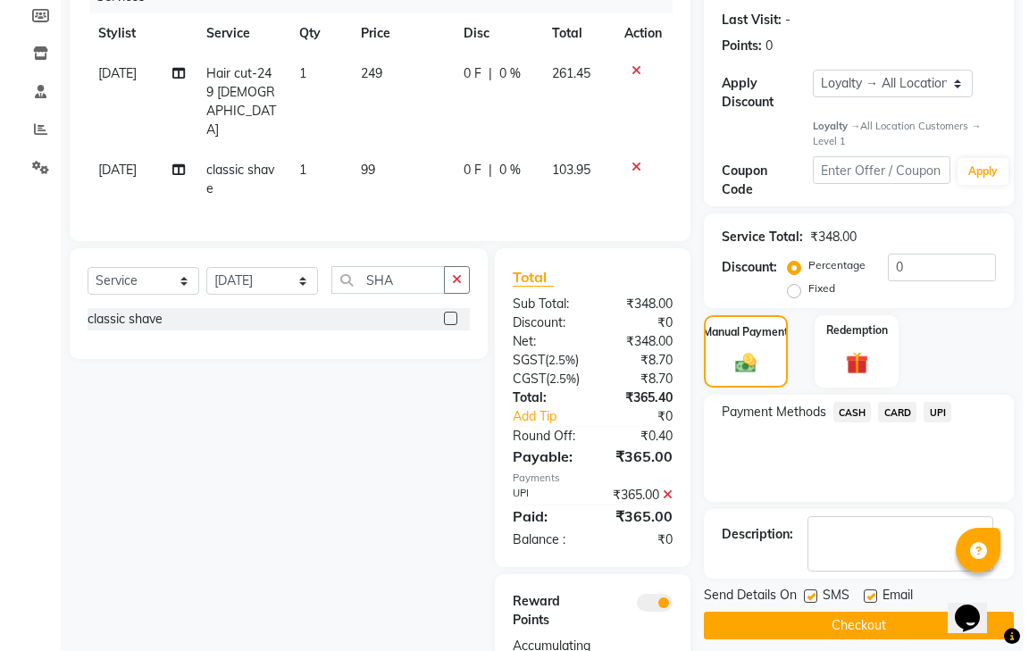
scroll to position [341, 0]
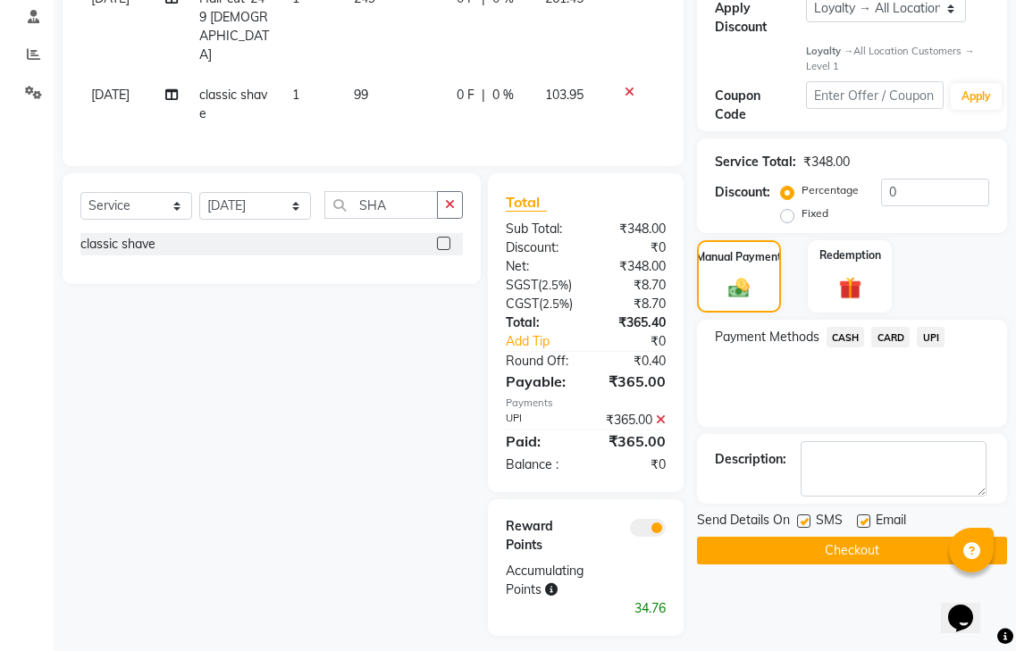
click at [644, 519] on span at bounding box center [648, 528] width 36 height 18
click at [666, 531] on input "checkbox" at bounding box center [666, 531] width 0 height 0
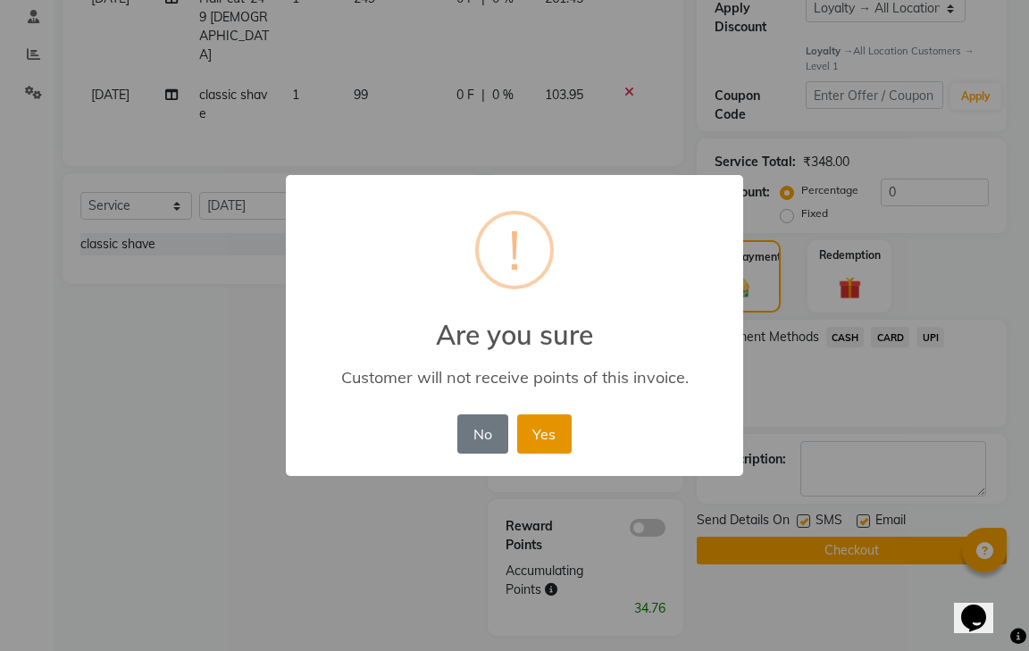
click at [554, 436] on button "Yes" at bounding box center [544, 434] width 55 height 39
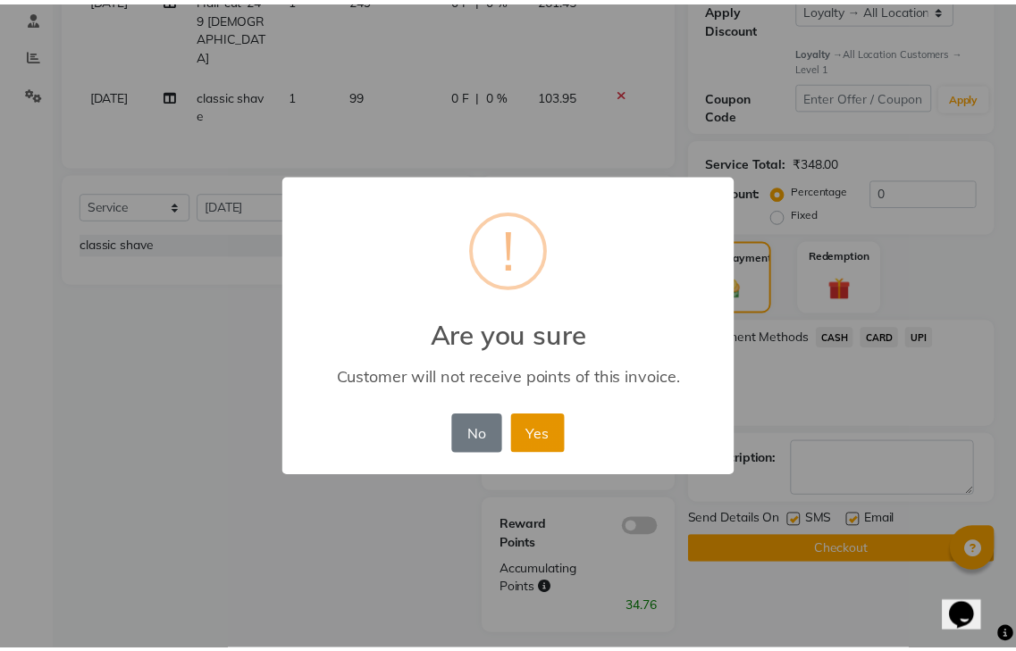
scroll to position [278, 0]
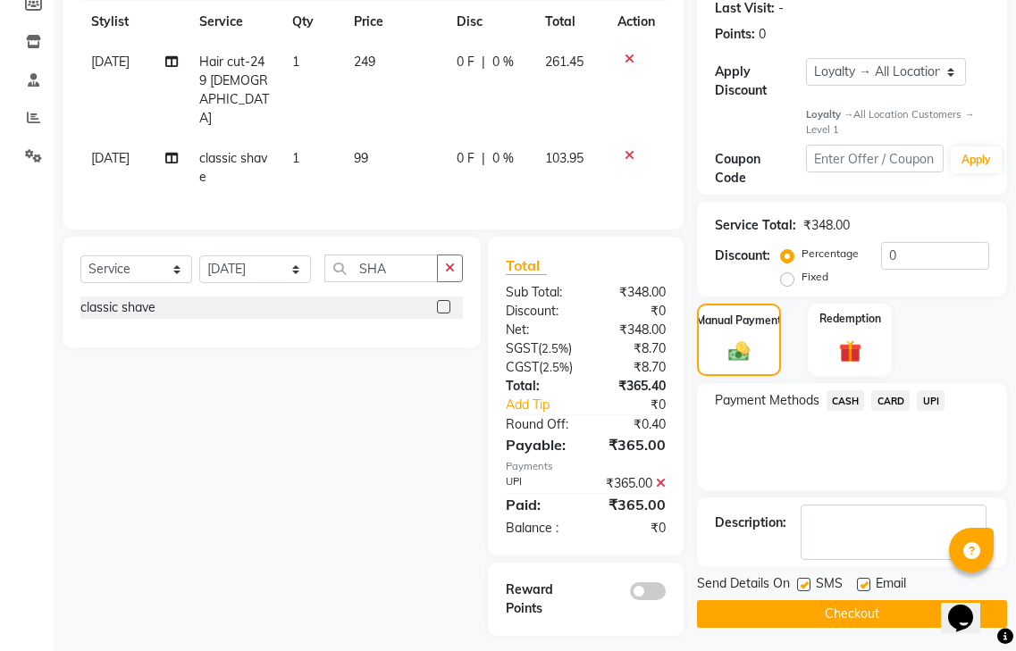
click at [770, 600] on button "Checkout" at bounding box center [852, 614] width 310 height 28
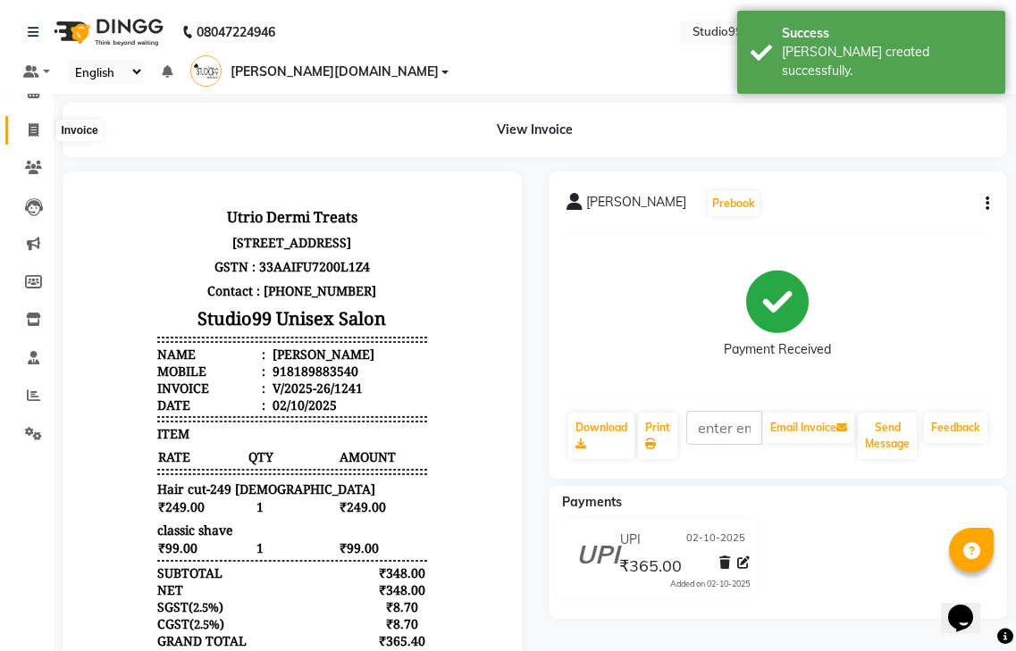
click at [38, 128] on ul "Calendar Invoice Clients Leads Marketing Members Inventory Staff Reports Settin…" at bounding box center [27, 267] width 54 height 389
click at [32, 130] on icon at bounding box center [34, 129] width 10 height 13
select select "service"
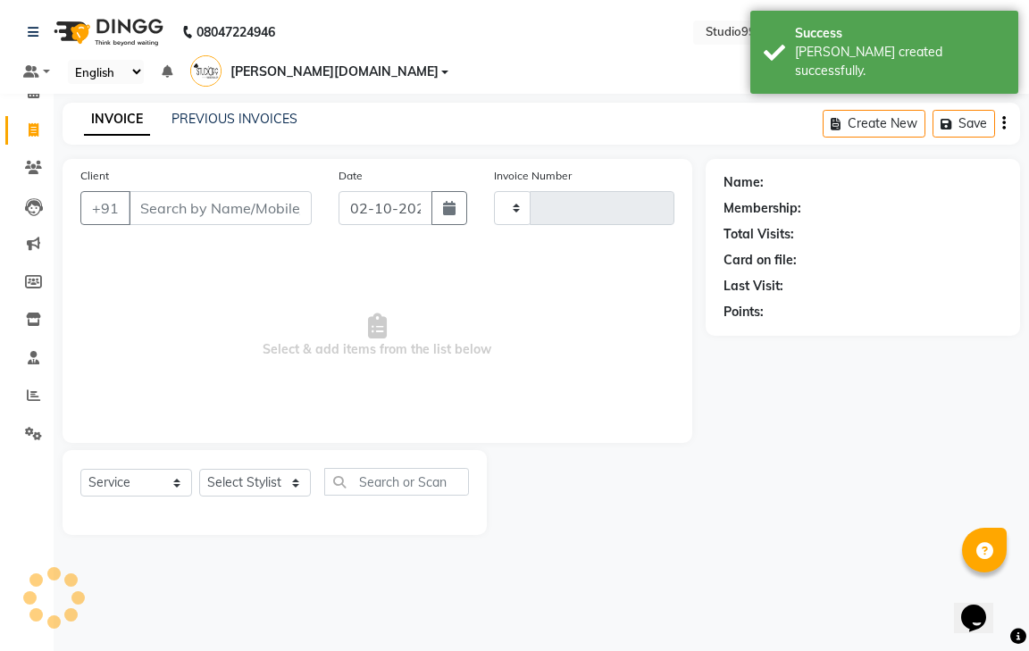
click at [170, 191] on input "Client" at bounding box center [220, 208] width 183 height 34
type input "1242"
select select "8331"
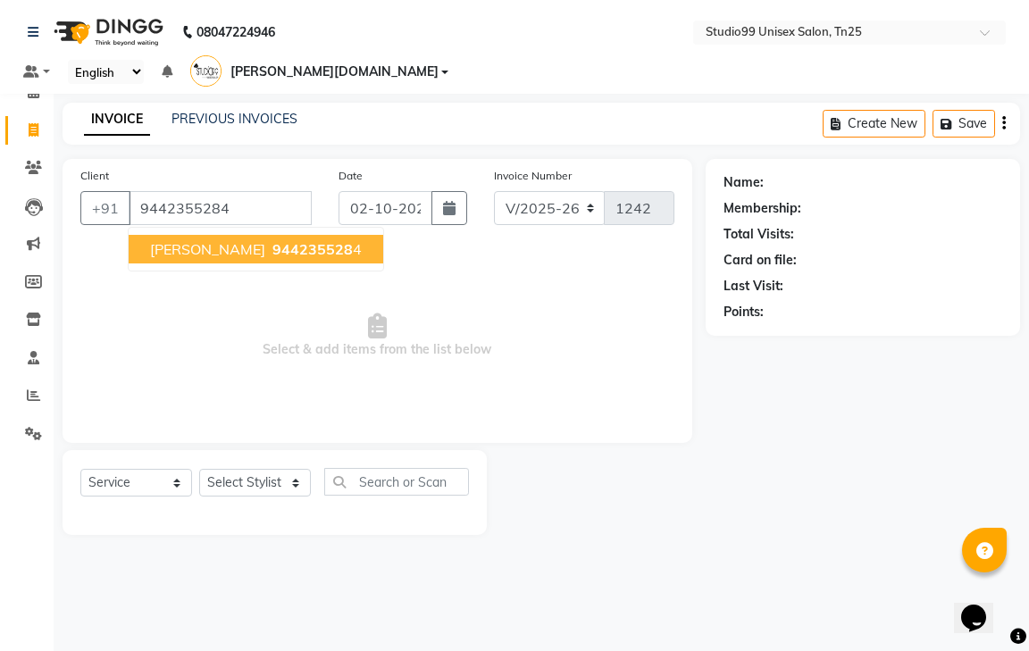
type input "9442355284"
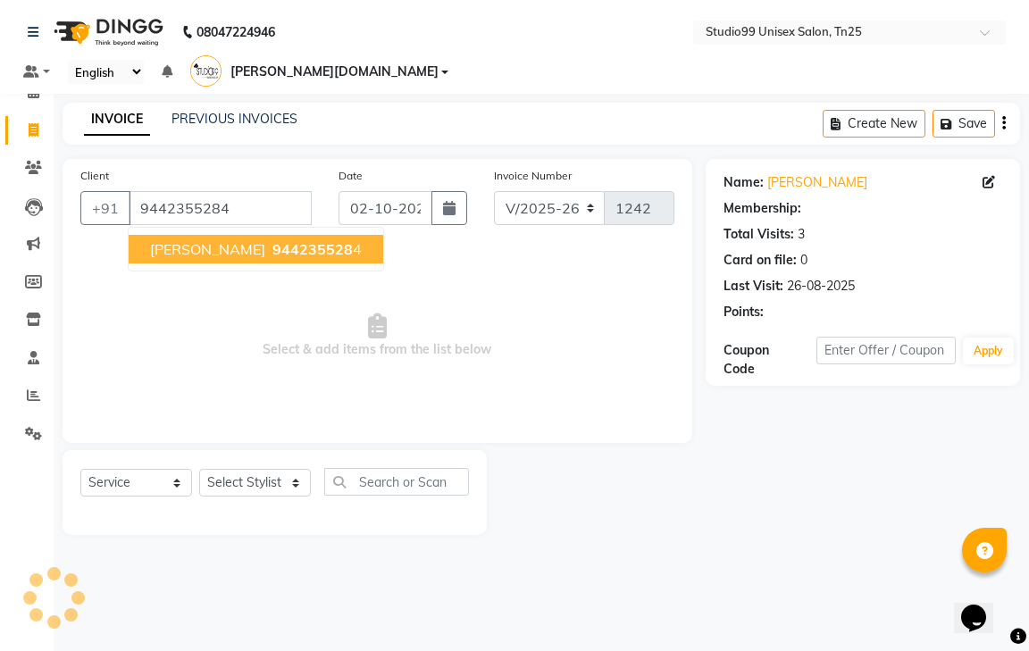
select select "1: Object"
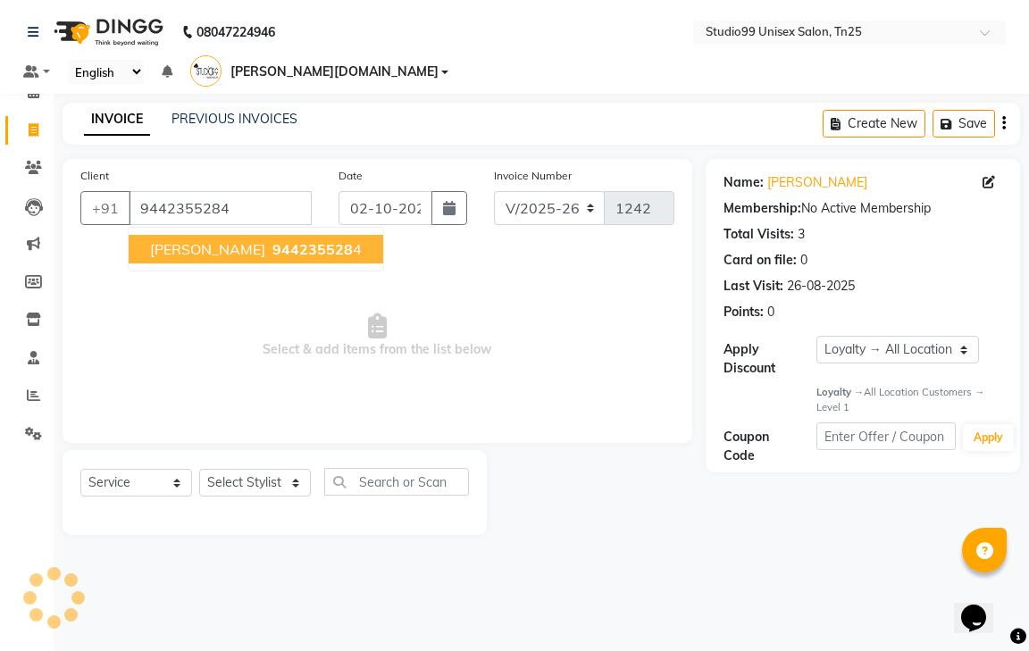
click at [191, 240] on span "kalaivani" at bounding box center [207, 249] width 115 height 18
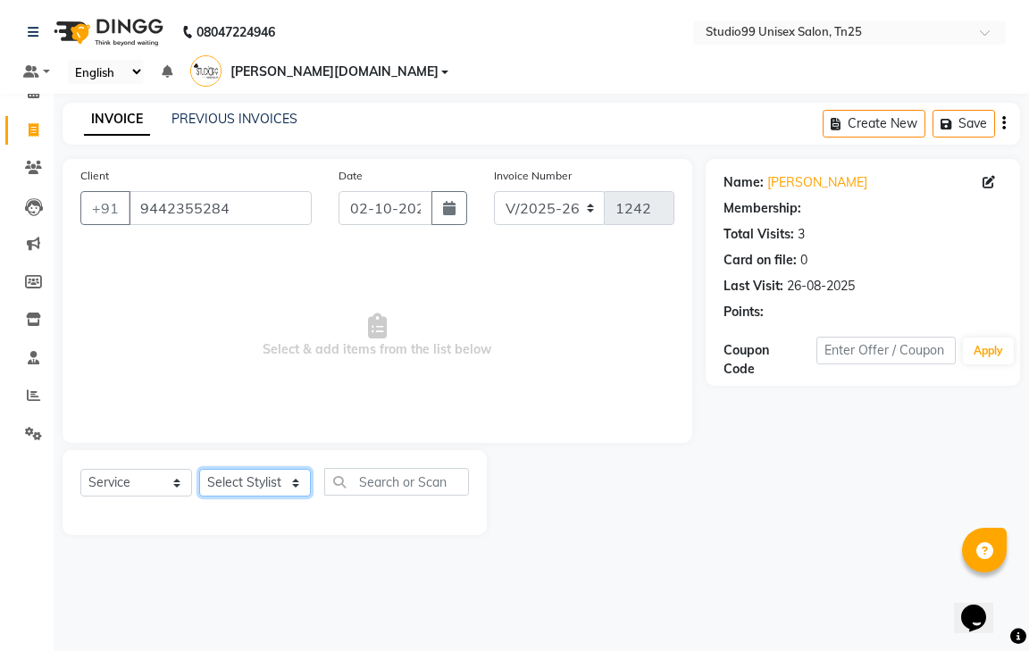
select select "1: Object"
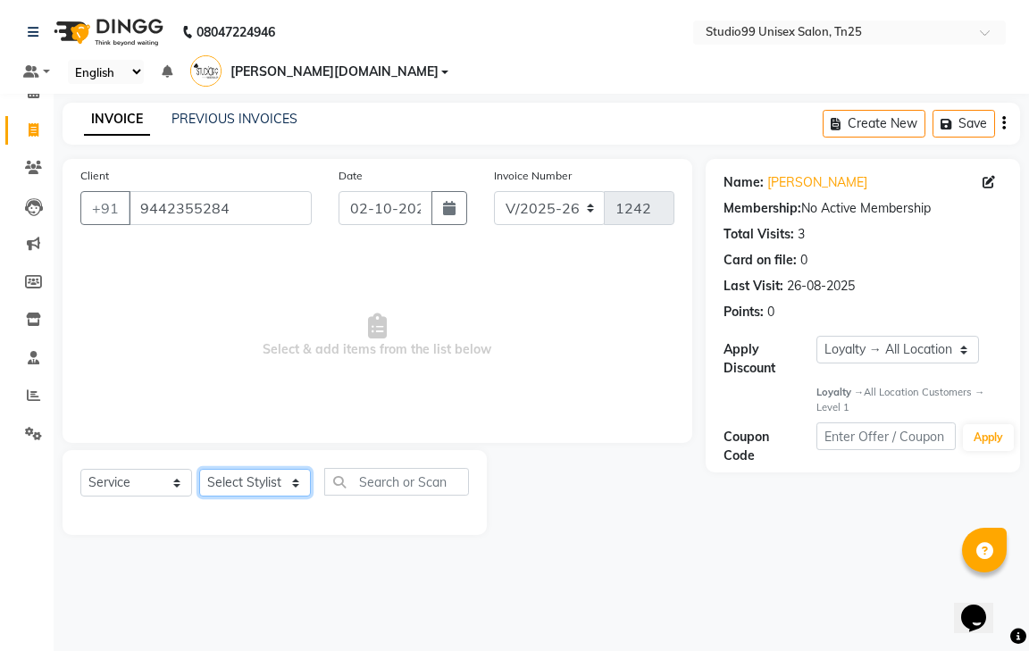
click at [263, 469] on select "Select Stylist gendral giri-ja jaya priya kothai TK raja sanjay santhosh VAISHA…" at bounding box center [255, 483] width 112 height 28
select select "80761"
click at [199, 469] on select "Select Stylist gendral giri-ja jaya priya kothai TK raja sanjay santhosh VAISHA…" at bounding box center [255, 483] width 112 height 28
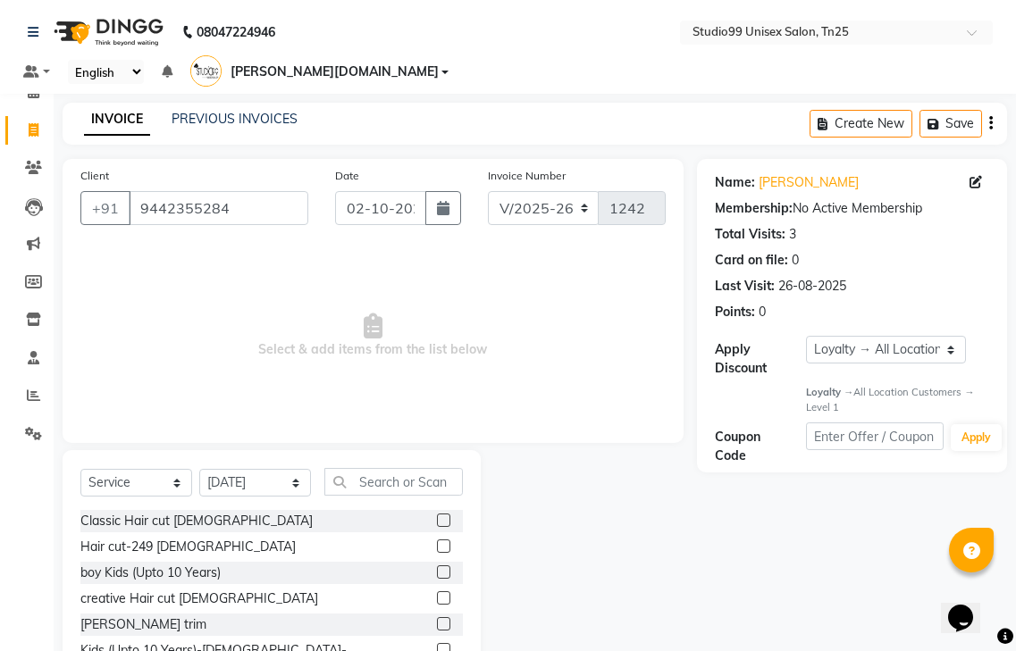
click at [437, 617] on label at bounding box center [443, 623] width 13 height 13
click at [437, 619] on input "checkbox" at bounding box center [443, 625] width 12 height 12
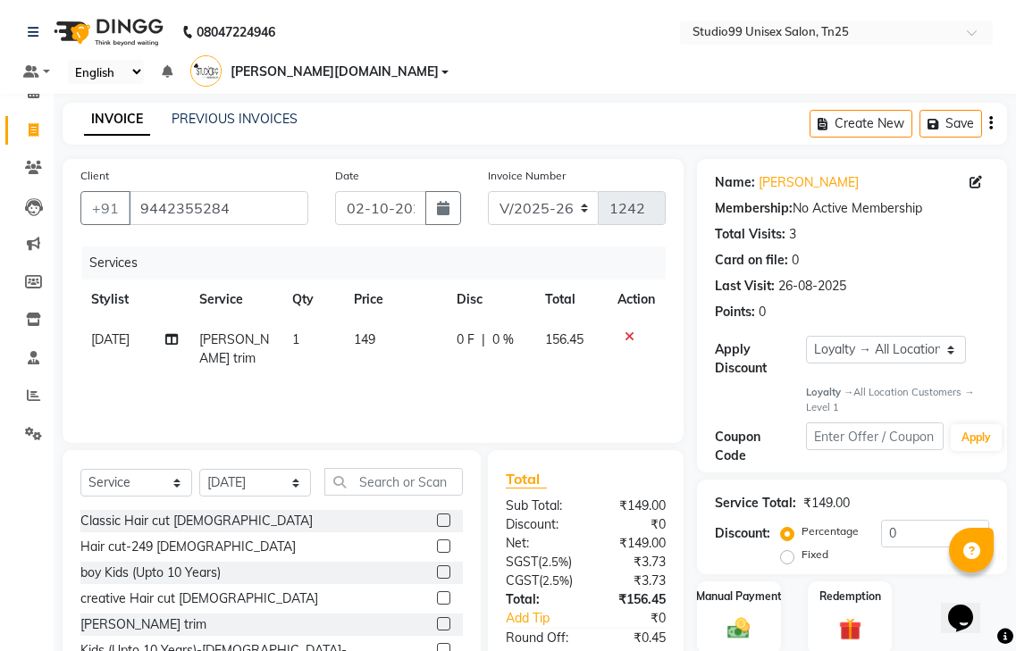
click at [437, 617] on label at bounding box center [443, 623] width 13 height 13
click at [437, 619] on input "checkbox" at bounding box center [443, 625] width 12 height 12
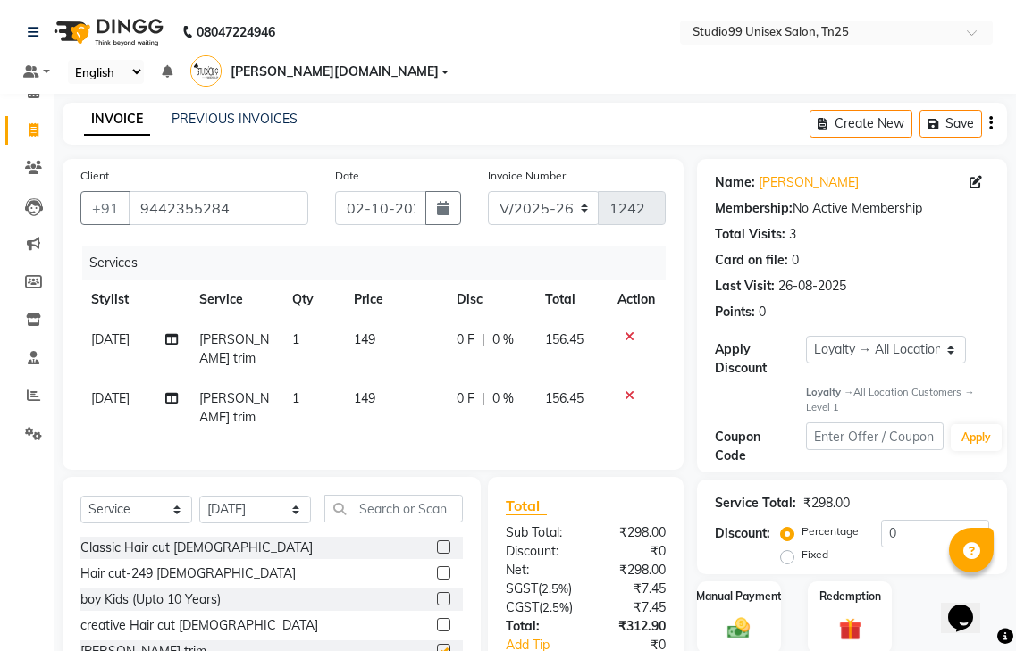
checkbox input "false"
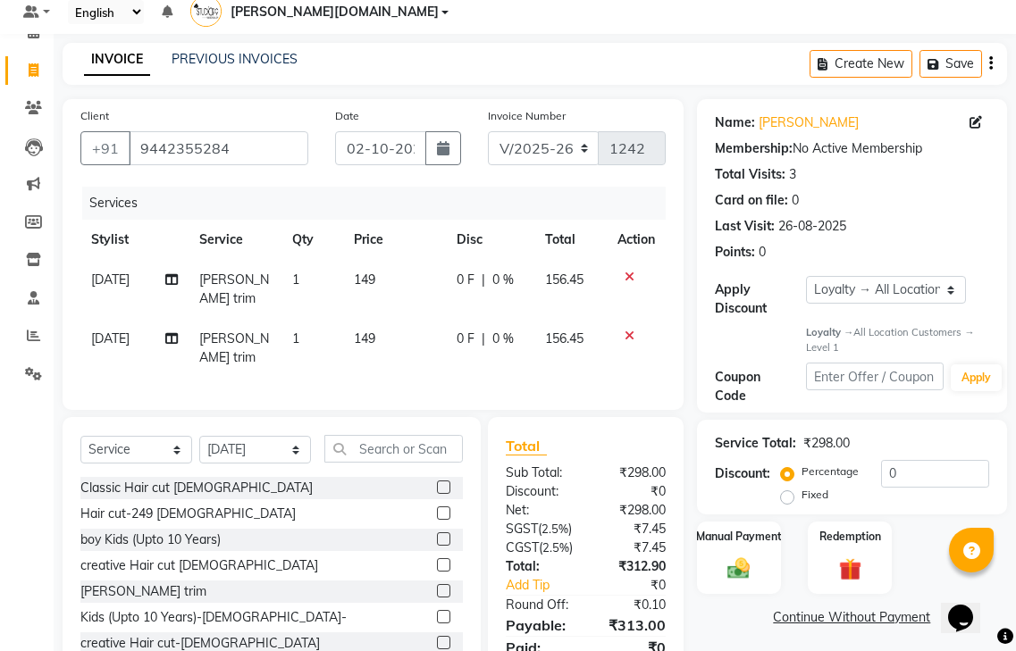
scroll to position [122, 0]
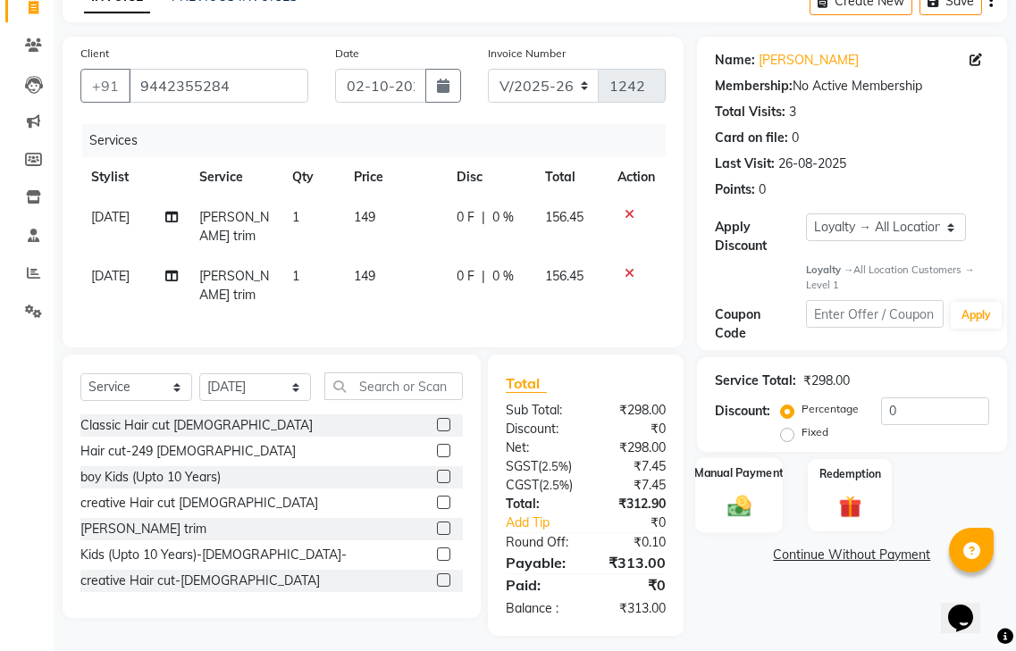
click at [734, 493] on img at bounding box center [739, 506] width 38 height 27
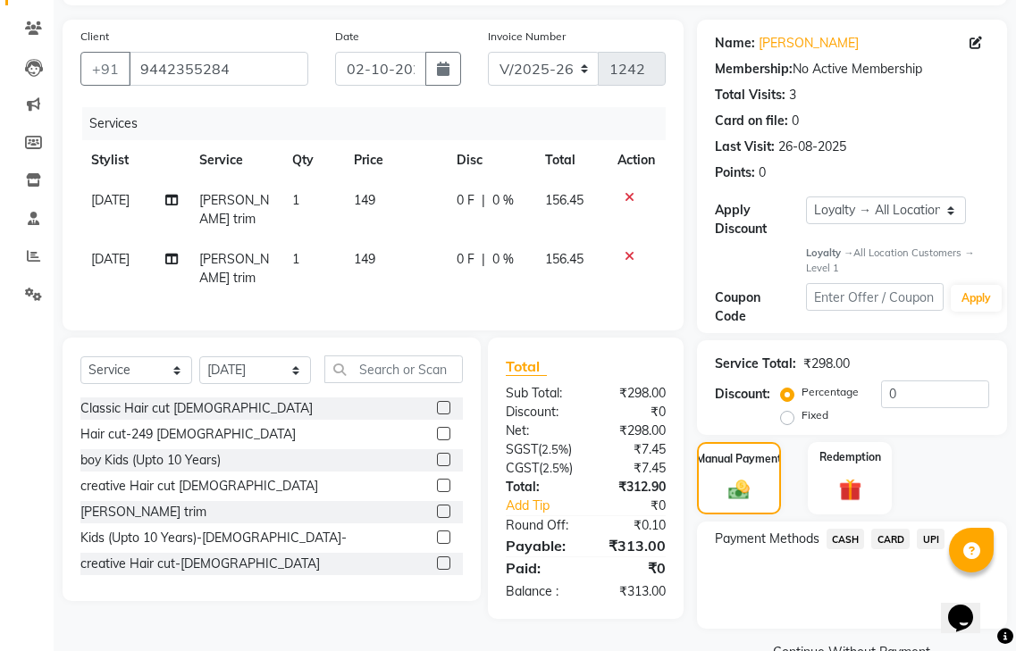
scroll to position [155, 0]
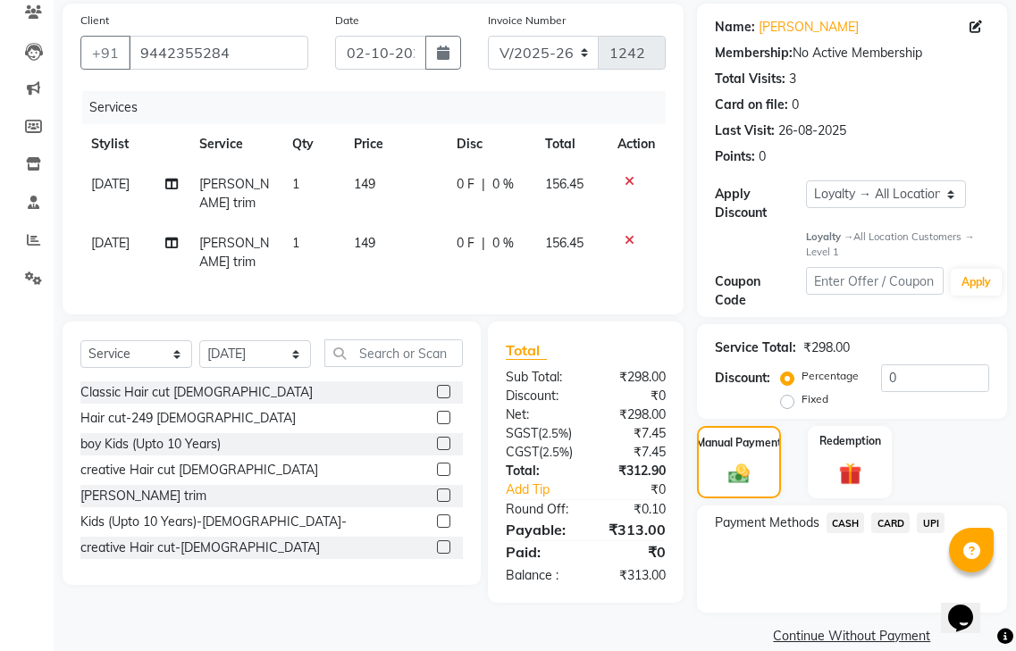
click at [933, 513] on span "UPI" at bounding box center [931, 523] width 28 height 21
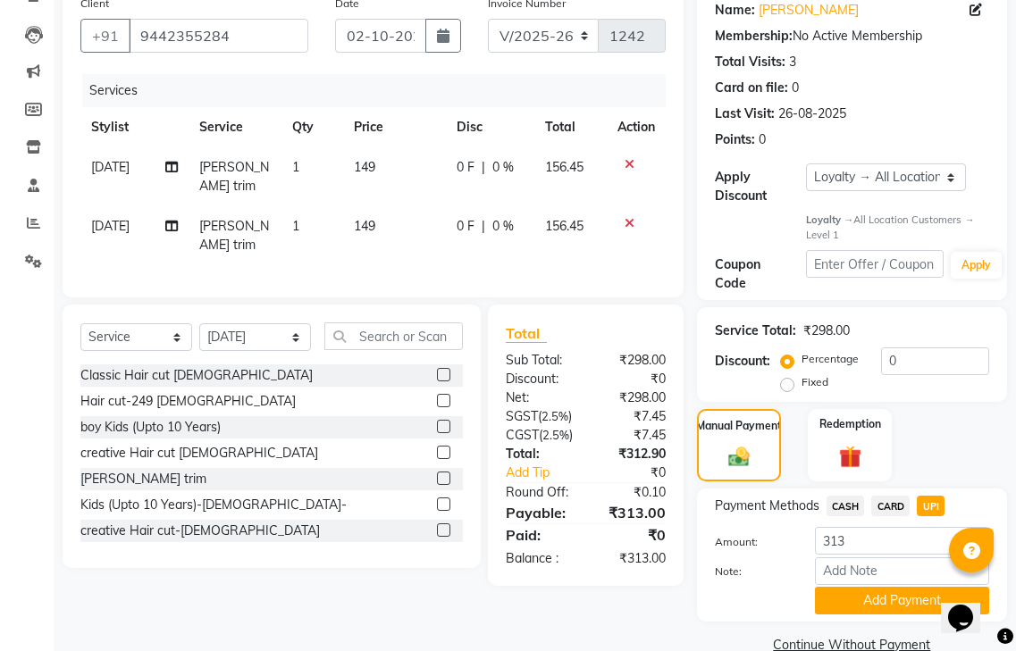
scroll to position [181, 0]
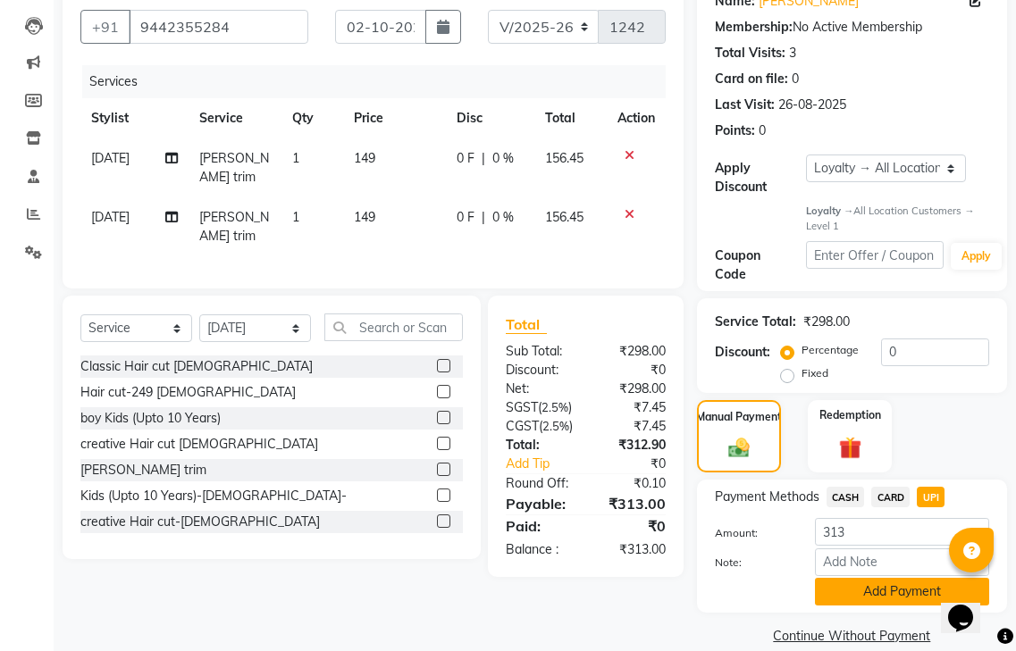
click at [844, 578] on button "Add Payment" at bounding box center [902, 592] width 174 height 28
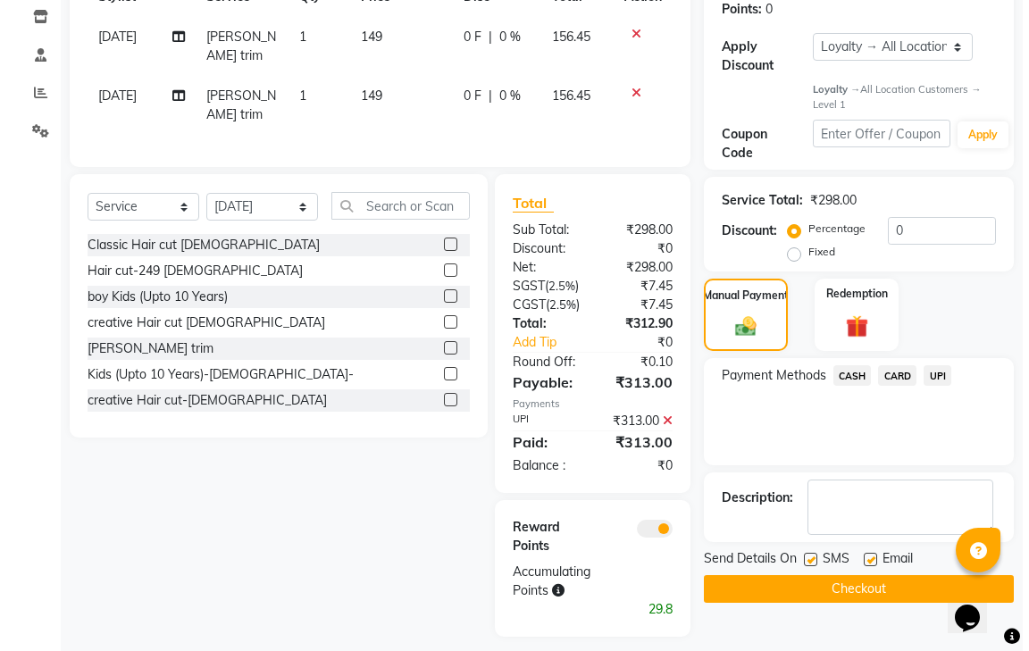
scroll to position [304, 0]
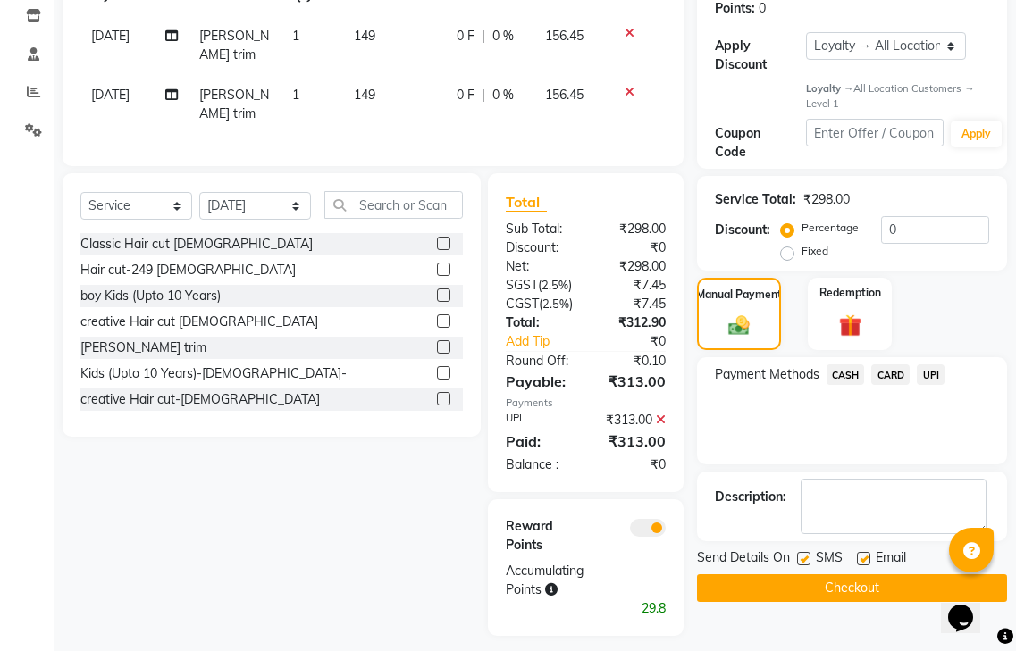
click at [648, 523] on span at bounding box center [648, 528] width 36 height 18
click at [666, 531] on input "checkbox" at bounding box center [666, 531] width 0 height 0
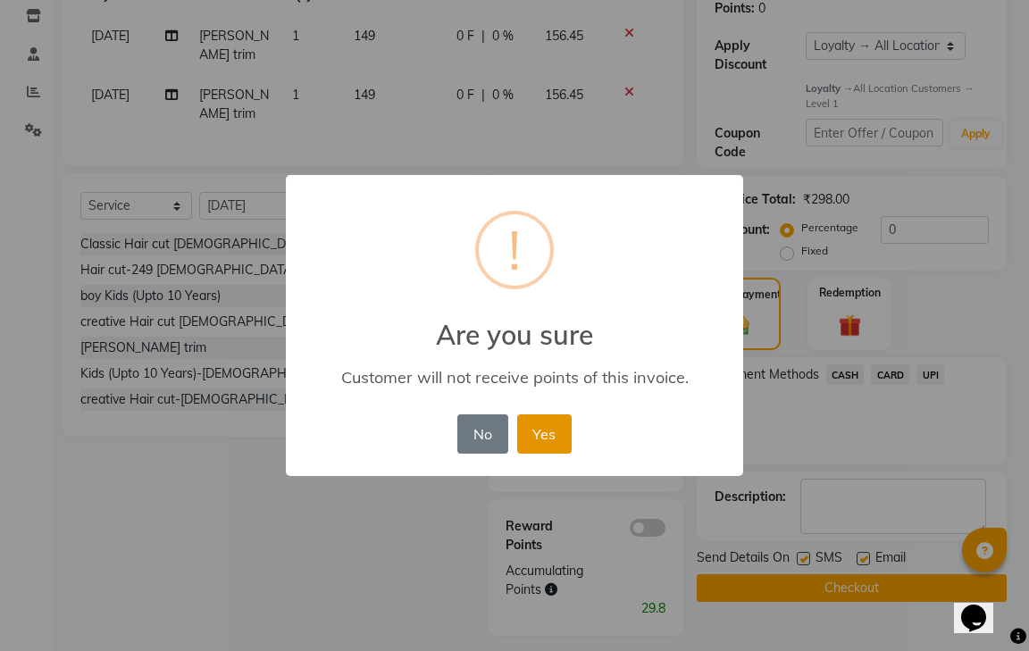
drag, startPoint x: 549, startPoint y: 432, endPoint x: 687, endPoint y: 567, distance: 193.3
click at [551, 435] on button "Yes" at bounding box center [544, 434] width 55 height 39
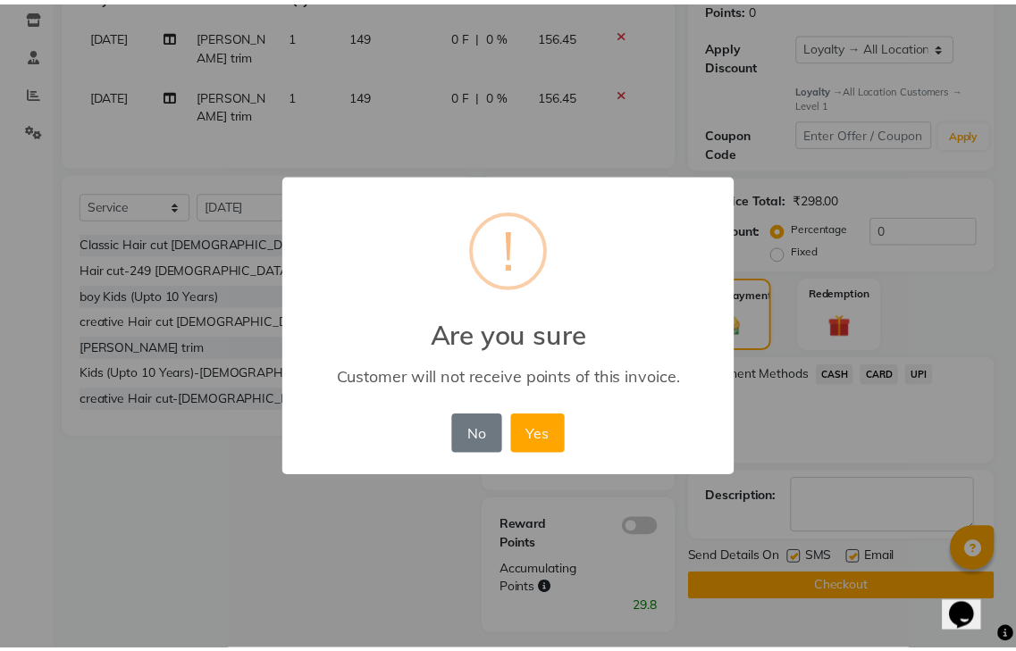
scroll to position [256, 0]
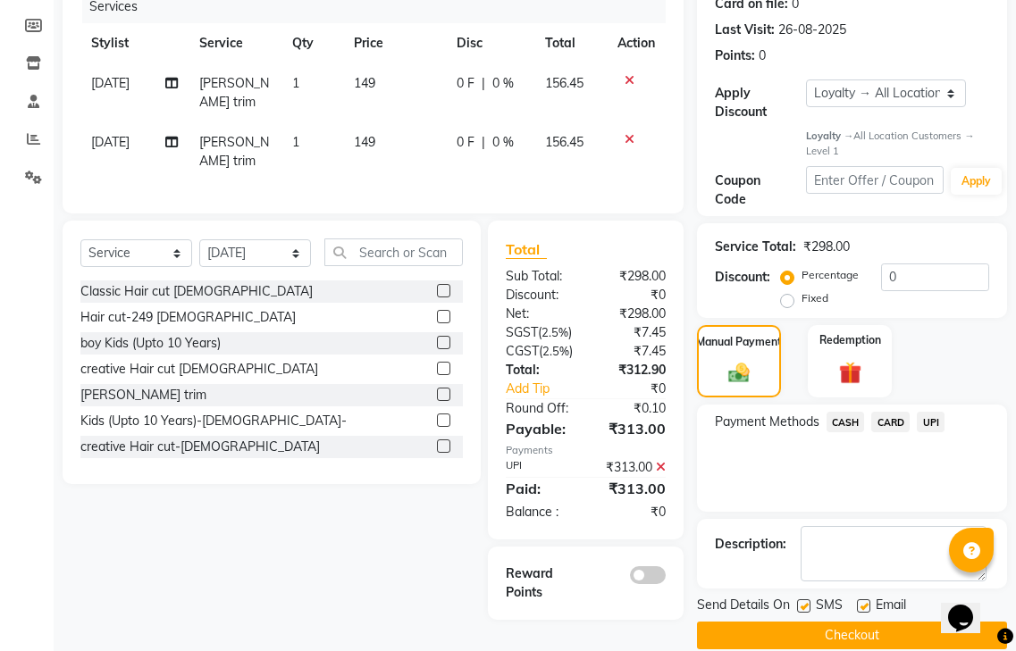
click at [763, 622] on button "Checkout" at bounding box center [852, 636] width 310 height 28
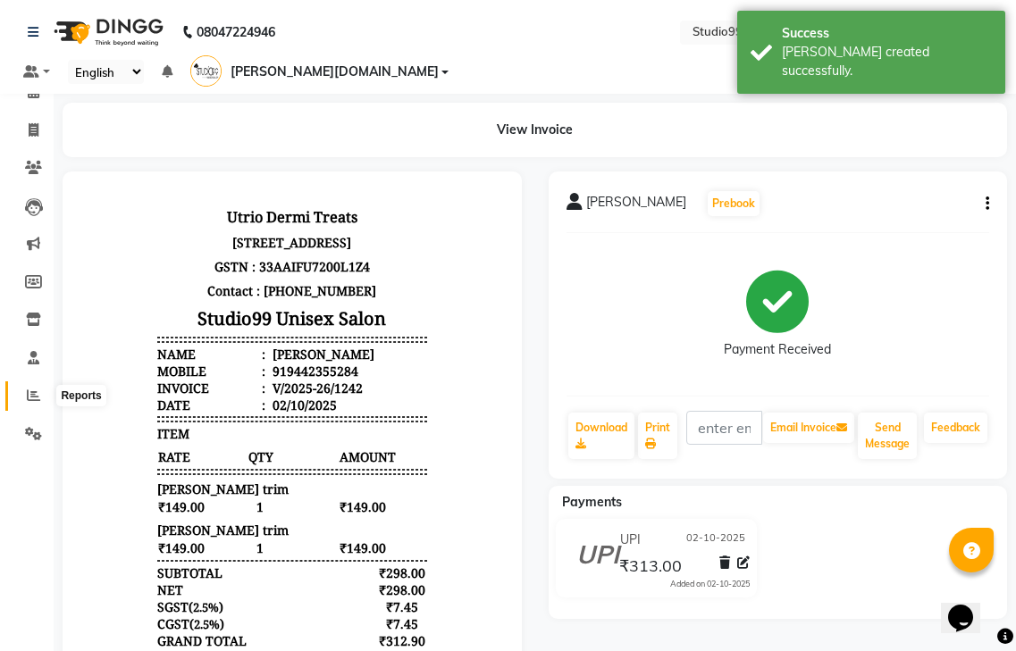
click at [31, 400] on icon at bounding box center [33, 395] width 13 height 13
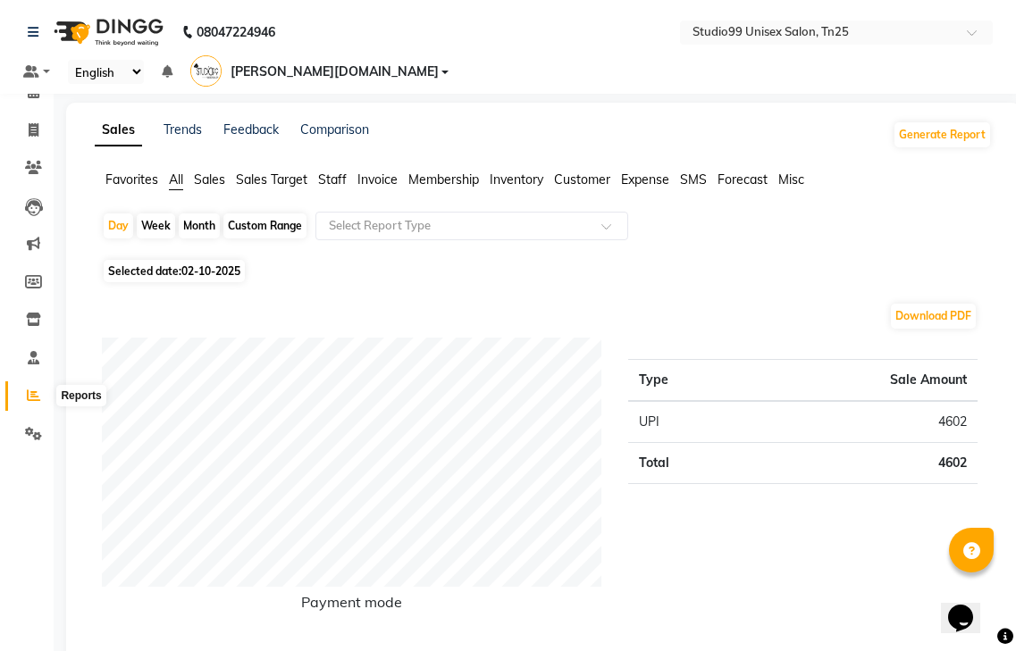
click at [42, 390] on span at bounding box center [33, 396] width 31 height 21
click at [37, 397] on icon at bounding box center [33, 395] width 13 height 13
click at [130, 214] on div "Day" at bounding box center [118, 226] width 29 height 25
select select "10"
select select "2025"
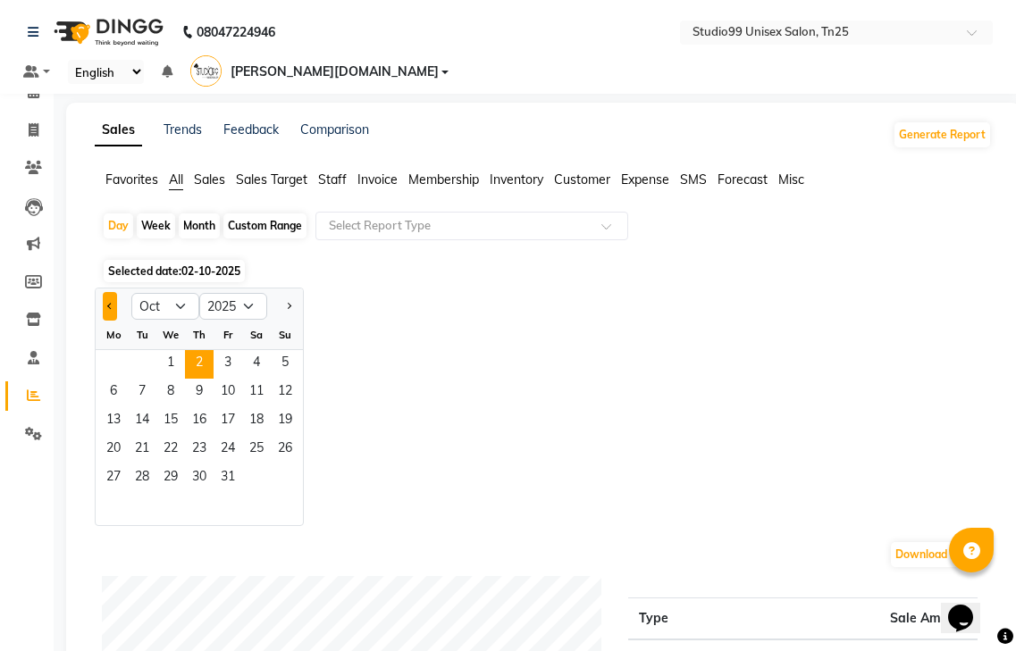
click at [108, 302] on span "Previous month" at bounding box center [110, 305] width 6 height 6
select select "9"
click at [137, 465] on span "30" at bounding box center [142, 479] width 29 height 29
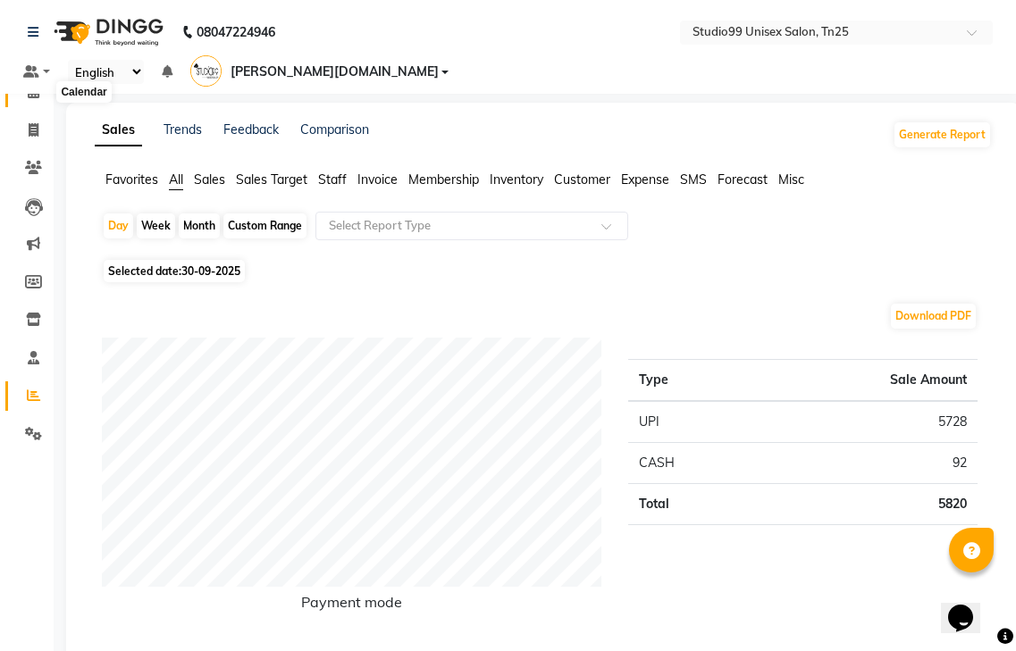
click at [31, 88] on icon at bounding box center [34, 91] width 12 height 13
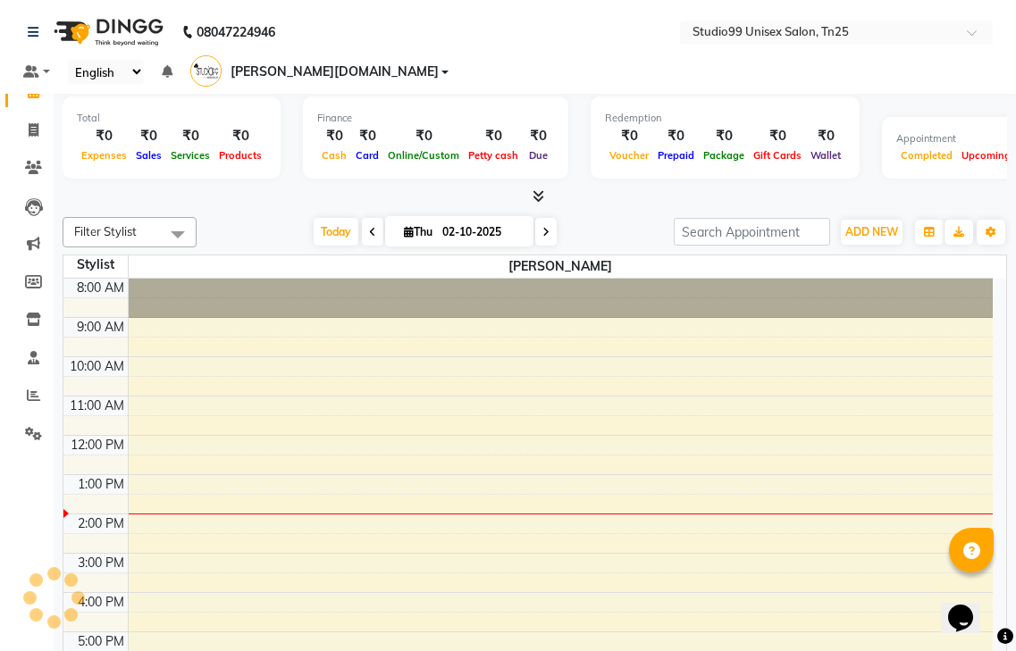
scroll to position [131, 0]
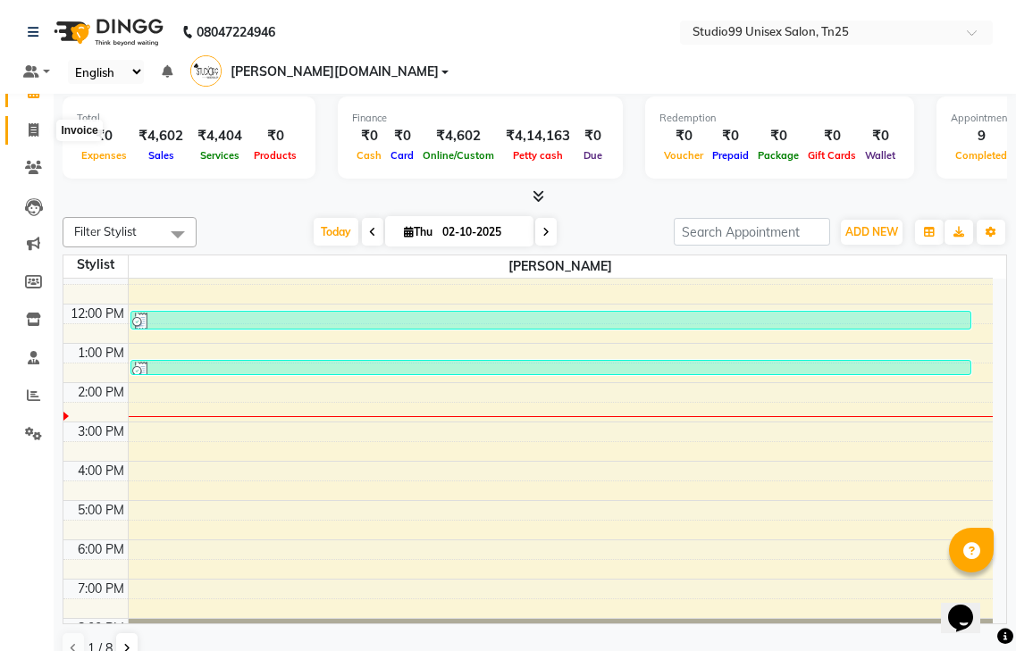
click at [37, 131] on icon at bounding box center [34, 129] width 10 height 13
select select "service"
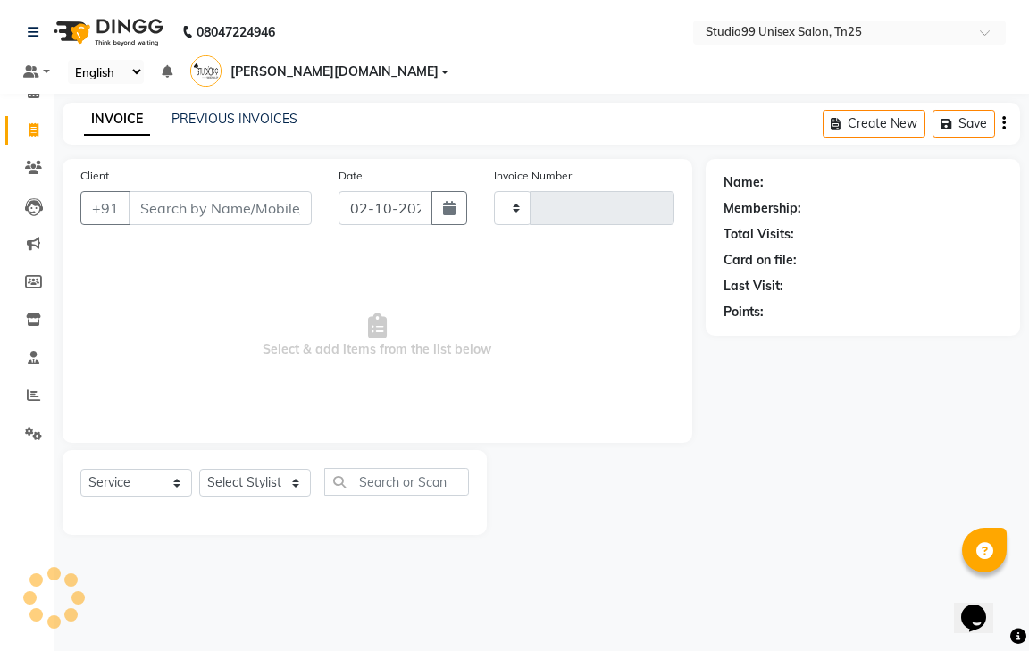
type input "1243"
select select "8331"
click at [29, 91] on icon at bounding box center [34, 91] width 12 height 13
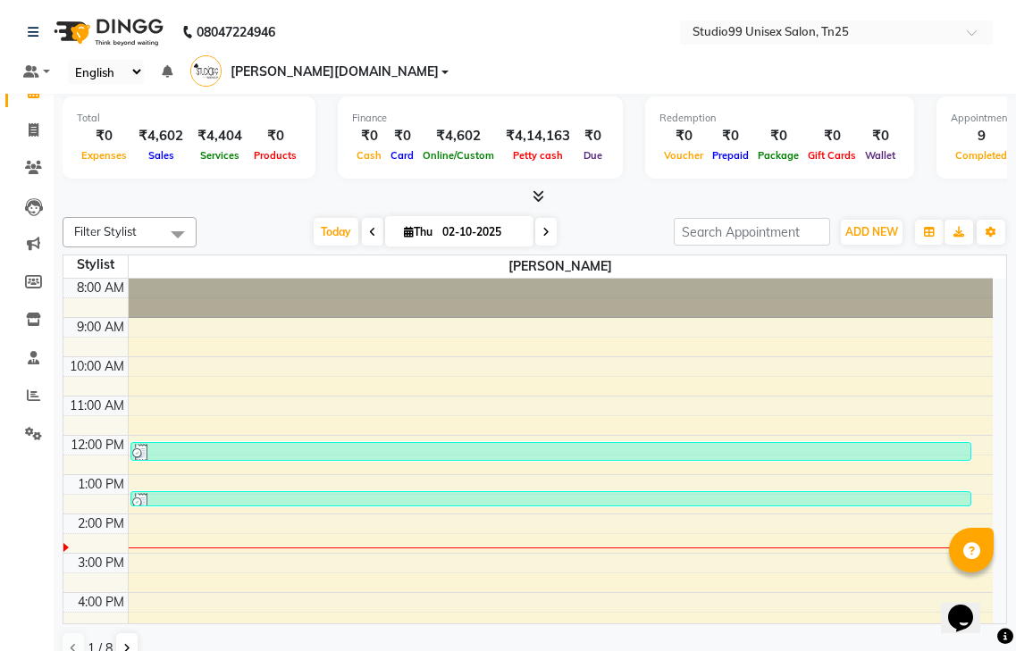
scroll to position [1, 0]
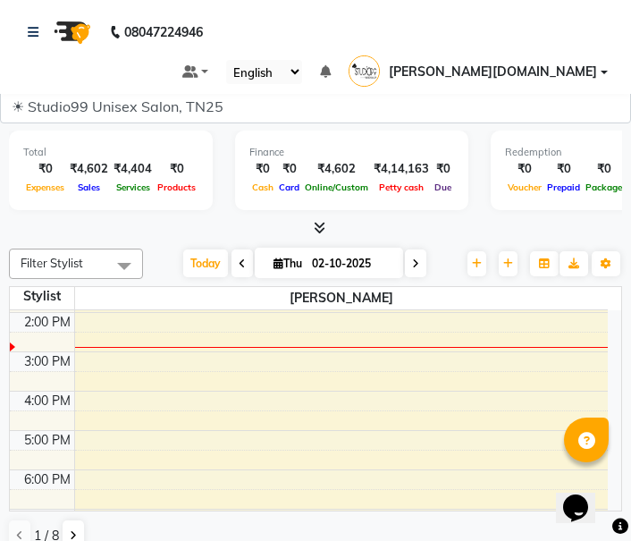
scroll to position [131, 0]
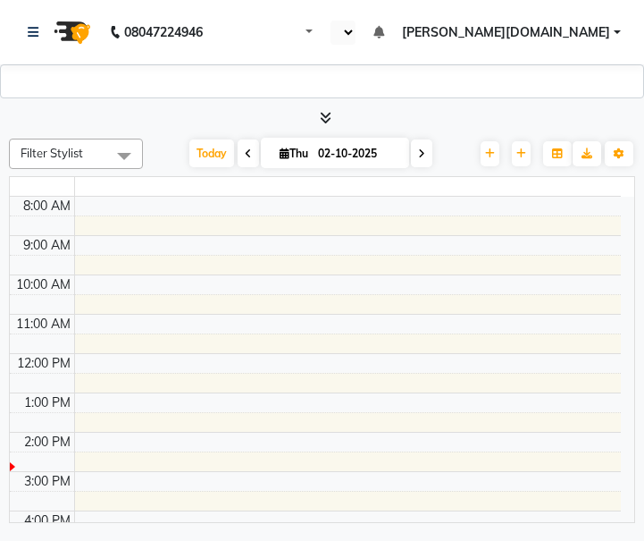
select select "en"
select select "3691"
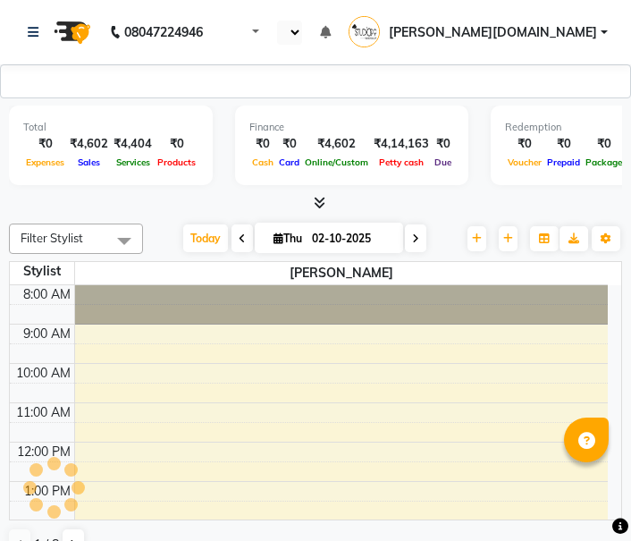
select select "en"
select select "3691"
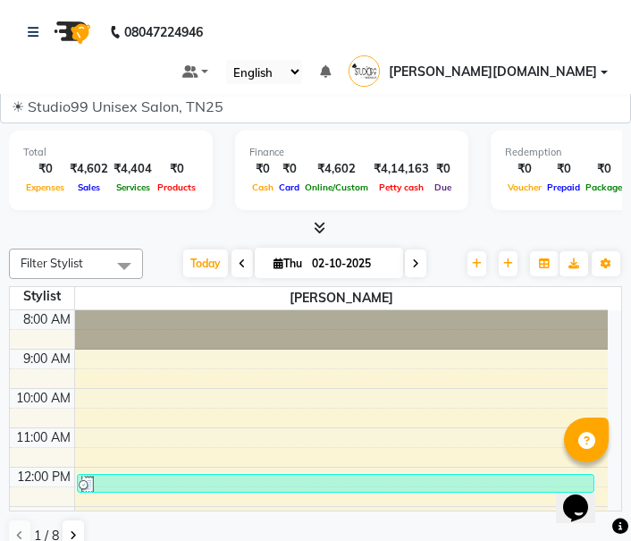
scroll to position [8, 0]
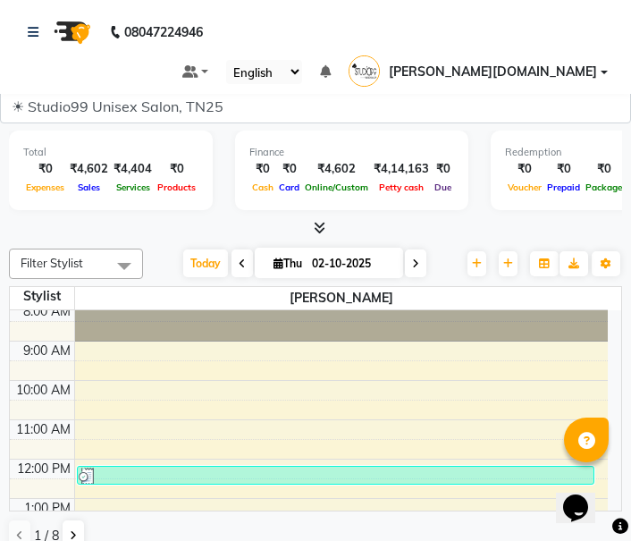
click at [77, 29] on img at bounding box center [71, 32] width 50 height 50
click at [39, 33] on link at bounding box center [37, 32] width 18 height 50
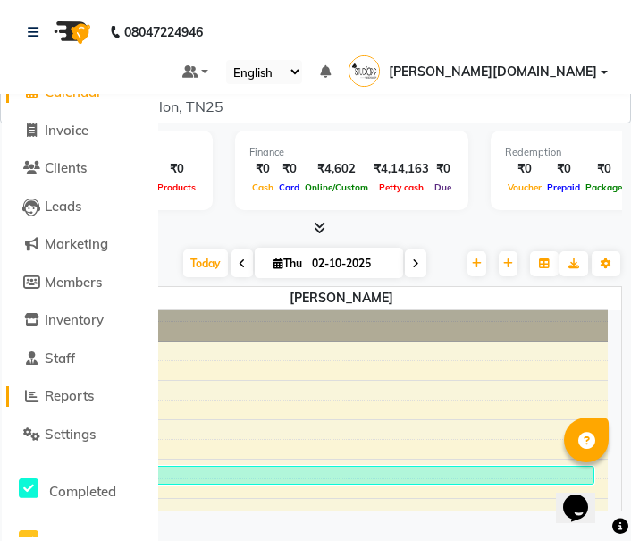
click at [75, 398] on span "Reports" at bounding box center [69, 395] width 49 height 17
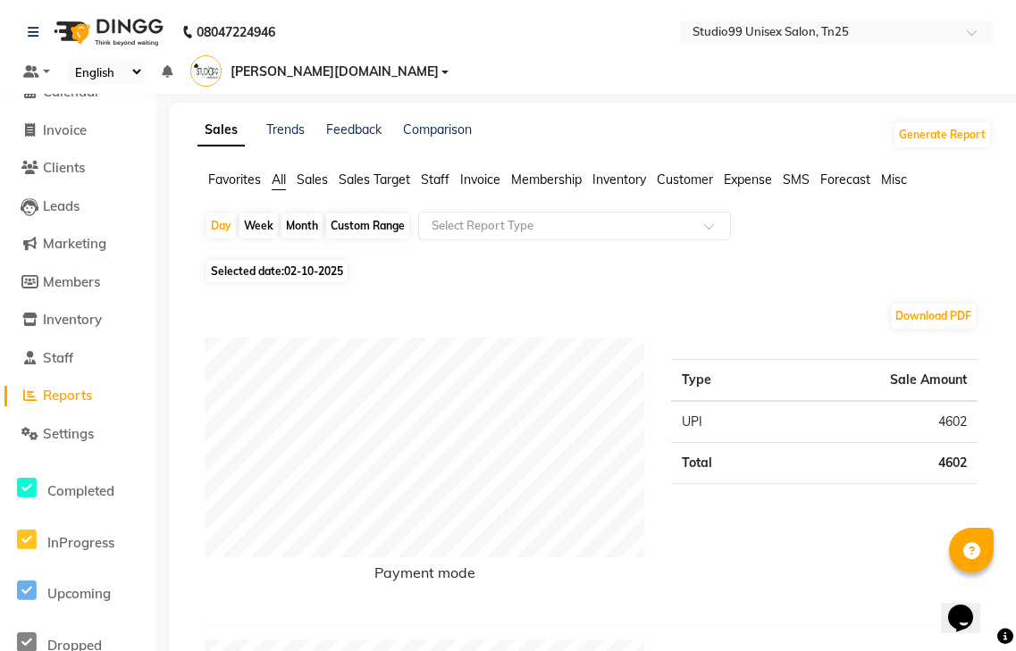
click at [300, 214] on div "Month" at bounding box center [301, 226] width 41 height 25
select select "10"
select select "2025"
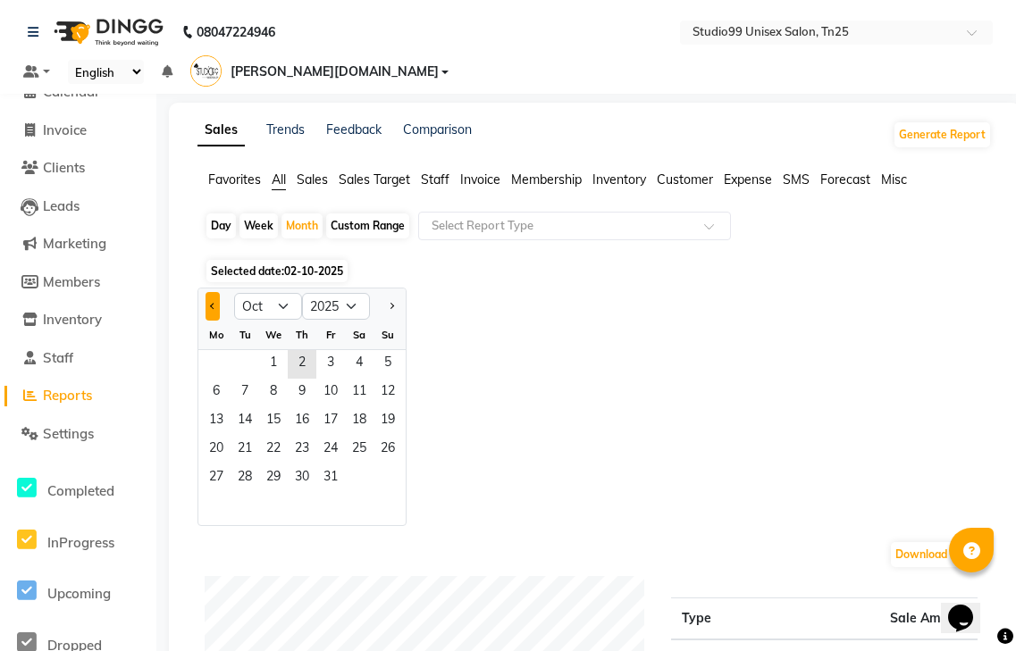
click at [213, 302] on span "Previous month" at bounding box center [213, 305] width 6 height 6
select select "9"
click at [220, 350] on span "1" at bounding box center [216, 364] width 29 height 29
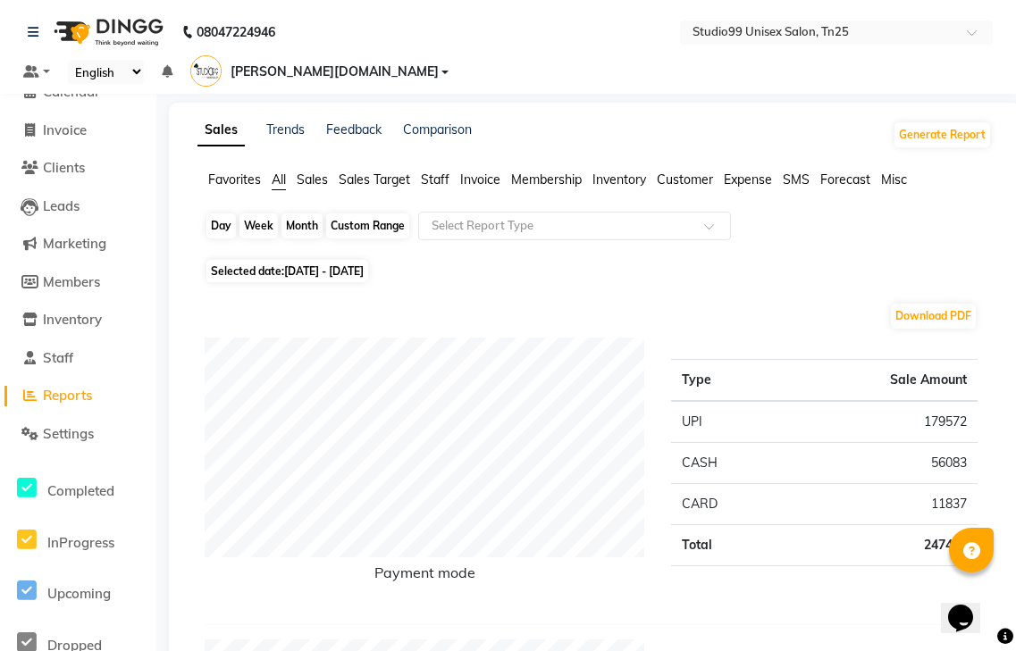
click at [306, 214] on div "Month" at bounding box center [301, 226] width 41 height 25
select select "9"
select select "2025"
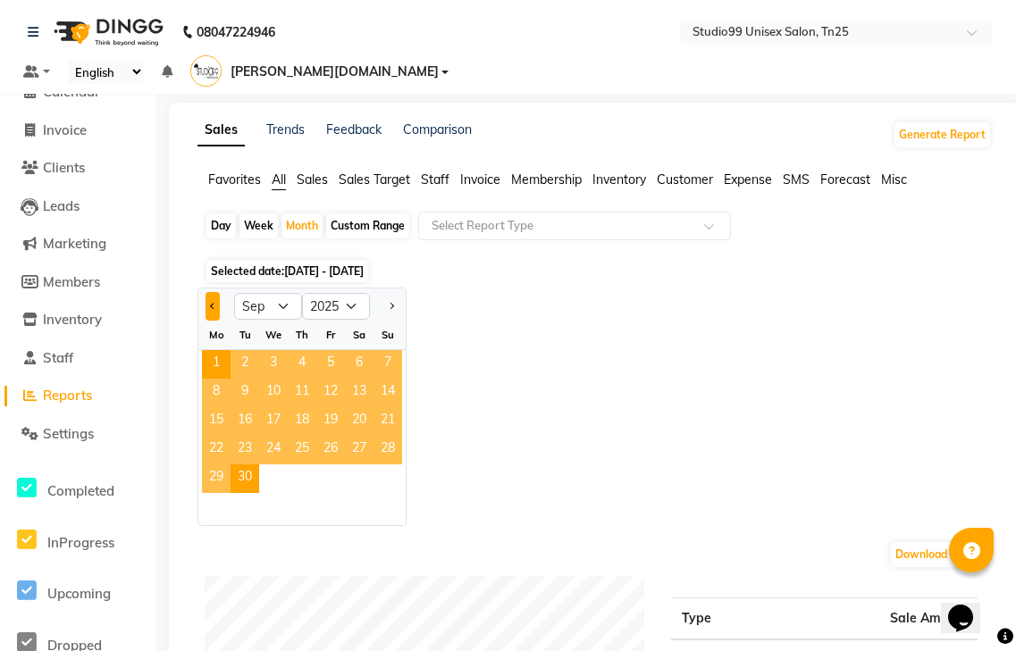
click at [211, 302] on span "Previous month" at bounding box center [213, 305] width 6 height 6
select select "8"
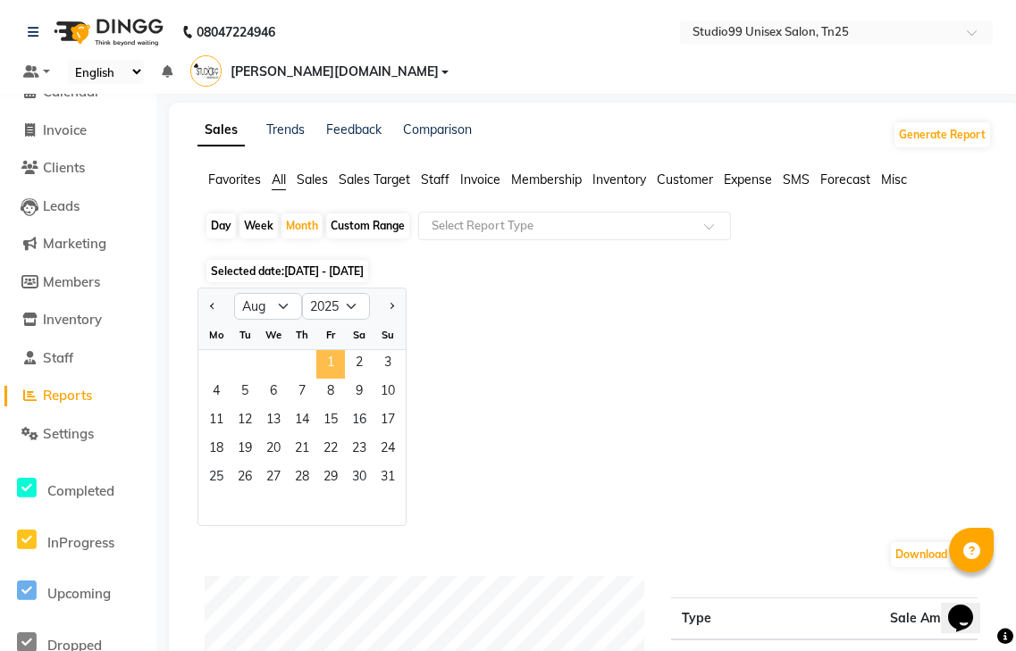
click at [331, 350] on span "1" at bounding box center [330, 364] width 29 height 29
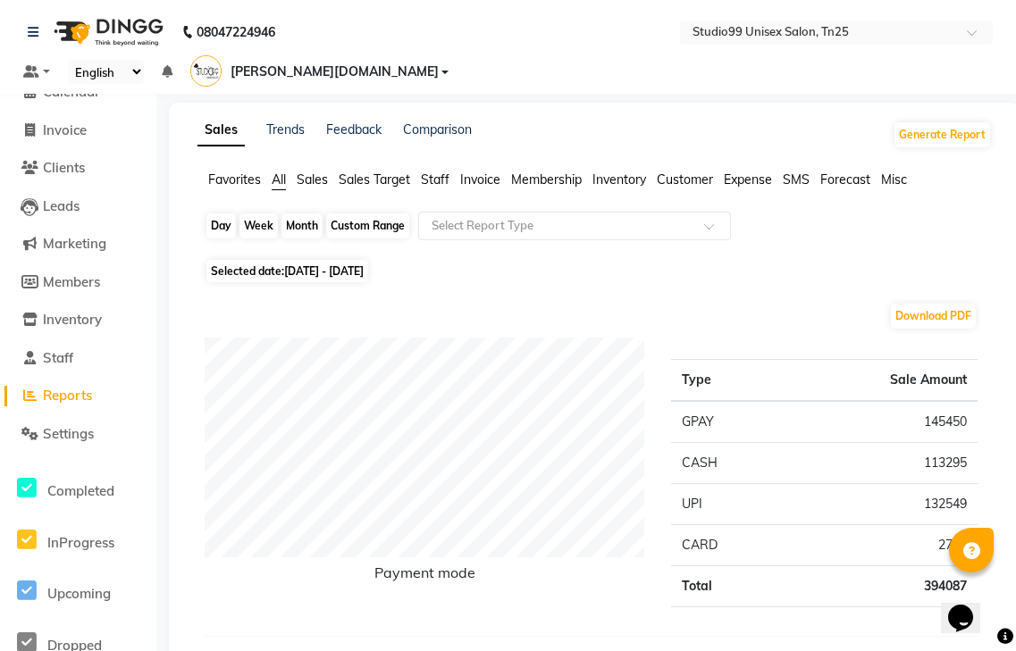
click at [289, 214] on div "Month" at bounding box center [301, 226] width 41 height 25
select select "8"
select select "2025"
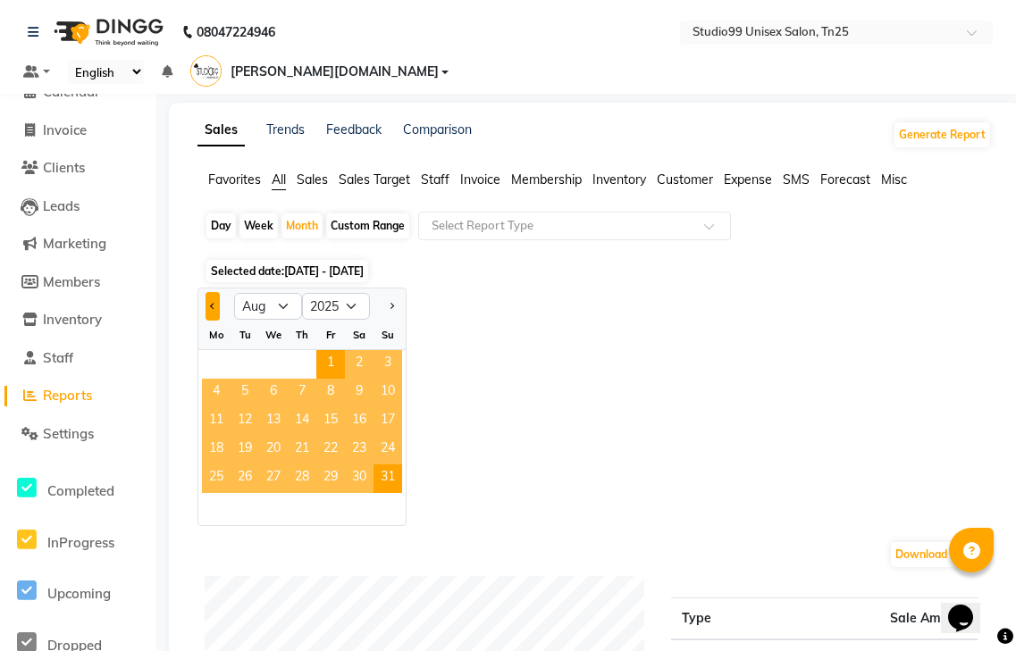
click at [218, 292] on button "Previous month" at bounding box center [213, 306] width 14 height 29
select select "7"
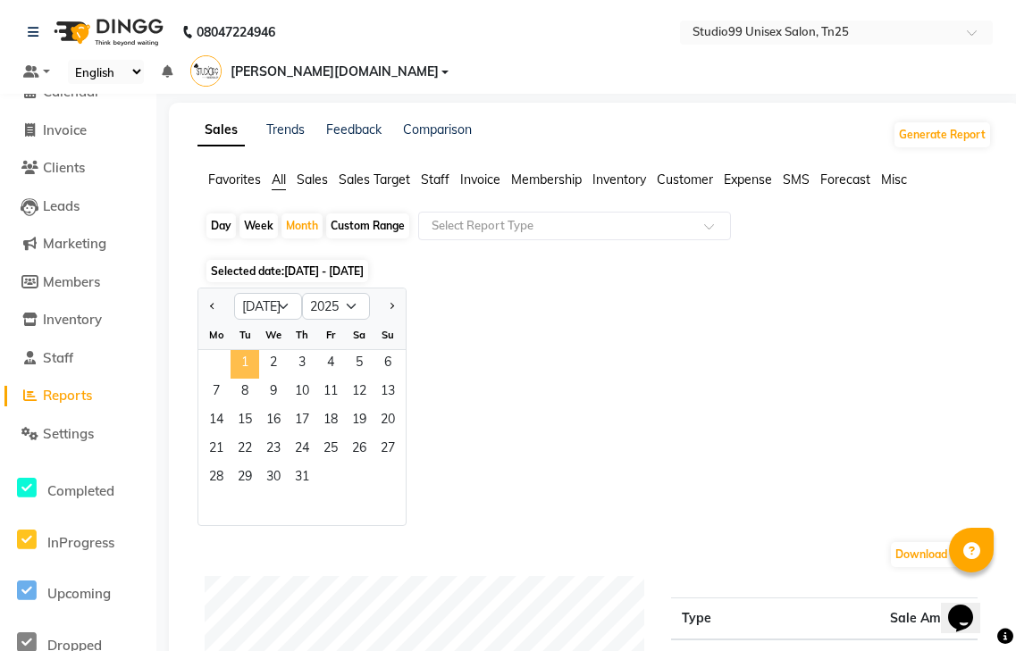
click at [244, 350] on span "1" at bounding box center [245, 364] width 29 height 29
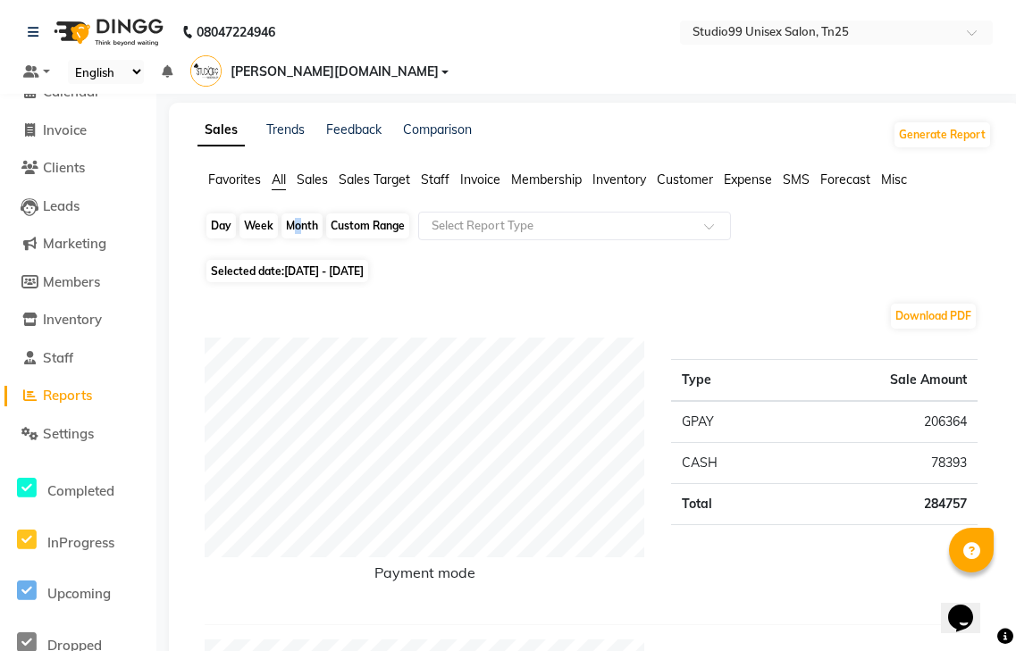
drag, startPoint x: 289, startPoint y: 202, endPoint x: 298, endPoint y: 208, distance: 10.2
click at [297, 214] on div "Month" at bounding box center [301, 226] width 41 height 25
select select "7"
select select "2025"
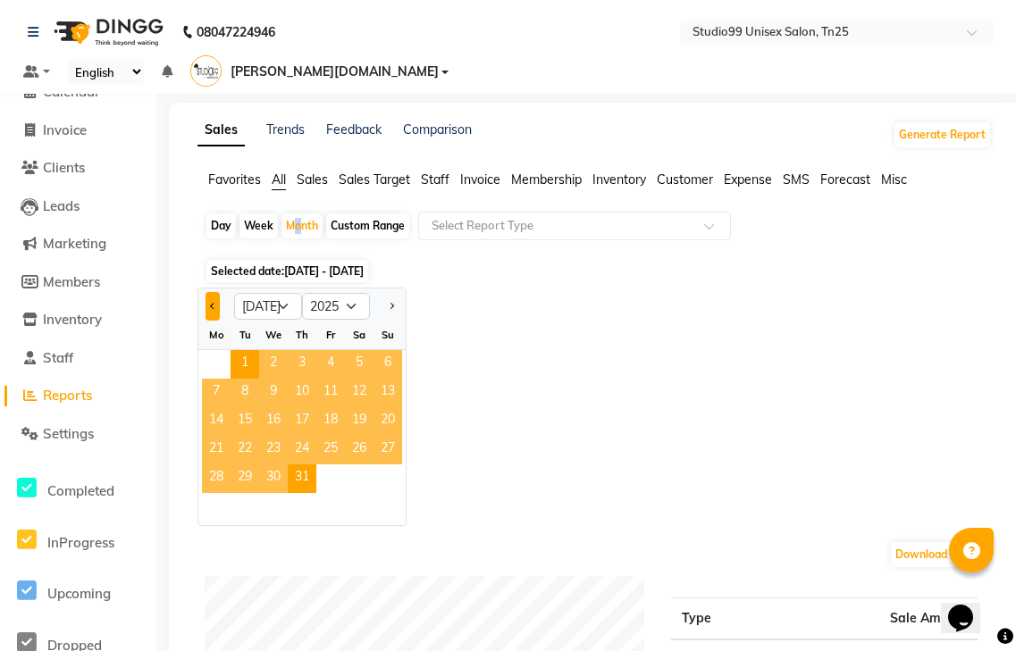
click at [209, 292] on button "Previous month" at bounding box center [213, 306] width 14 height 29
select select "6"
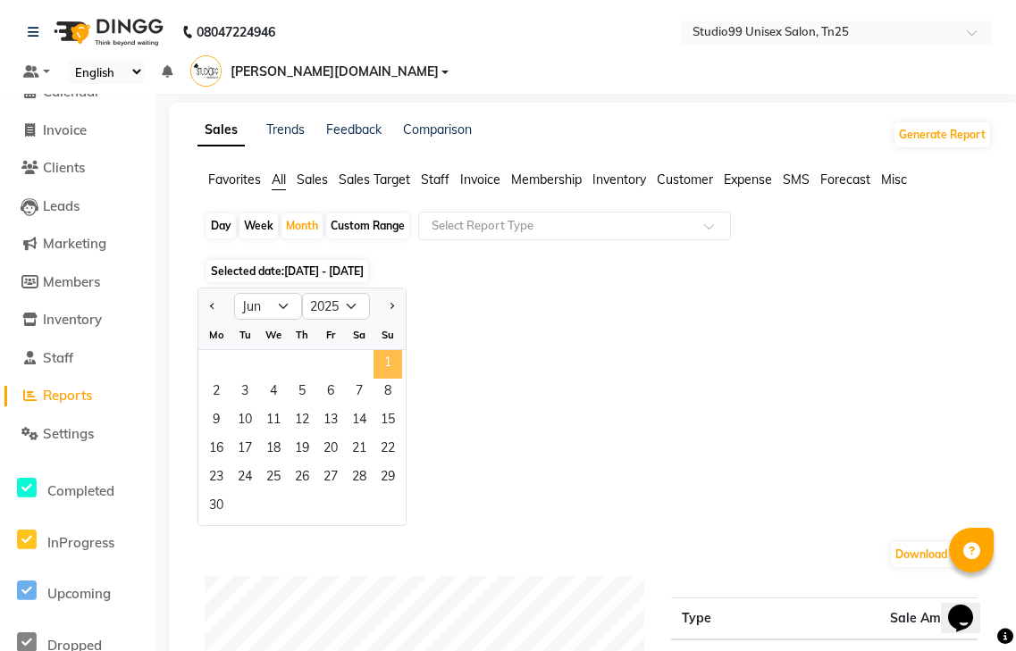
click at [375, 350] on span "1" at bounding box center [387, 364] width 29 height 29
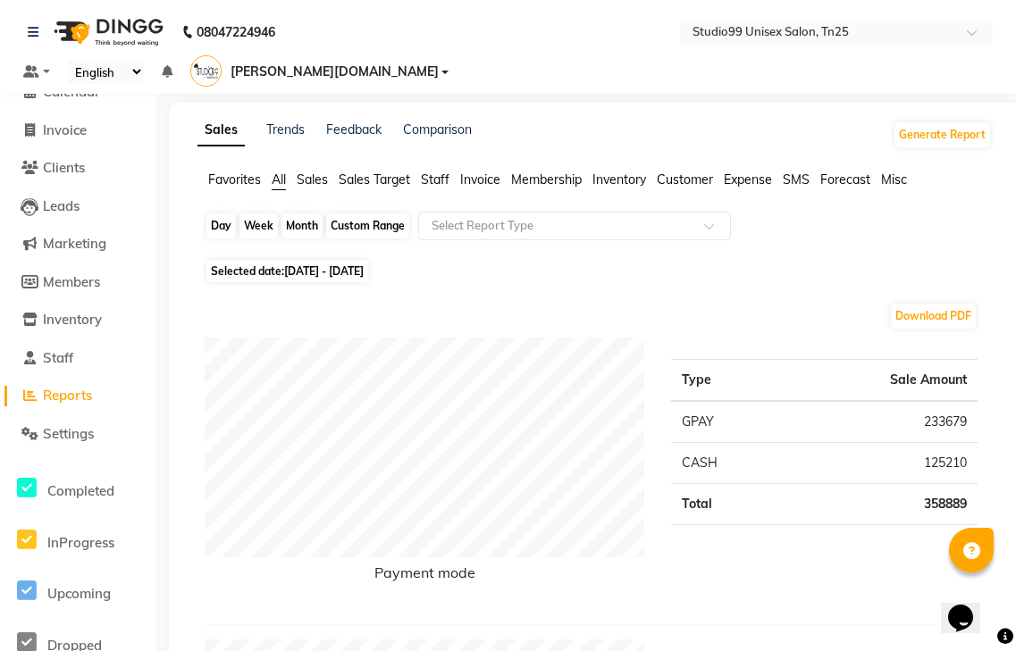
click at [301, 214] on div "Month" at bounding box center [301, 226] width 41 height 25
select select "6"
select select "2025"
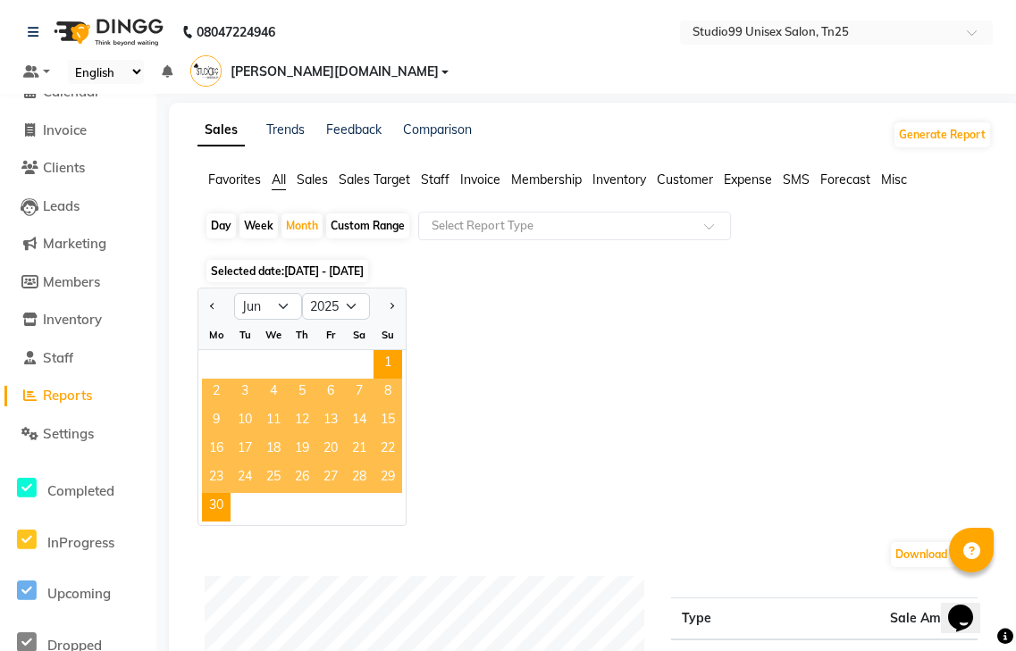
click at [203, 292] on div at bounding box center [216, 306] width 36 height 29
click at [220, 292] on button "Previous month" at bounding box center [213, 306] width 14 height 29
select select "5"
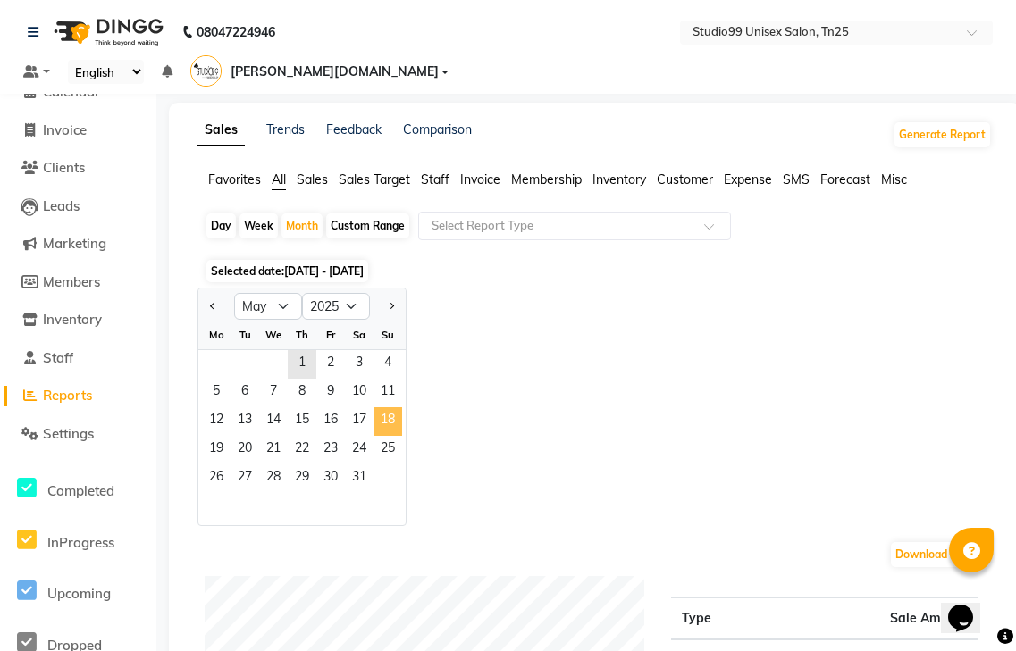
click at [382, 407] on span "18" at bounding box center [387, 421] width 29 height 29
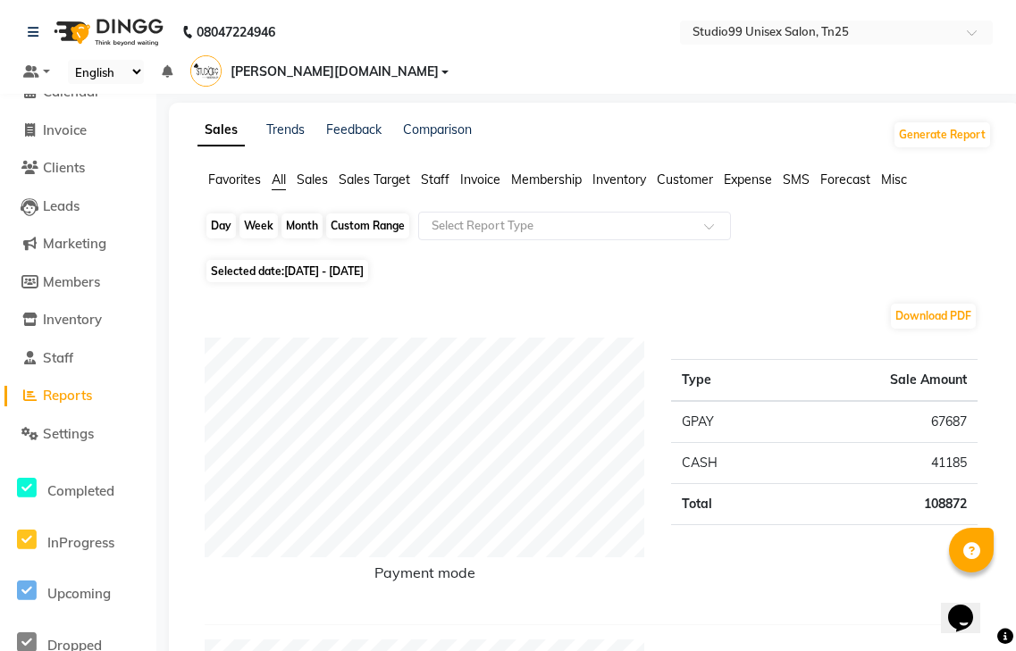
click at [306, 214] on div "Month" at bounding box center [301, 226] width 41 height 25
select select "5"
select select "2025"
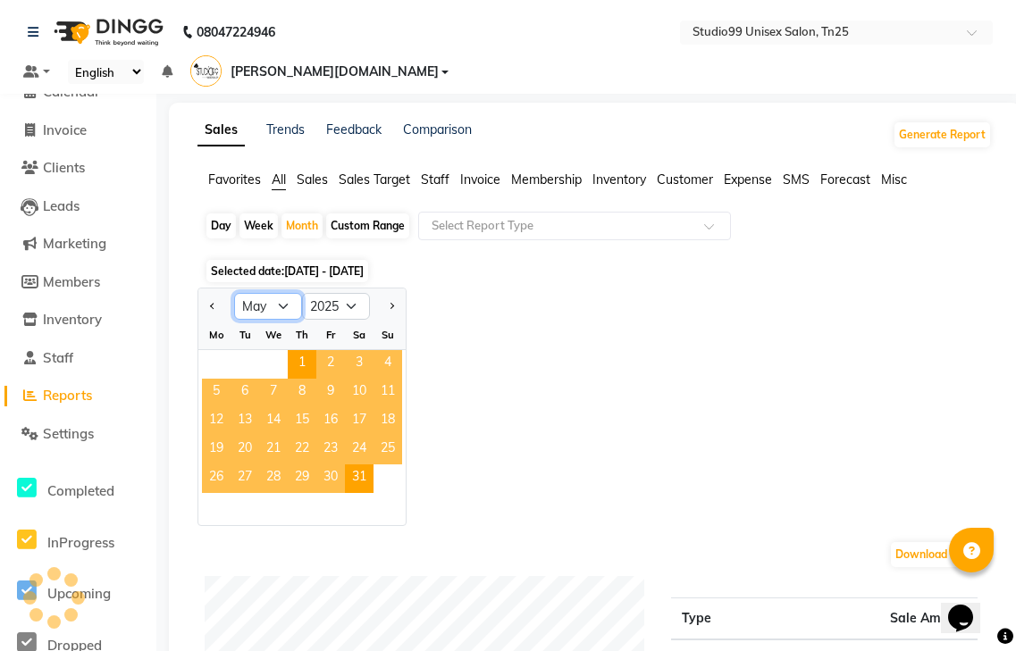
click at [283, 293] on select "Jan Feb Mar Apr May Jun Jul Aug Sep Oct Nov Dec" at bounding box center [268, 306] width 68 height 27
select select "10"
click at [234, 293] on select "Jan Feb Mar Apr May Jun Jul Aug Sep Oct Nov Dec" at bounding box center [268, 306] width 68 height 27
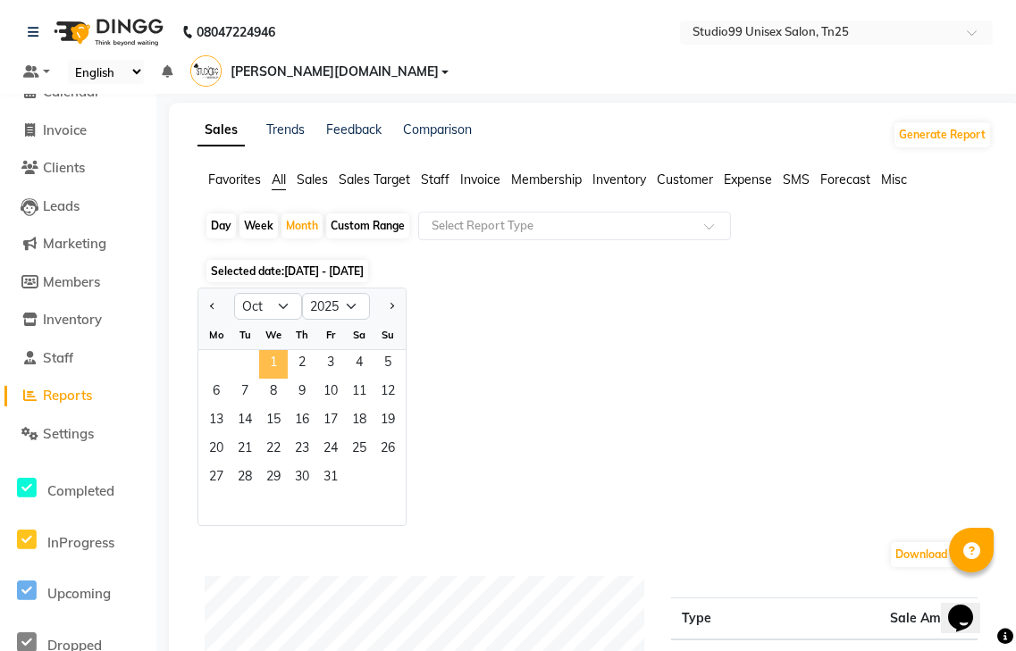
click at [275, 350] on span "1" at bounding box center [273, 364] width 29 height 29
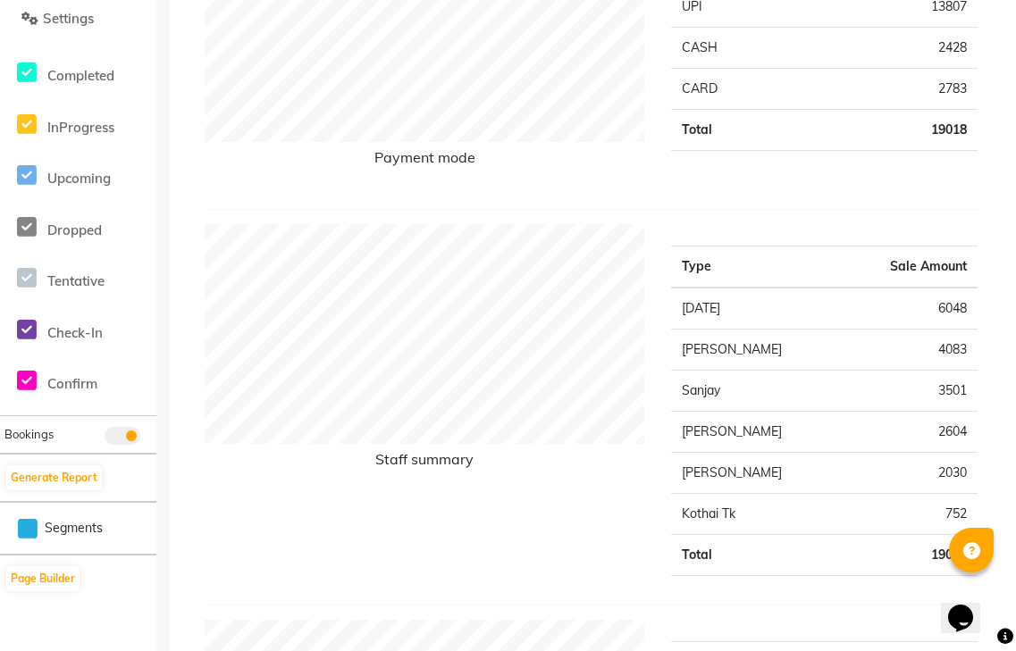
scroll to position [447, 0]
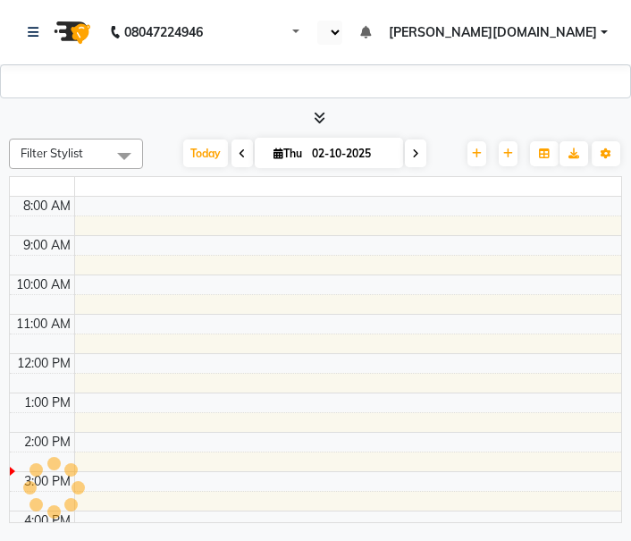
select select "en"
select select "3691"
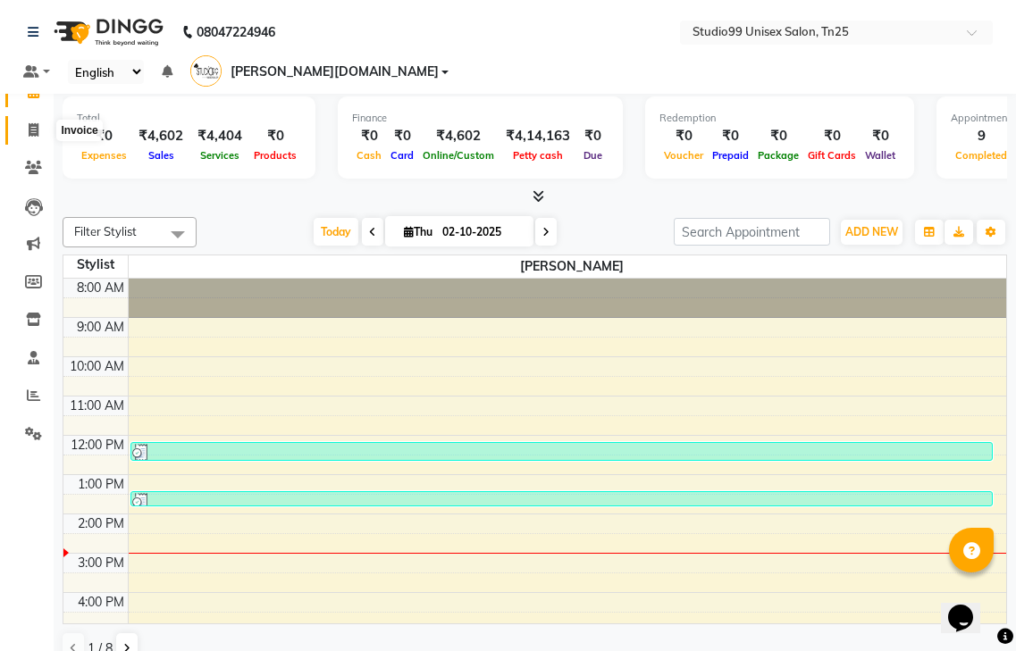
click at [31, 131] on icon at bounding box center [34, 129] width 10 height 13
select select "service"
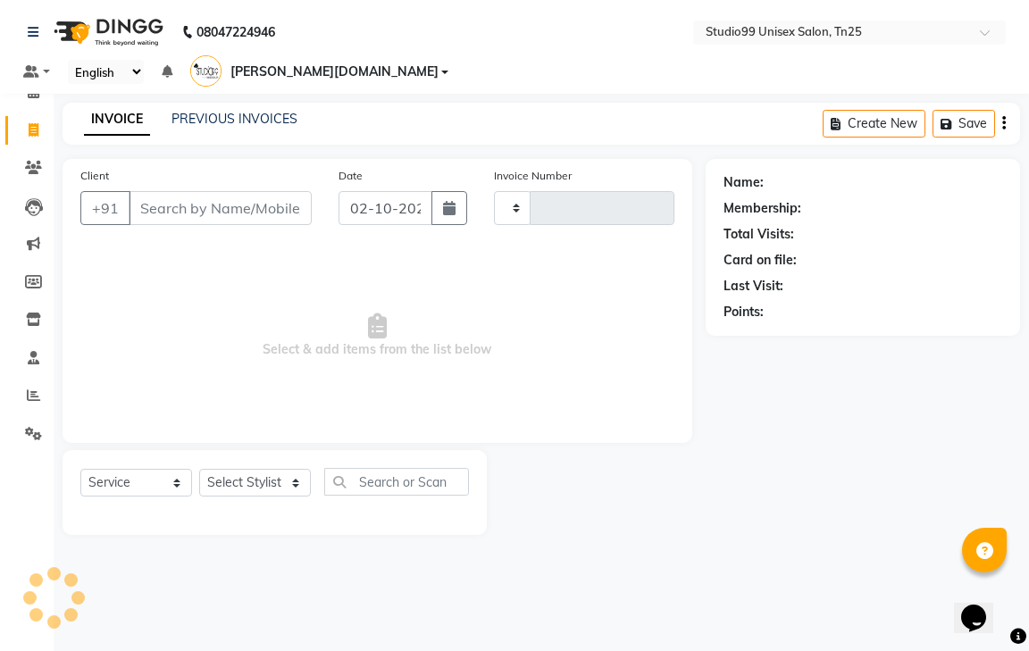
type input "1243"
select select "8331"
